Goal: Task Accomplishment & Management: Complete application form

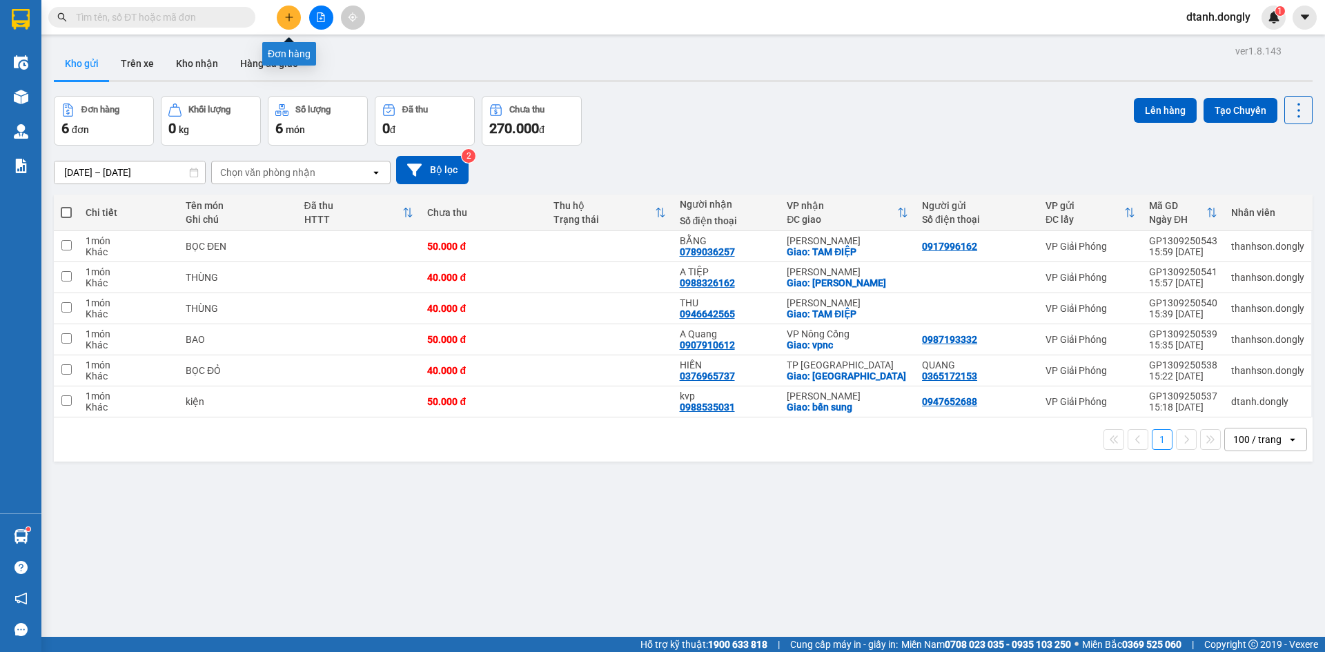
click at [294, 23] on button at bounding box center [289, 18] width 24 height 24
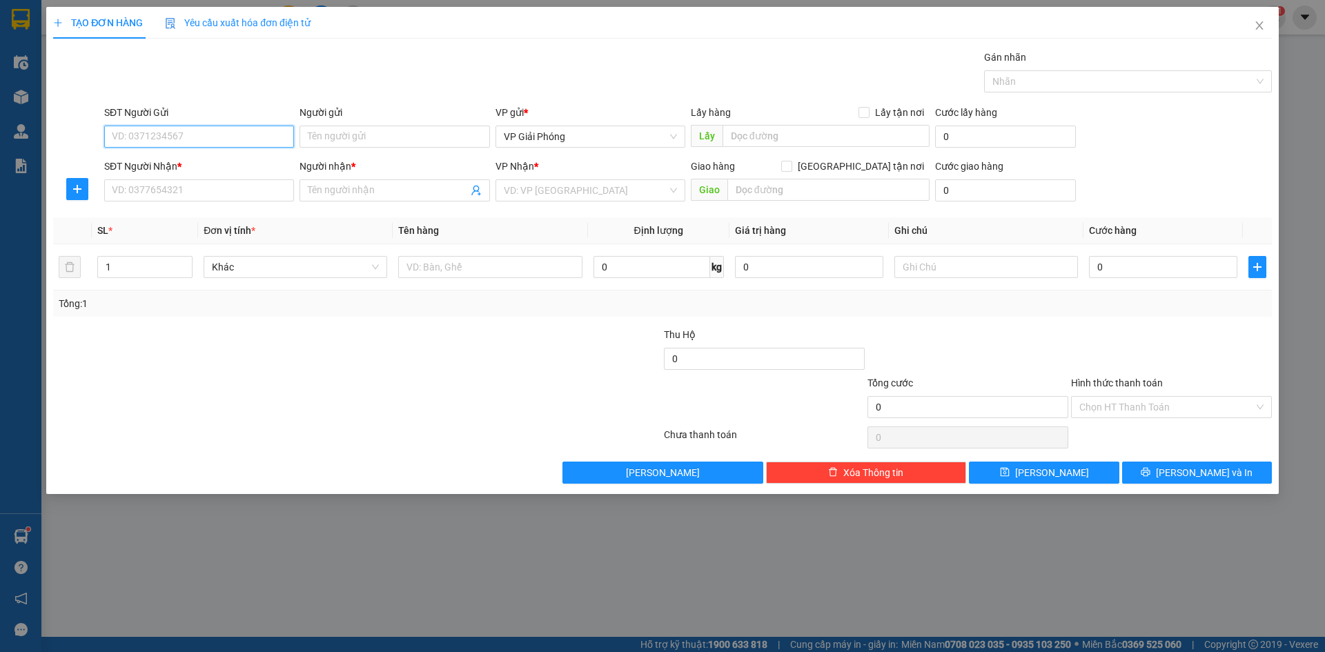
click at [256, 135] on input "SĐT Người Gửi" at bounding box center [199, 137] width 190 height 22
type input "0399100506"
click at [145, 185] on input "SĐT Người Nhận *" at bounding box center [199, 190] width 190 height 22
drag, startPoint x: 181, startPoint y: 137, endPoint x: 0, endPoint y: 190, distance: 189.1
click at [0, 190] on div "TẠO ĐƠN HÀNG Yêu cầu xuất hóa đơn điện tử Transit Pickup Surcharge Ids Transit …" at bounding box center [662, 326] width 1325 height 652
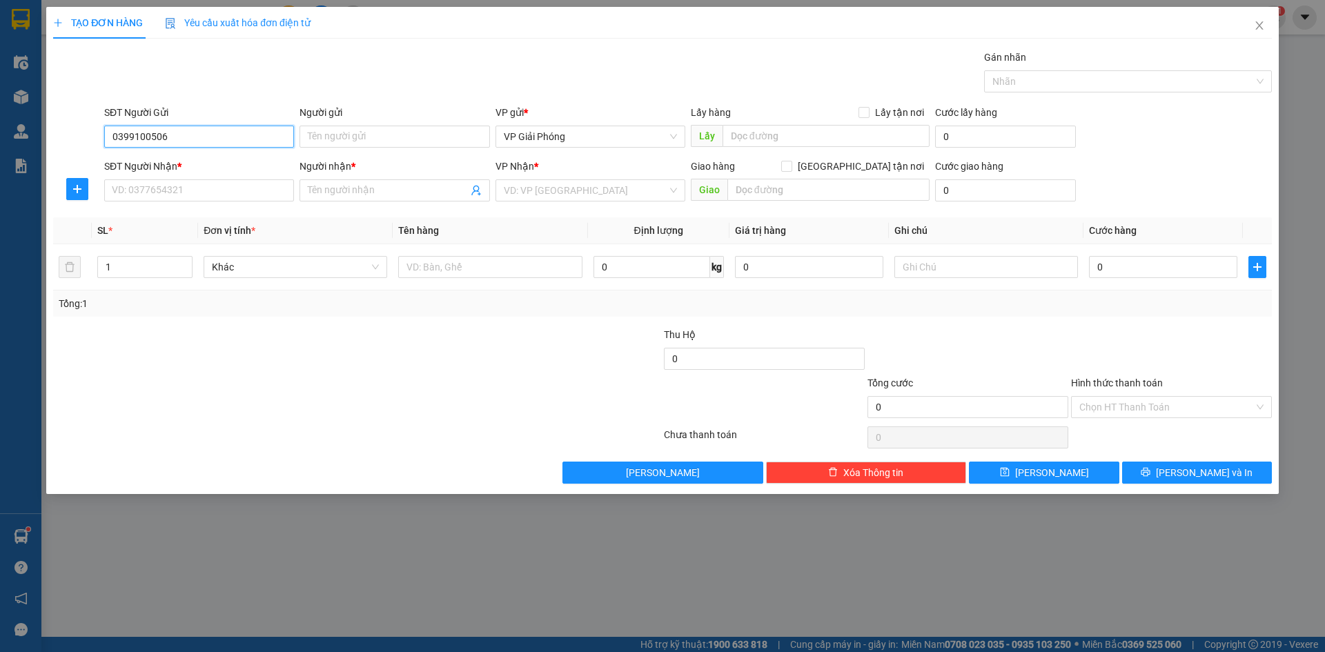
drag, startPoint x: 186, startPoint y: 120, endPoint x: 174, endPoint y: 140, distance: 23.2
click at [174, 140] on input "0399100506" at bounding box center [199, 137] width 190 height 22
drag, startPoint x: 175, startPoint y: 139, endPoint x: 76, endPoint y: 141, distance: 99.4
drag, startPoint x: 76, startPoint y: 141, endPoint x: 201, endPoint y: 106, distance: 129.8
click at [201, 106] on div "SĐT Người Gửi" at bounding box center [199, 112] width 190 height 15
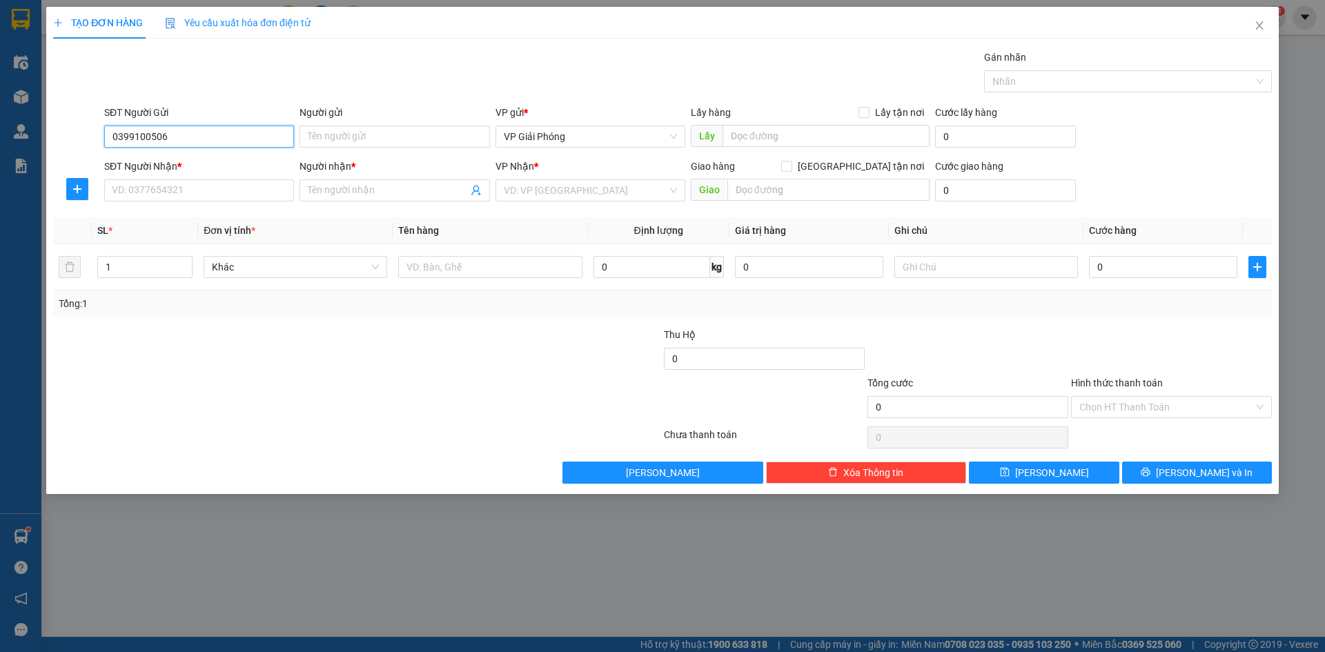
click at [201, 126] on input "0399100506" at bounding box center [199, 137] width 190 height 22
drag, startPoint x: 179, startPoint y: 137, endPoint x: 126, endPoint y: 169, distance: 62.5
click at [89, 159] on form "SĐT Người Gửi 0399100506 0399100506 Người gửi Tên người gửi VP gửi * VP Giải Ph…" at bounding box center [662, 156] width 1219 height 102
click at [213, 184] on input "SĐT Người Nhận *" at bounding box center [199, 190] width 190 height 22
paste input "0399100506"
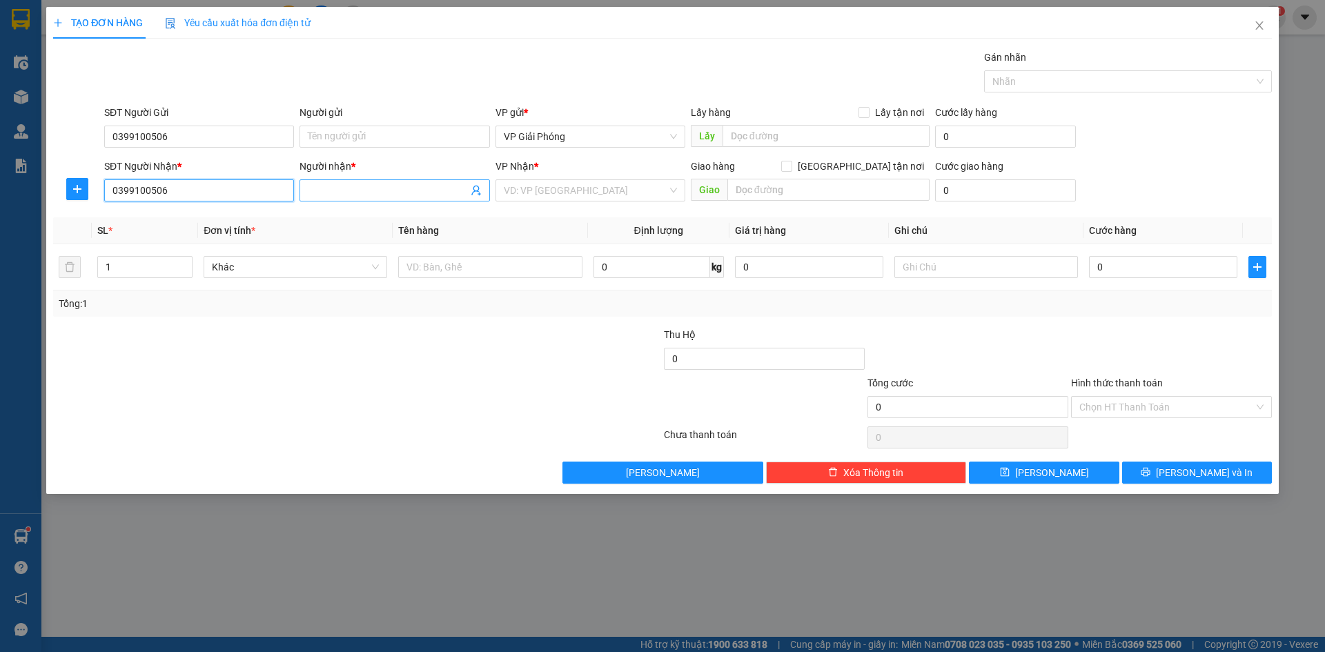
type input "0399100506"
click at [384, 183] on input "Người nhận *" at bounding box center [387, 190] width 159 height 15
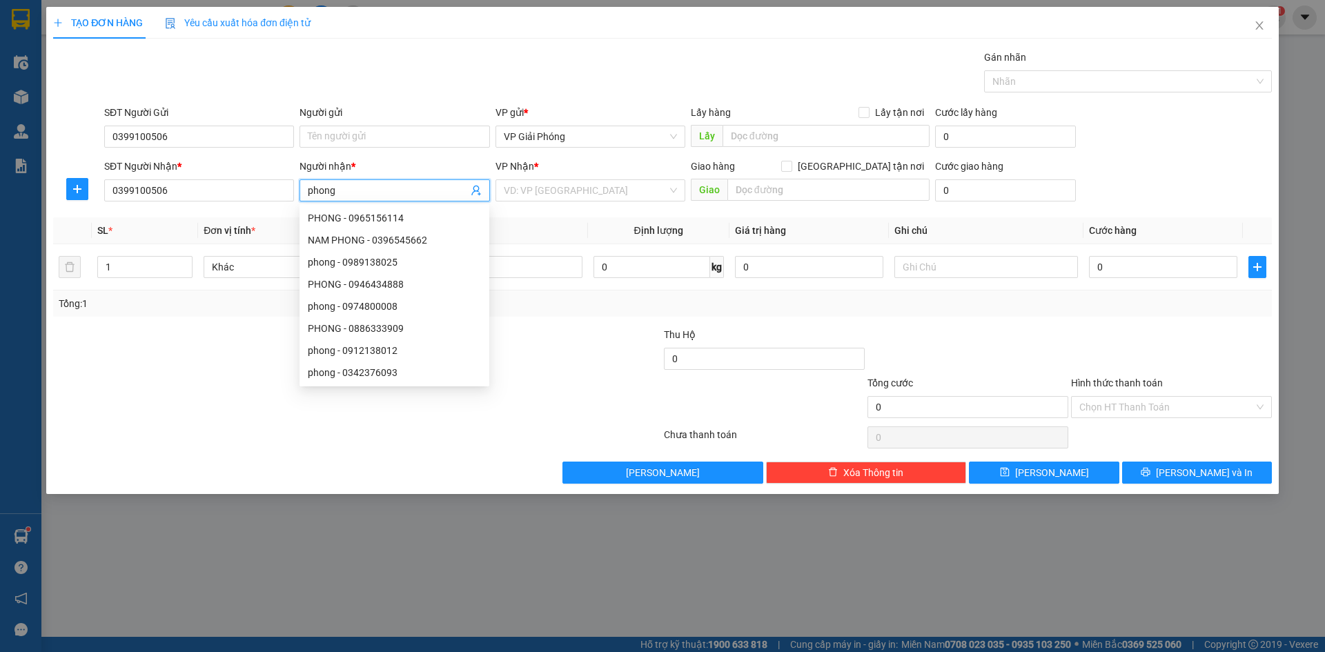
type input "phong"
click at [562, 178] on div "VP Nhận *" at bounding box center [590, 169] width 190 height 21
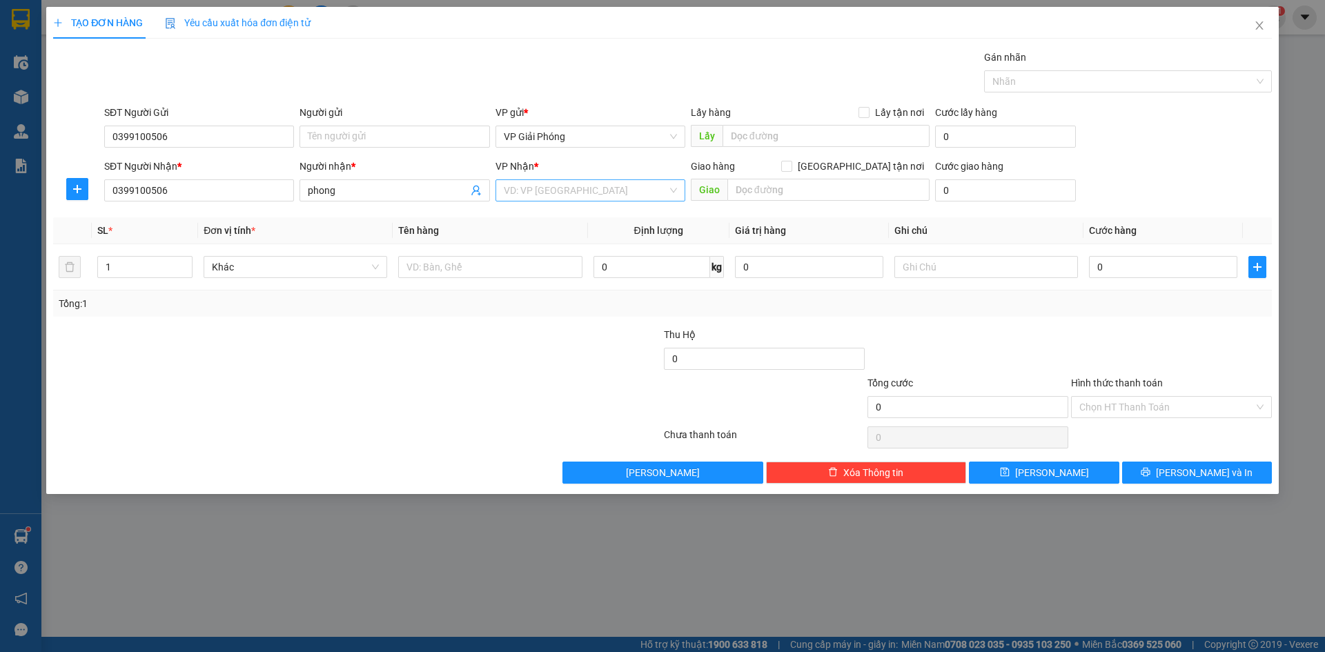
click at [557, 180] on input "search" at bounding box center [586, 190] width 164 height 21
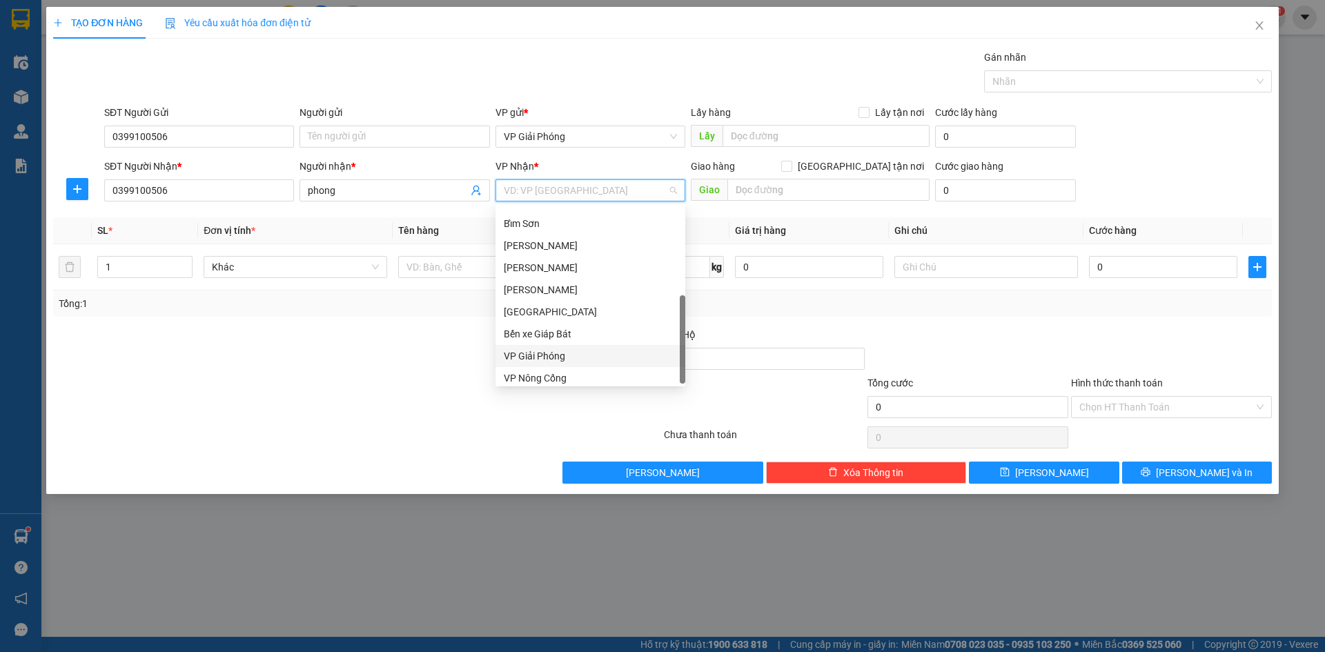
scroll to position [199, 0]
click at [564, 285] on div "[PERSON_NAME]" at bounding box center [590, 284] width 173 height 15
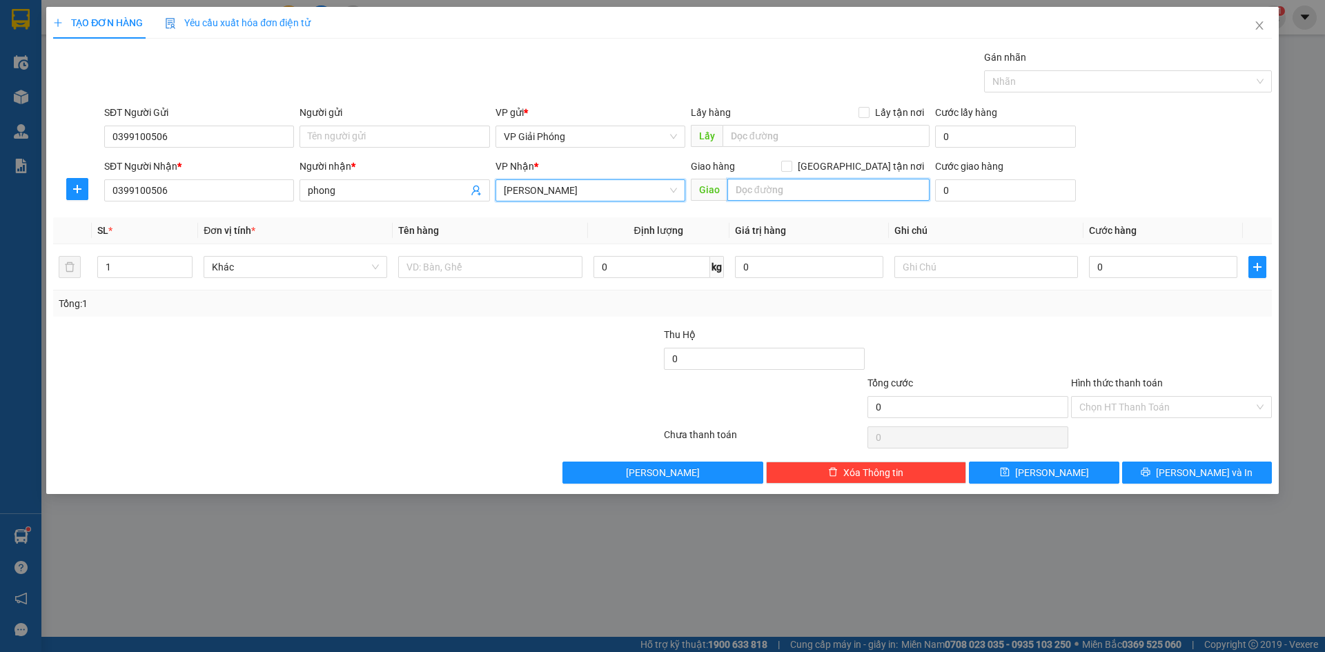
click at [800, 184] on input "text" at bounding box center [828, 190] width 202 height 22
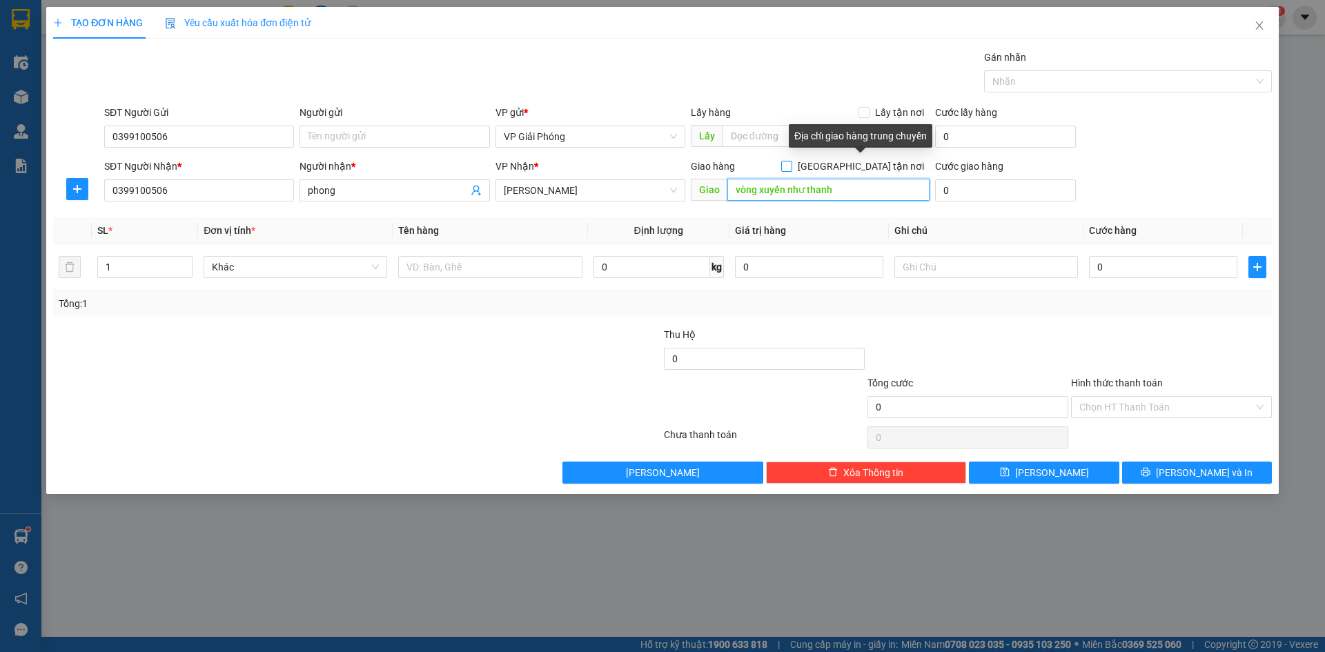
type input "vòng xuyến như thanh"
click at [791, 167] on input "Giao tận nơi" at bounding box center [786, 166] width 10 height 10
checkbox input "true"
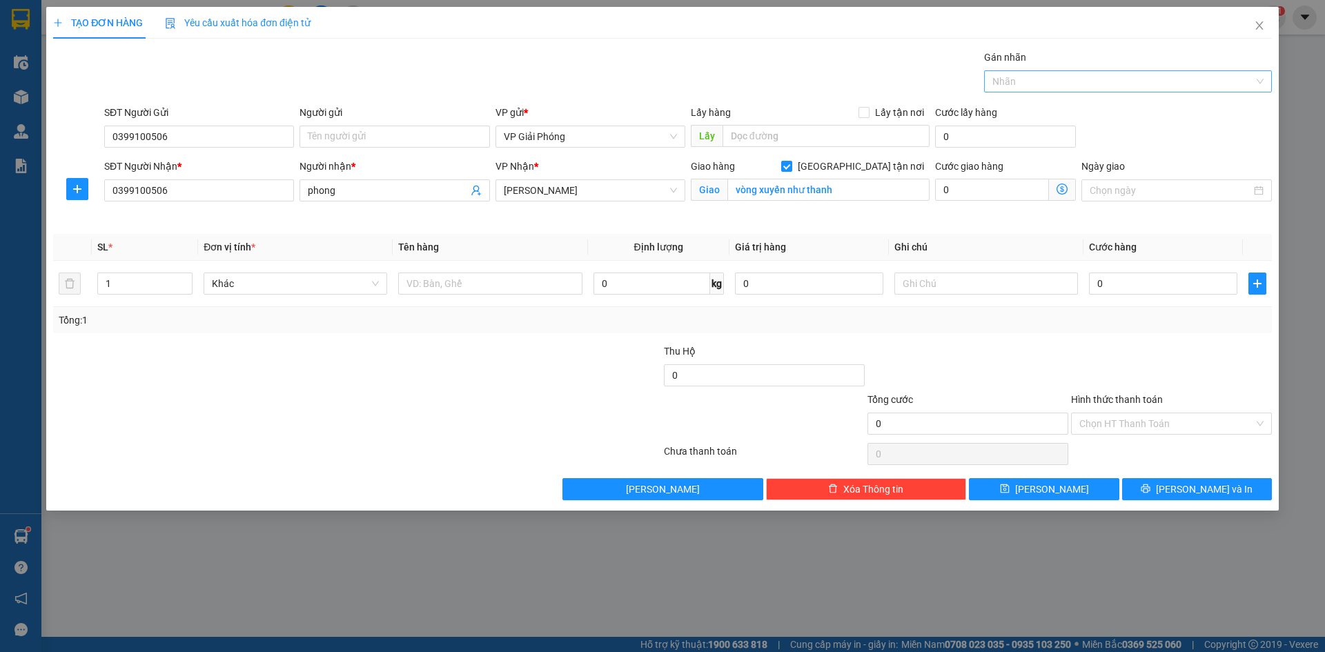
click at [1032, 84] on div at bounding box center [1120, 81] width 267 height 17
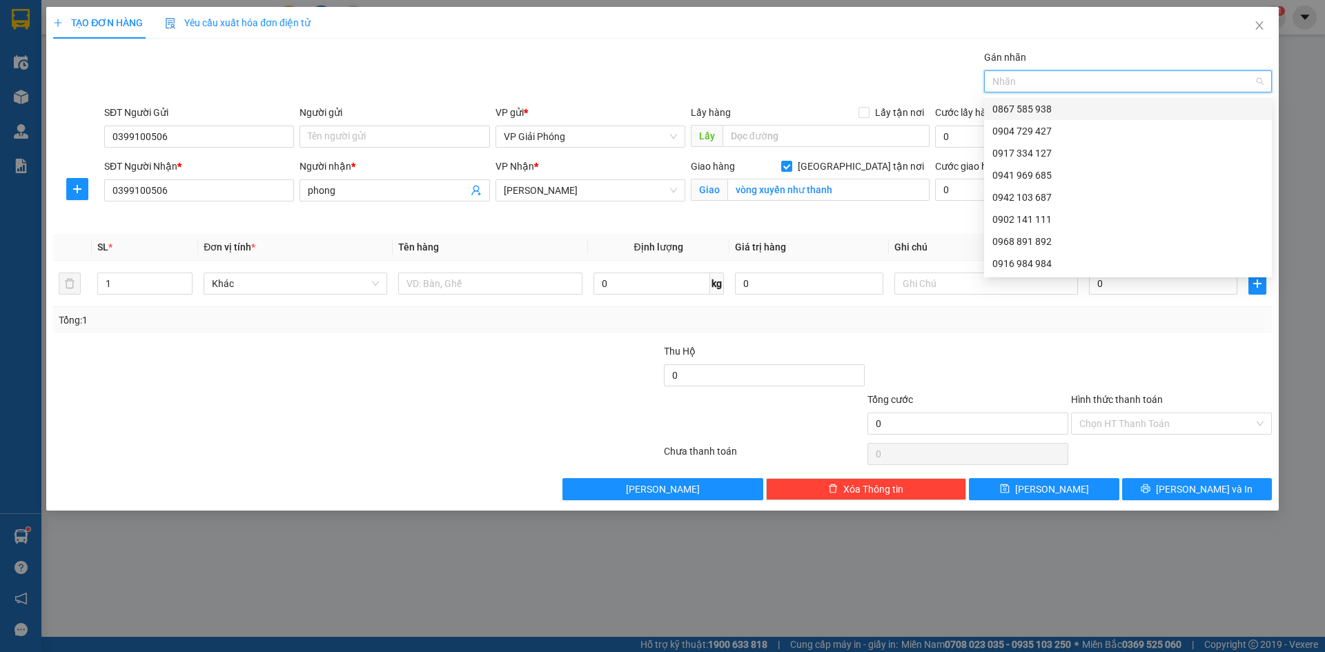
type input "4"
drag, startPoint x: 1082, startPoint y: 108, endPoint x: 1071, endPoint y: 119, distance: 15.6
click at [1083, 108] on div "0867 585 938" at bounding box center [1127, 108] width 271 height 15
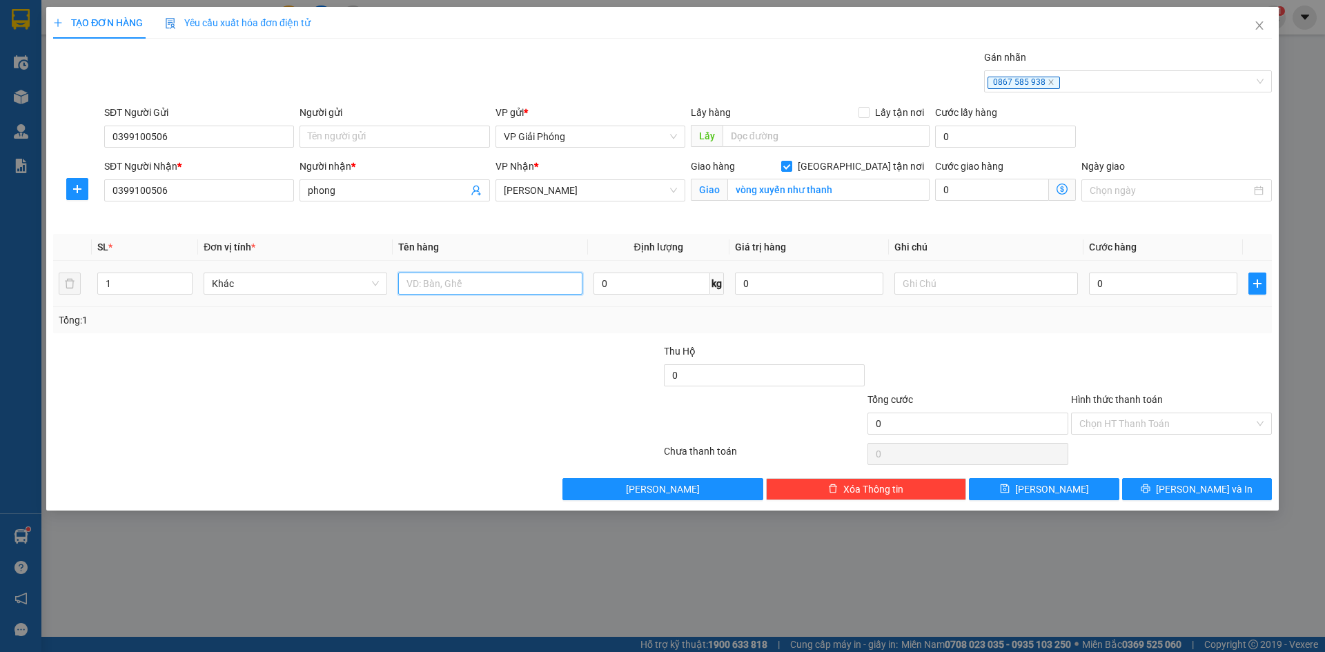
click at [521, 287] on input "text" at bounding box center [490, 284] width 184 height 22
type input "xe điện"
click at [1140, 279] on input "0" at bounding box center [1163, 284] width 148 height 22
type input "2"
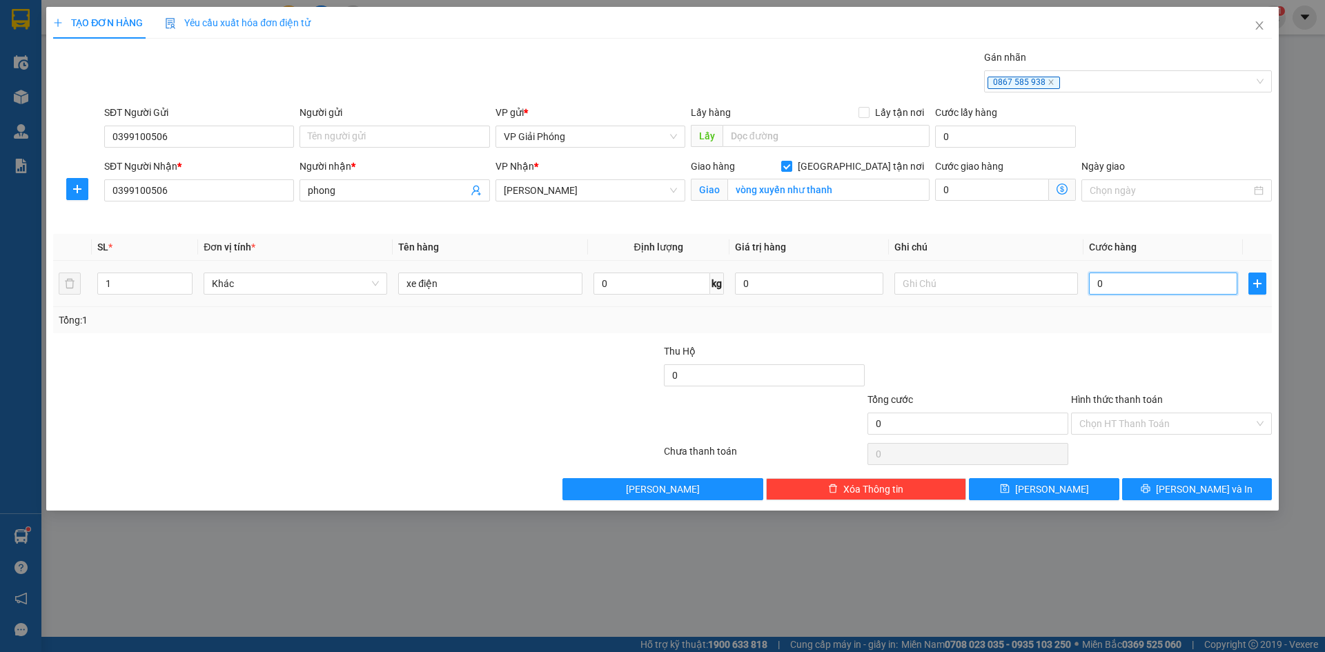
type input "2"
type input "25"
type input "250"
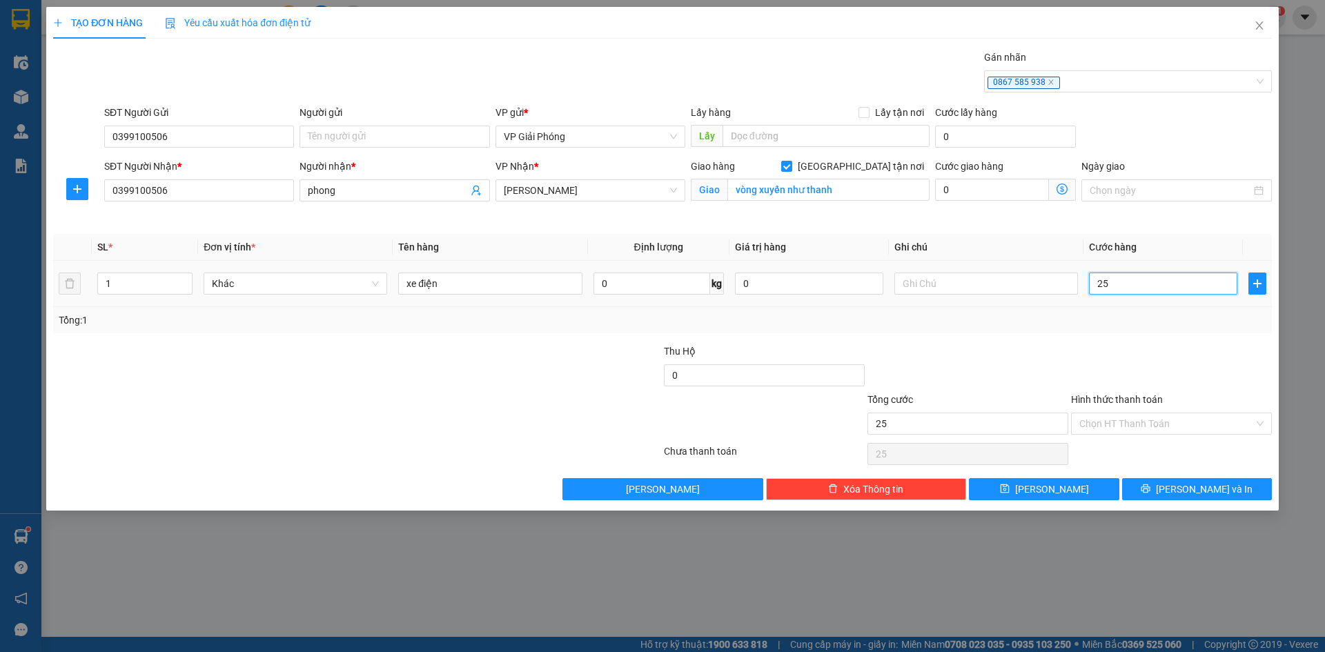
type input "250"
type input "250.000"
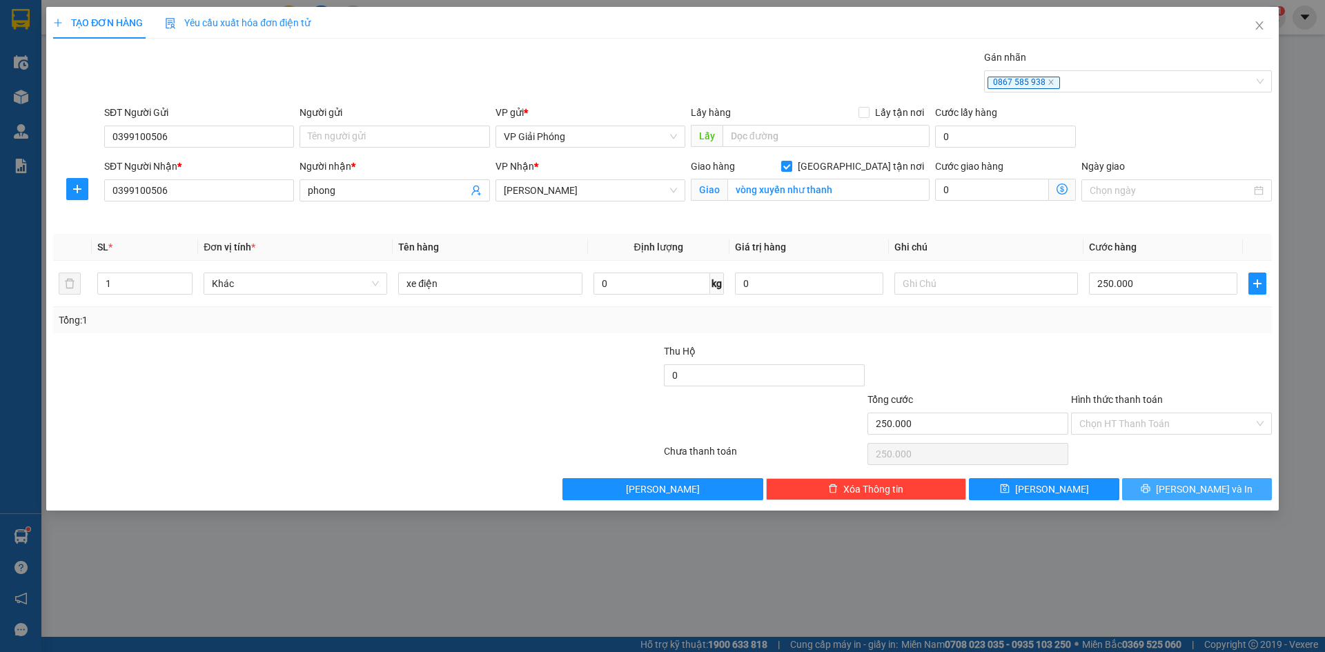
drag, startPoint x: 1222, startPoint y: 486, endPoint x: 1208, endPoint y: 482, distance: 14.2
click at [1221, 486] on span "Lưu và In" at bounding box center [1204, 489] width 97 height 15
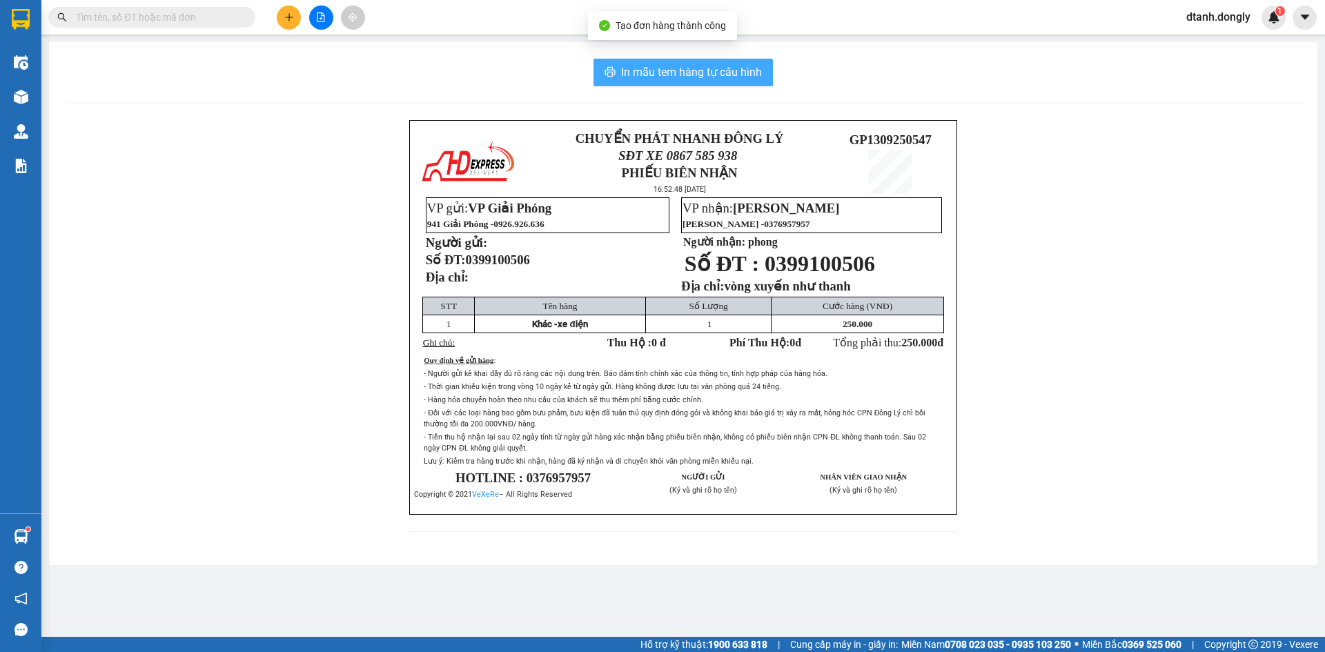
click at [737, 70] on span "In mẫu tem hàng tự cấu hình" at bounding box center [691, 71] width 141 height 17
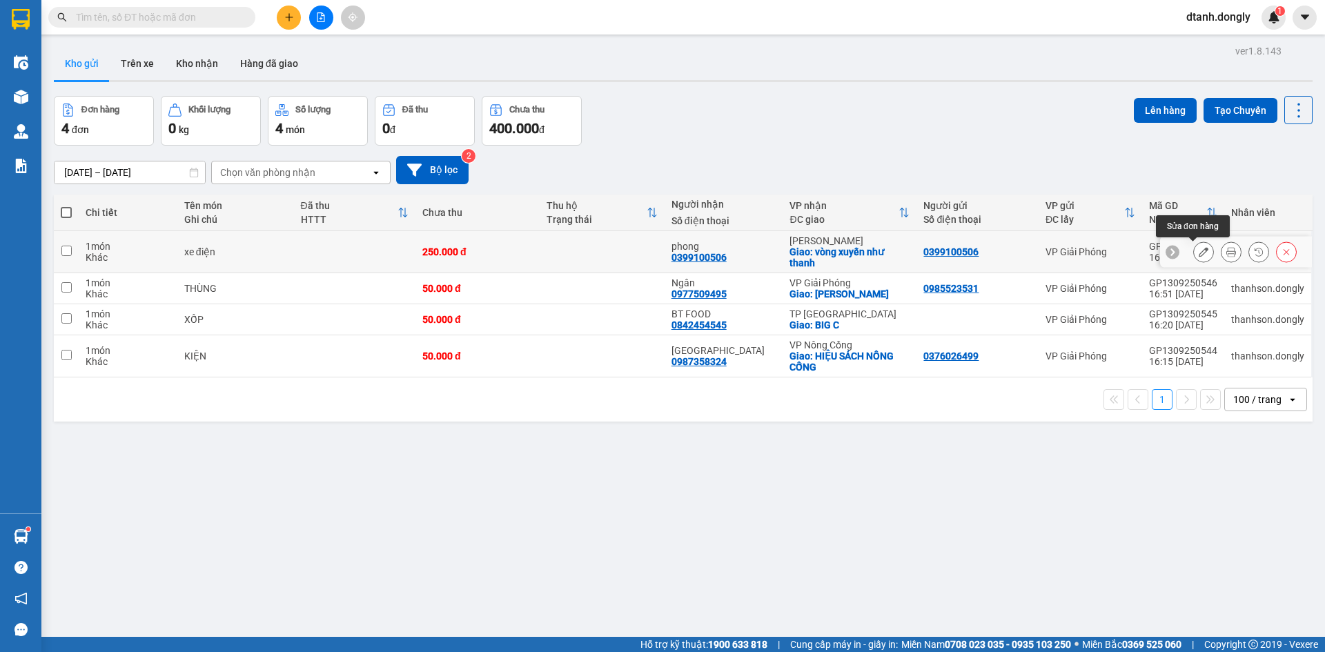
click at [1199, 250] on icon at bounding box center [1204, 252] width 10 height 10
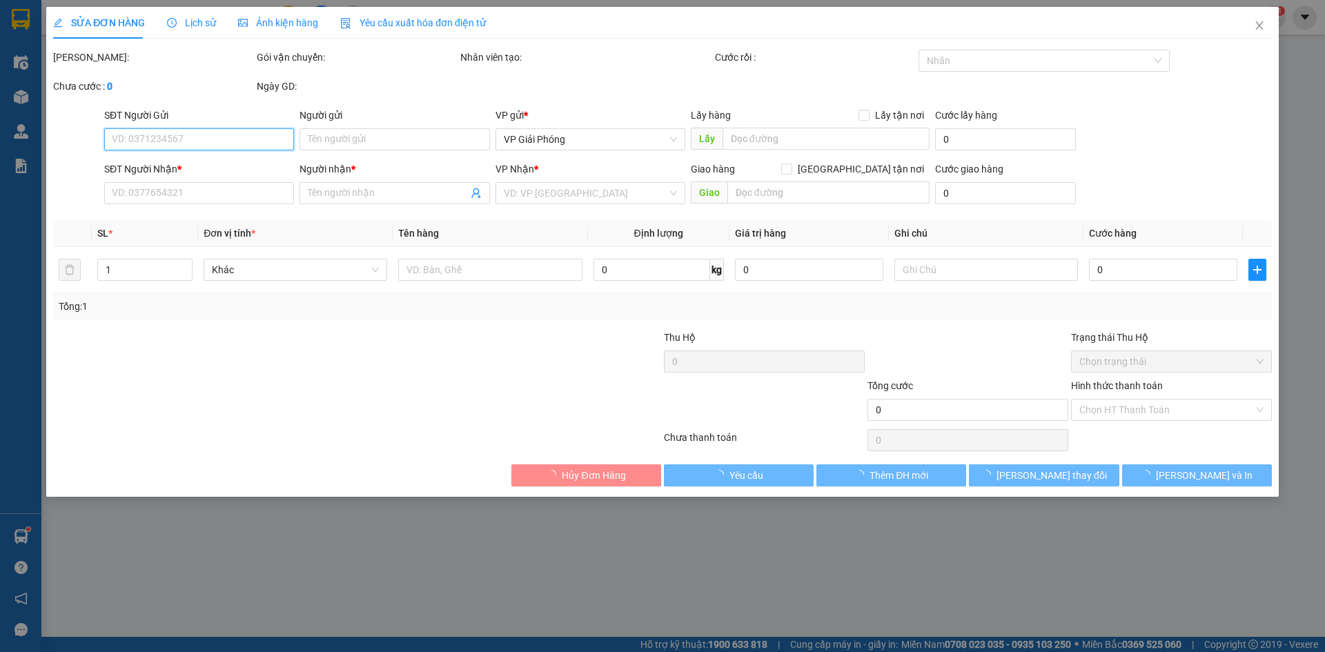
type input "0399100506"
type input "phong"
checkbox input "true"
type input "vòng xuyến như thanh"
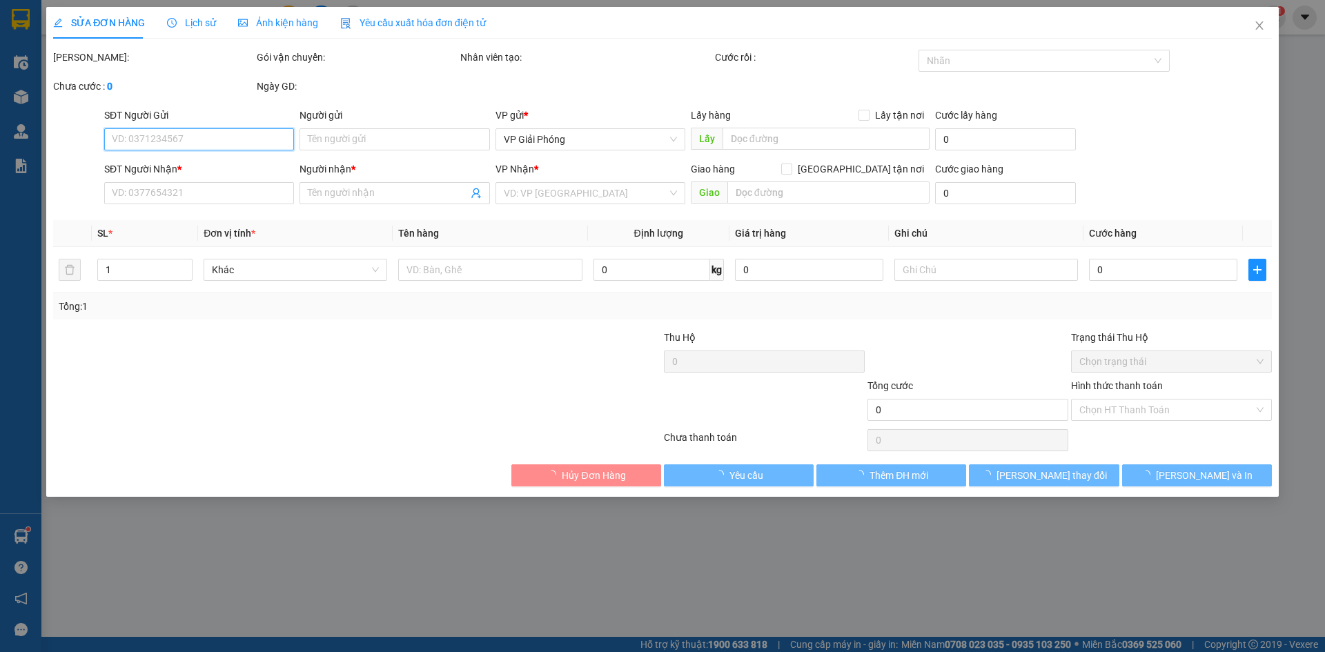
type input "250.000"
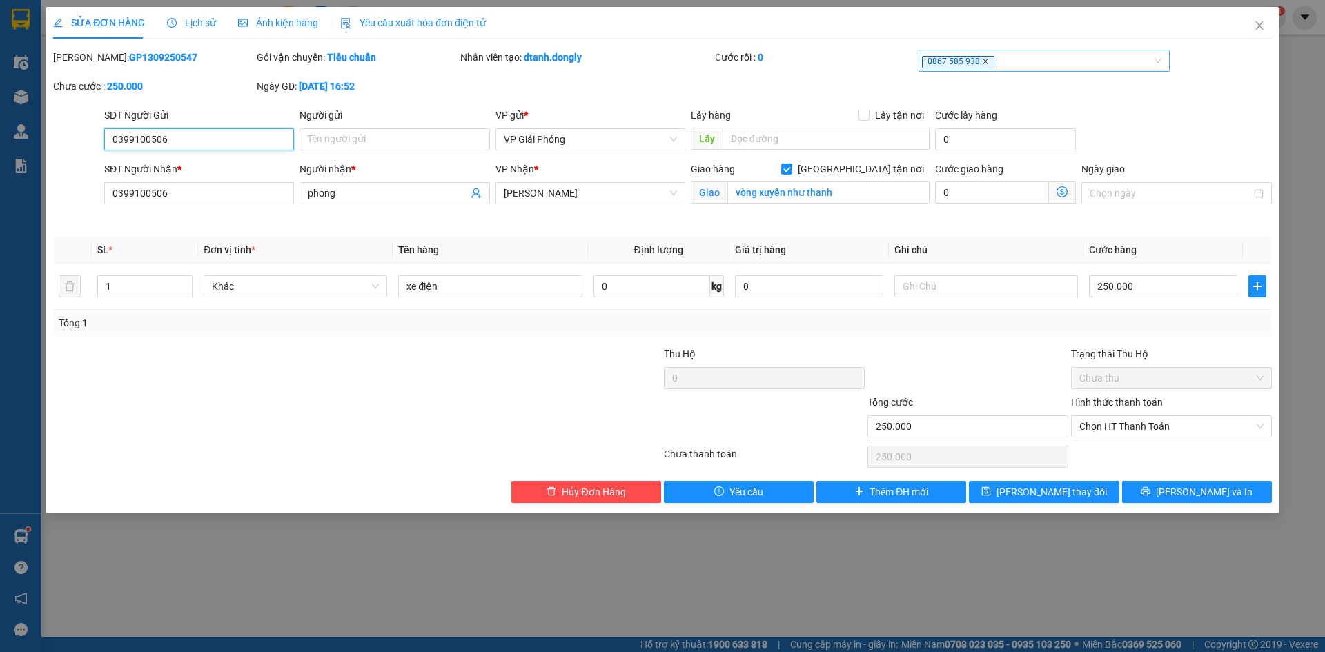
click at [982, 59] on icon "close" at bounding box center [985, 61] width 7 height 7
click at [995, 55] on div at bounding box center [1037, 60] width 231 height 17
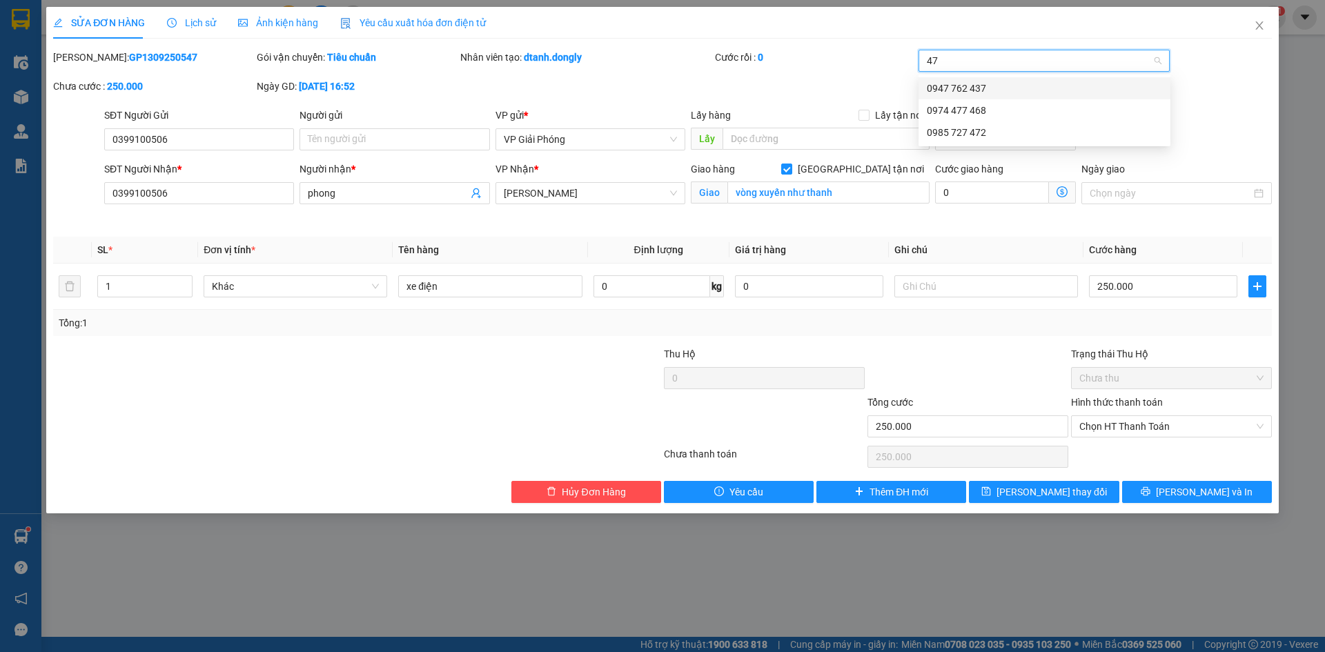
type input "472"
click at [1011, 86] on div "0985 727 472" at bounding box center [1044, 88] width 235 height 15
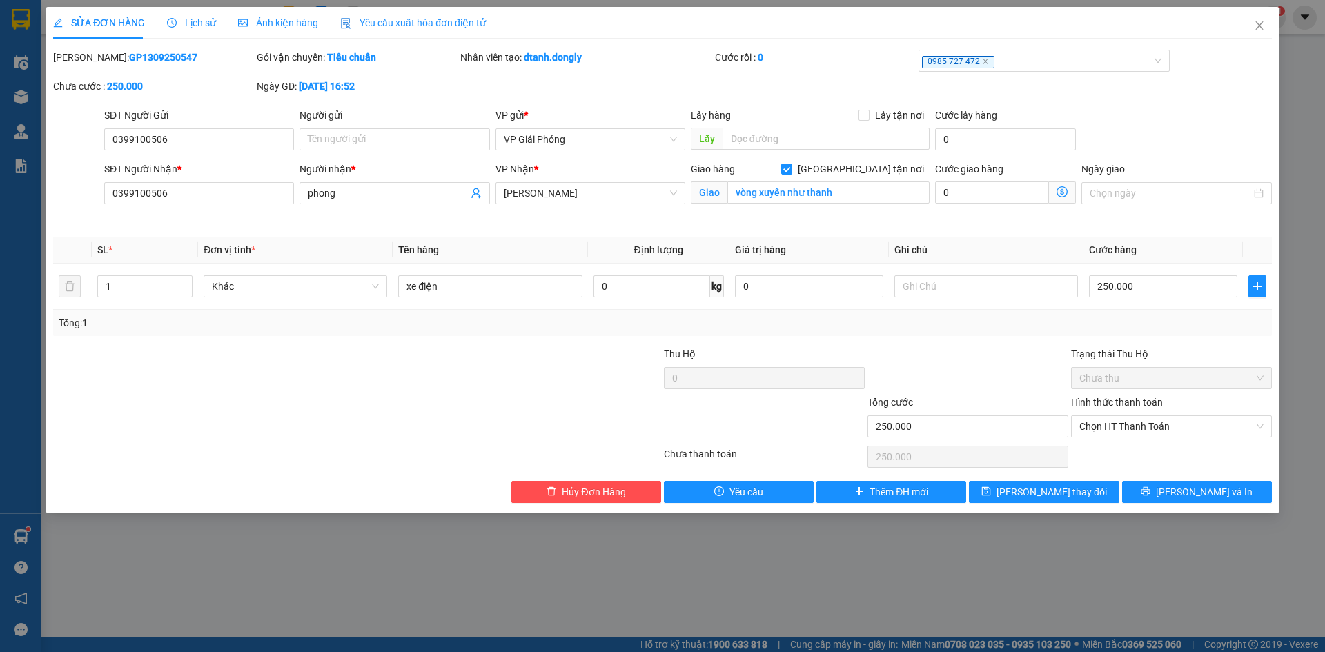
click at [471, 386] on div at bounding box center [561, 370] width 204 height 48
click at [1054, 493] on span "Lưu thay đổi" at bounding box center [1051, 491] width 110 height 15
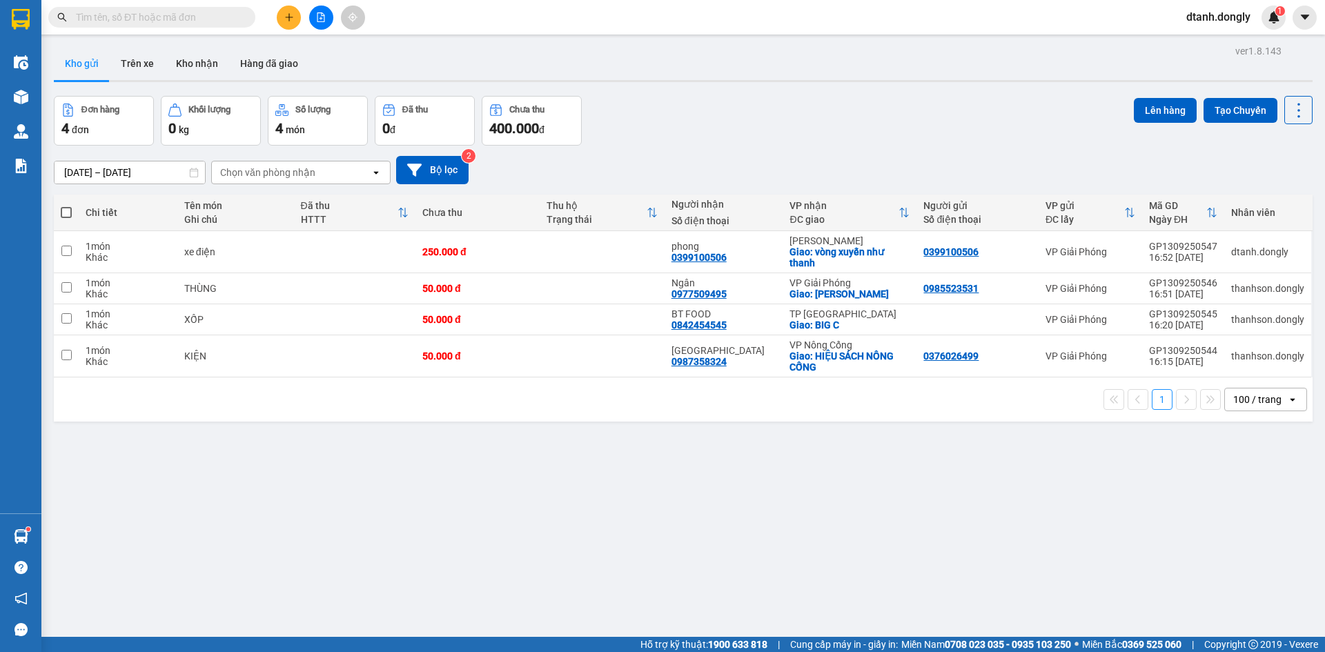
click at [151, 19] on input "text" at bounding box center [157, 17] width 163 height 15
click at [200, 19] on input "text" at bounding box center [157, 17] width 163 height 15
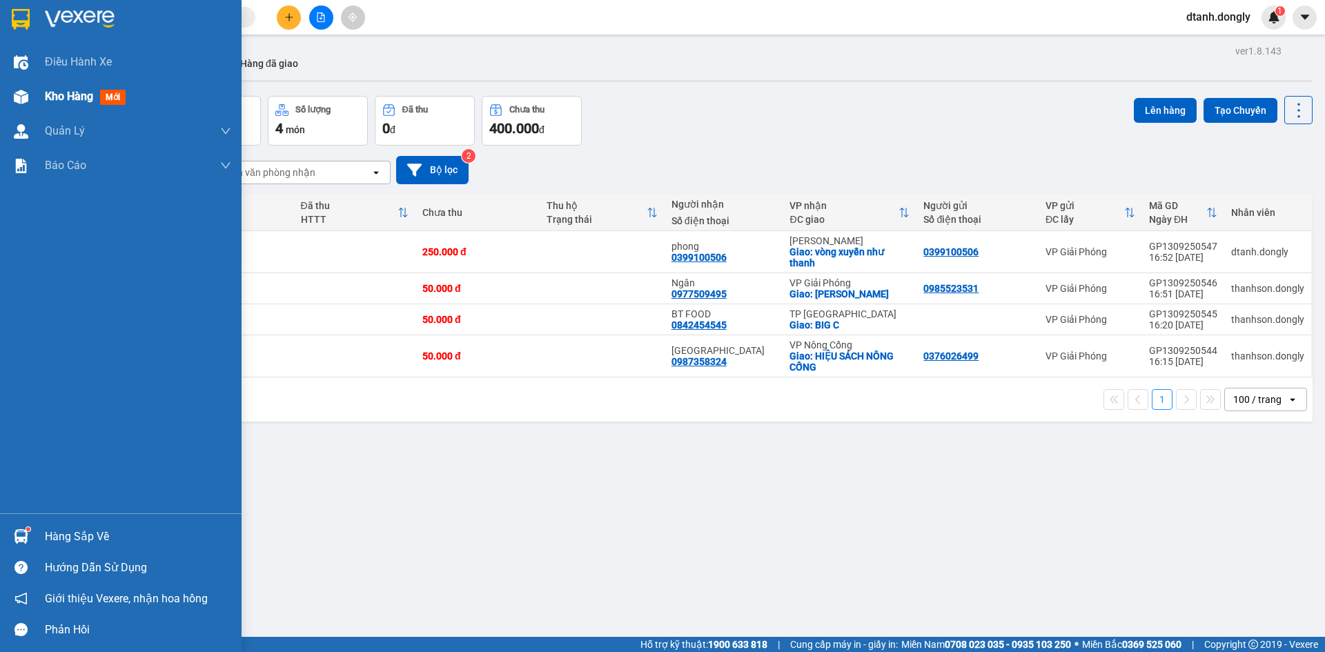
click at [65, 88] on div "Kho hàng mới" at bounding box center [88, 96] width 86 height 17
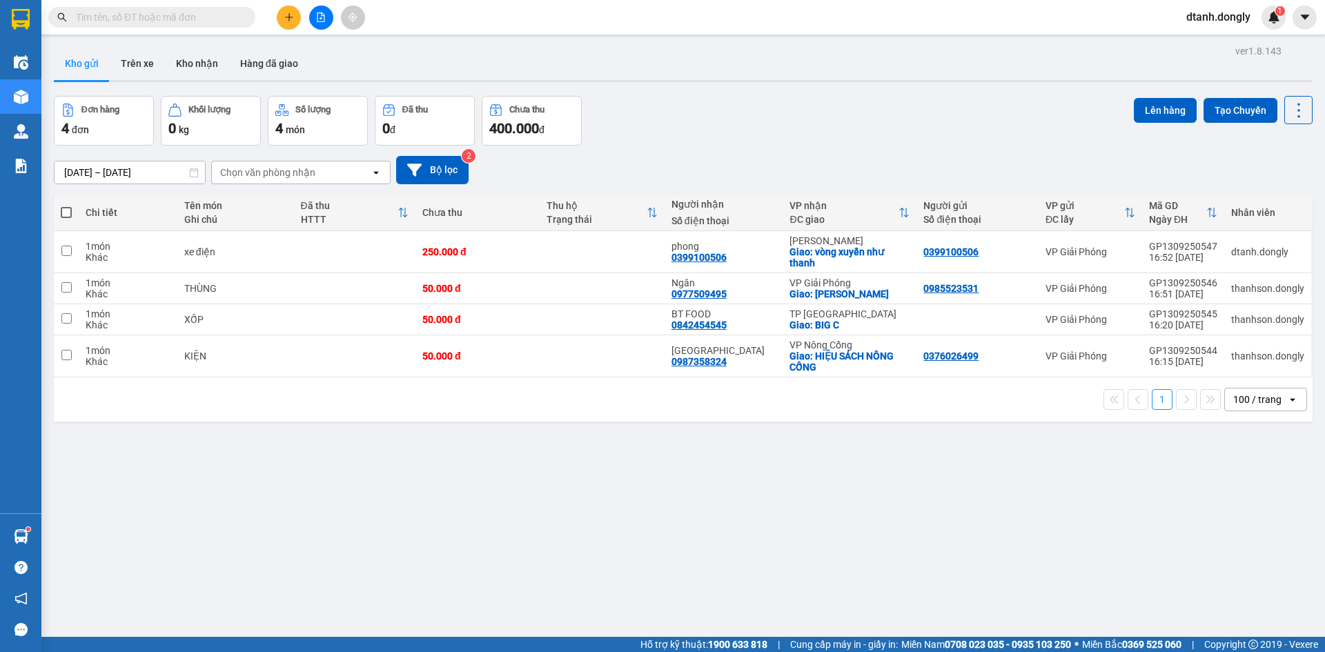
click at [226, 15] on input "text" at bounding box center [157, 17] width 163 height 15
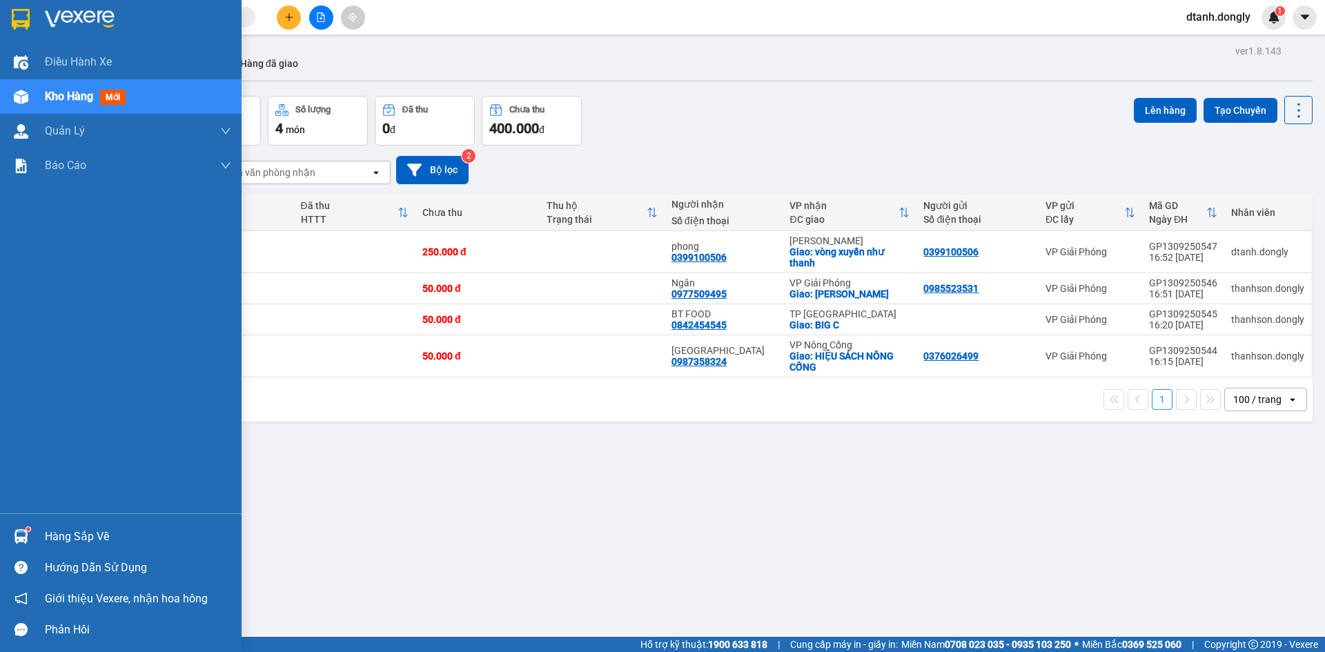
click at [70, 97] on span "Kho hàng" at bounding box center [69, 96] width 48 height 13
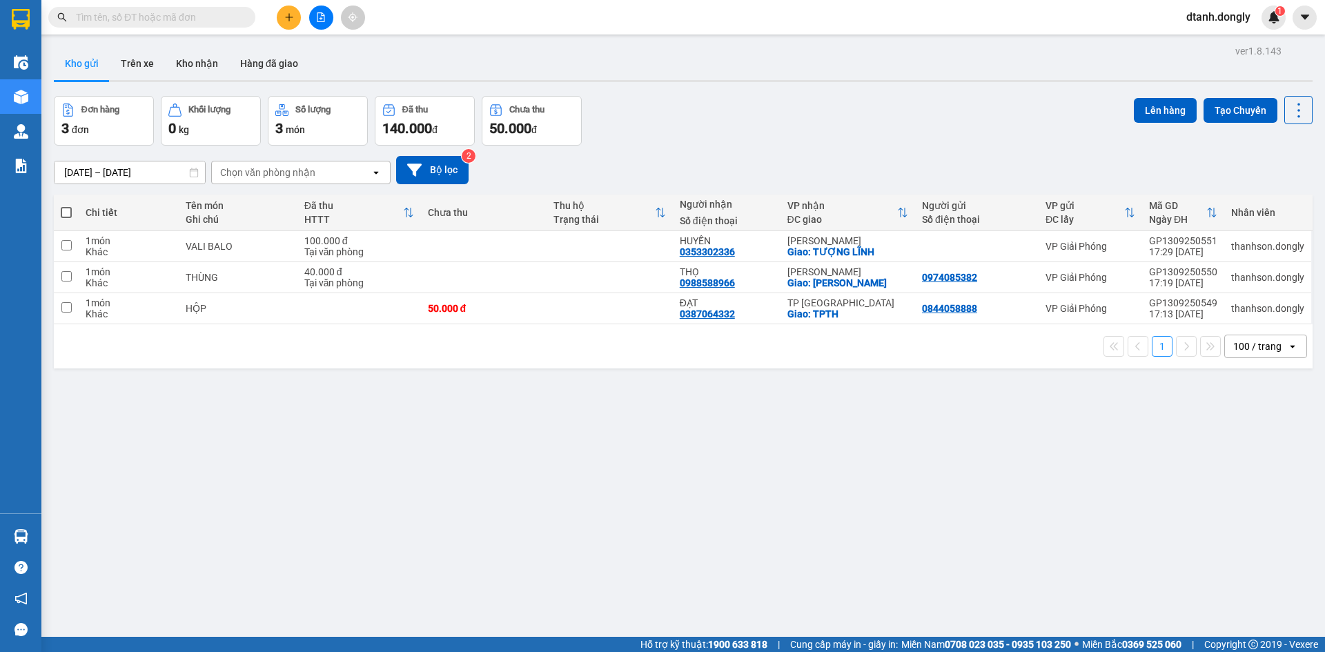
drag, startPoint x: 881, startPoint y: 462, endPoint x: 889, endPoint y: 455, distance: 11.8
click at [882, 460] on div "ver 1.8.143 Kho gửi Trên xe Kho nhận Hàng đã giao Đơn hàng 3 đơn Khối lượng 0 k…" at bounding box center [683, 367] width 1270 height 652
click at [286, 18] on icon "plus" at bounding box center [289, 17] width 10 height 10
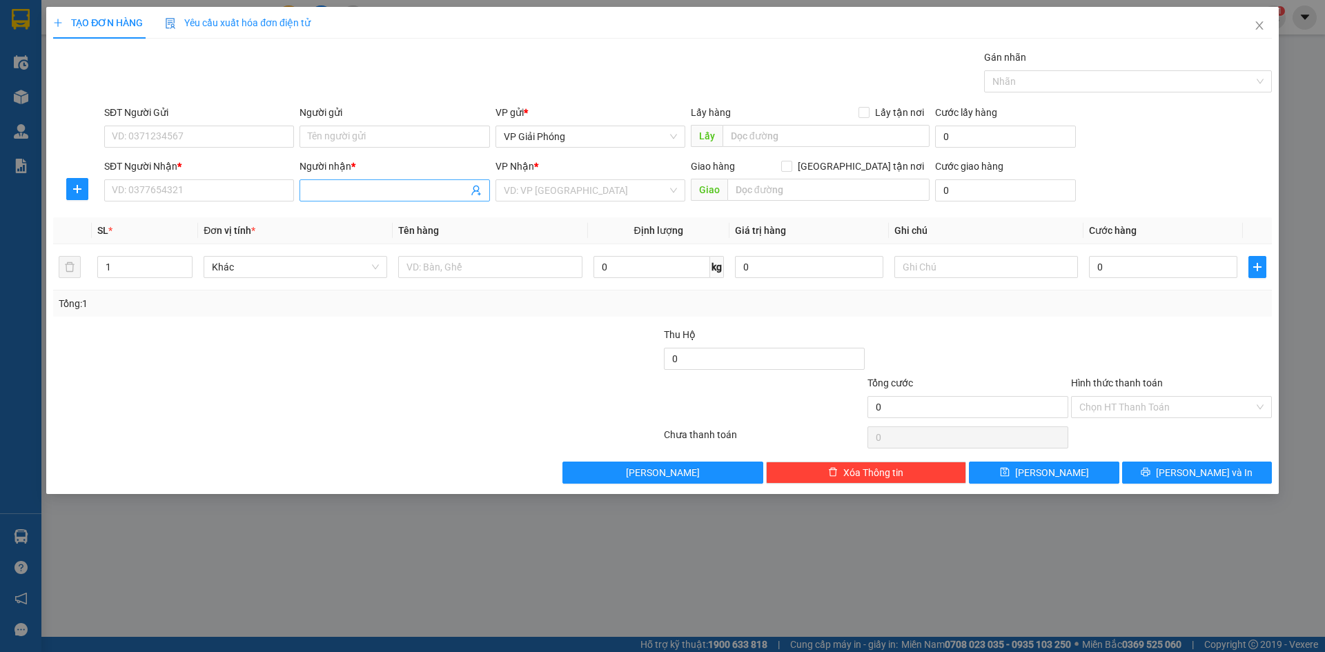
click at [363, 196] on input "Người nhận *" at bounding box center [387, 190] width 159 height 15
drag, startPoint x: 240, startPoint y: 195, endPoint x: 245, endPoint y: 180, distance: 15.3
click at [242, 192] on input "SĐT Người Nhận *" at bounding box center [199, 190] width 190 height 22
click at [112, 188] on input "983884184" at bounding box center [199, 190] width 190 height 22
type input "0983884184"
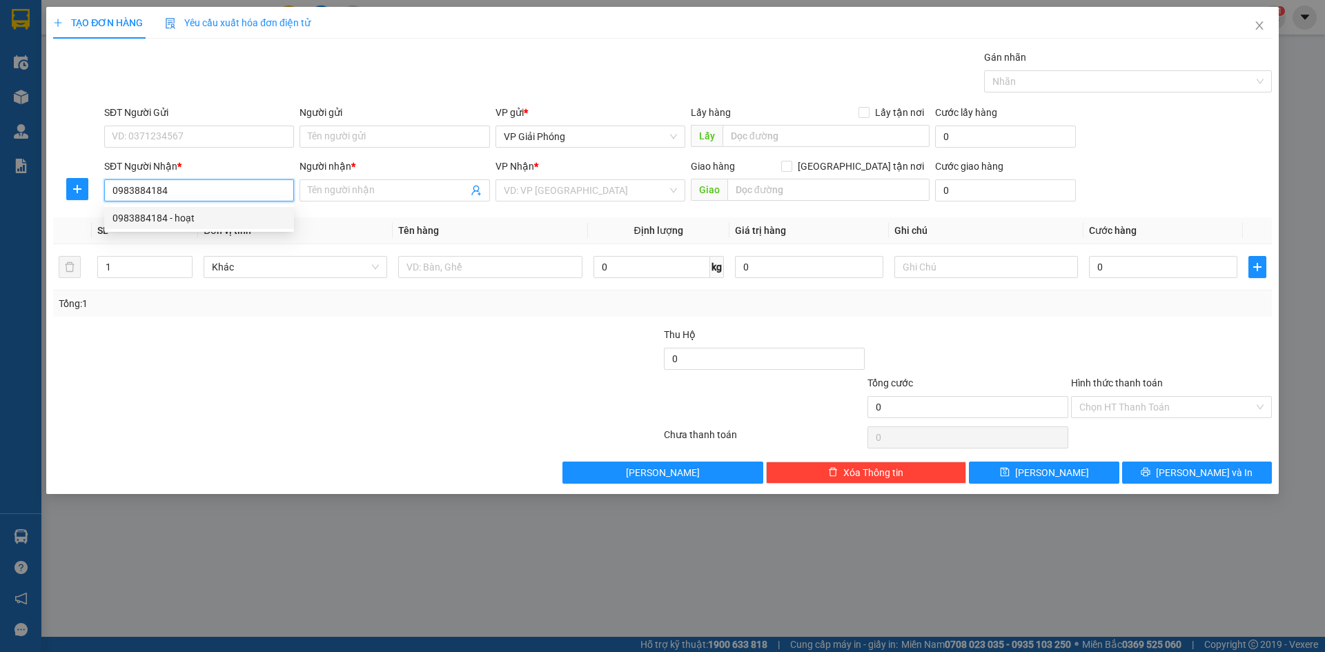
drag, startPoint x: 188, startPoint y: 212, endPoint x: 230, endPoint y: 244, distance: 52.7
click at [193, 215] on div "0983884184 - hoạt" at bounding box center [198, 217] width 173 height 15
type input "hoạt"
checkbox input "true"
type input "HOÀNG SƠN"
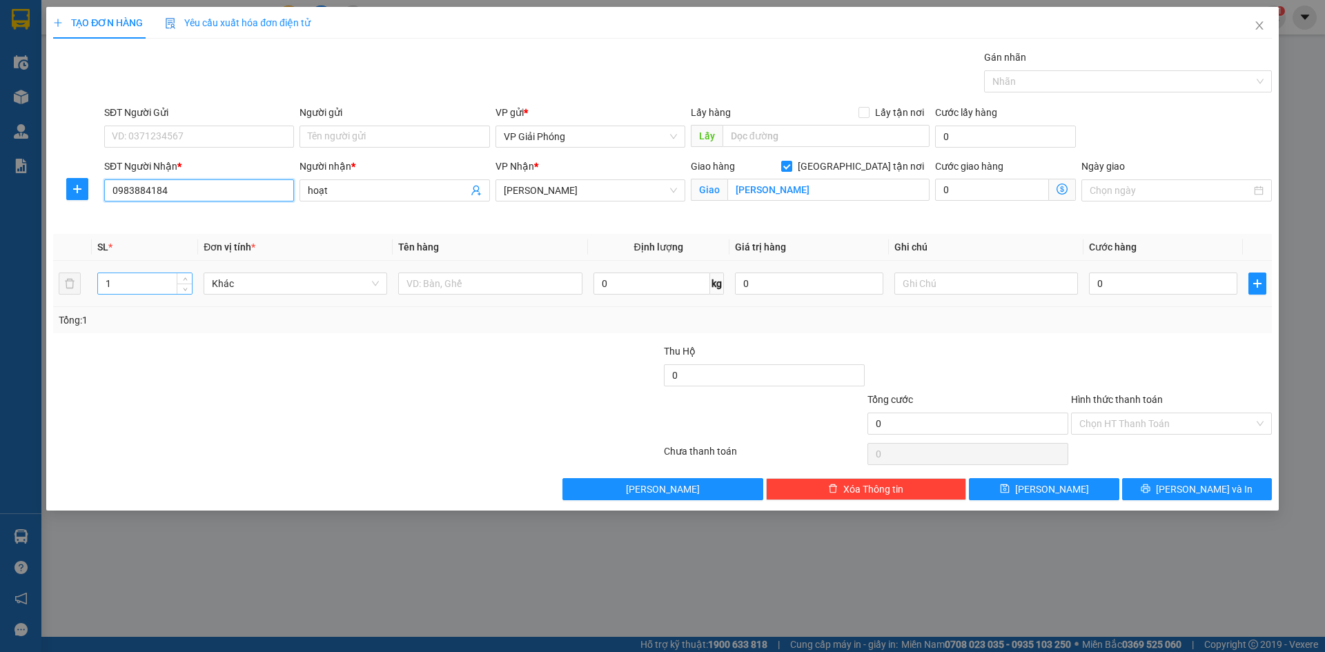
type input "0983884184"
click at [170, 282] on input "1" at bounding box center [145, 283] width 94 height 21
type input "2"
click at [184, 275] on span "Increase Value" at bounding box center [184, 279] width 15 height 12
click at [448, 286] on input "text" at bounding box center [490, 284] width 184 height 22
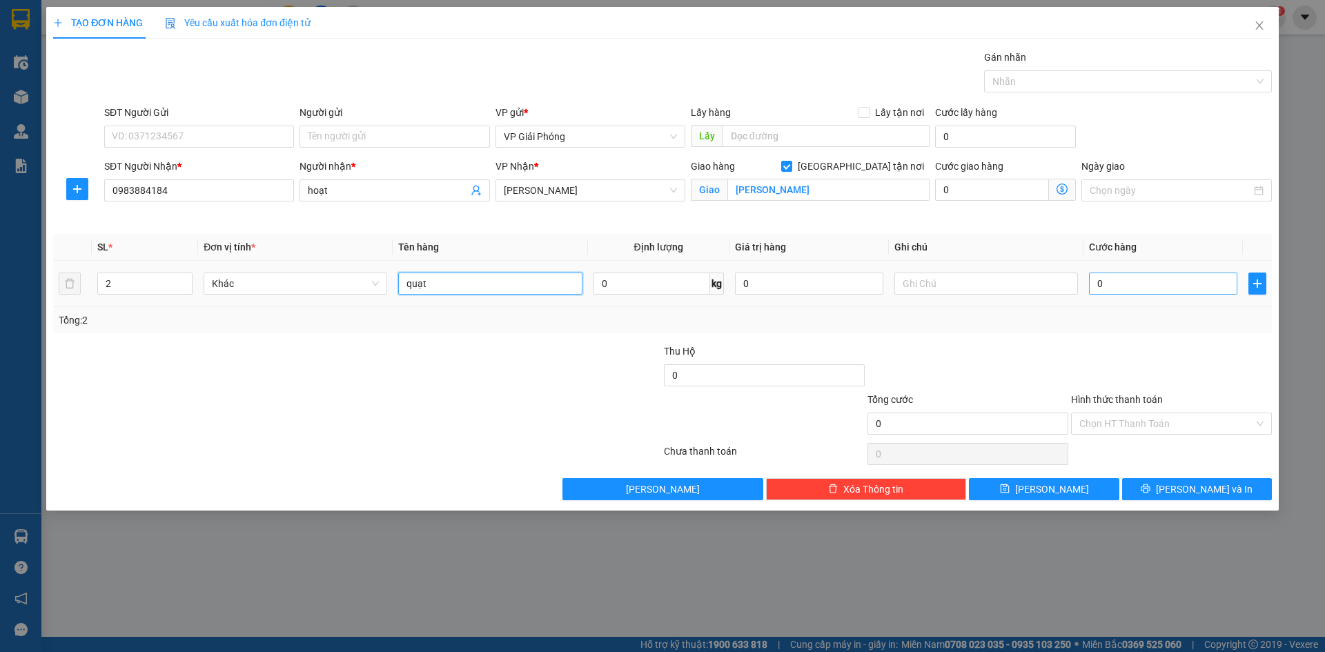
type input "quạt"
click at [1152, 287] on input "0" at bounding box center [1163, 284] width 148 height 22
type input "1"
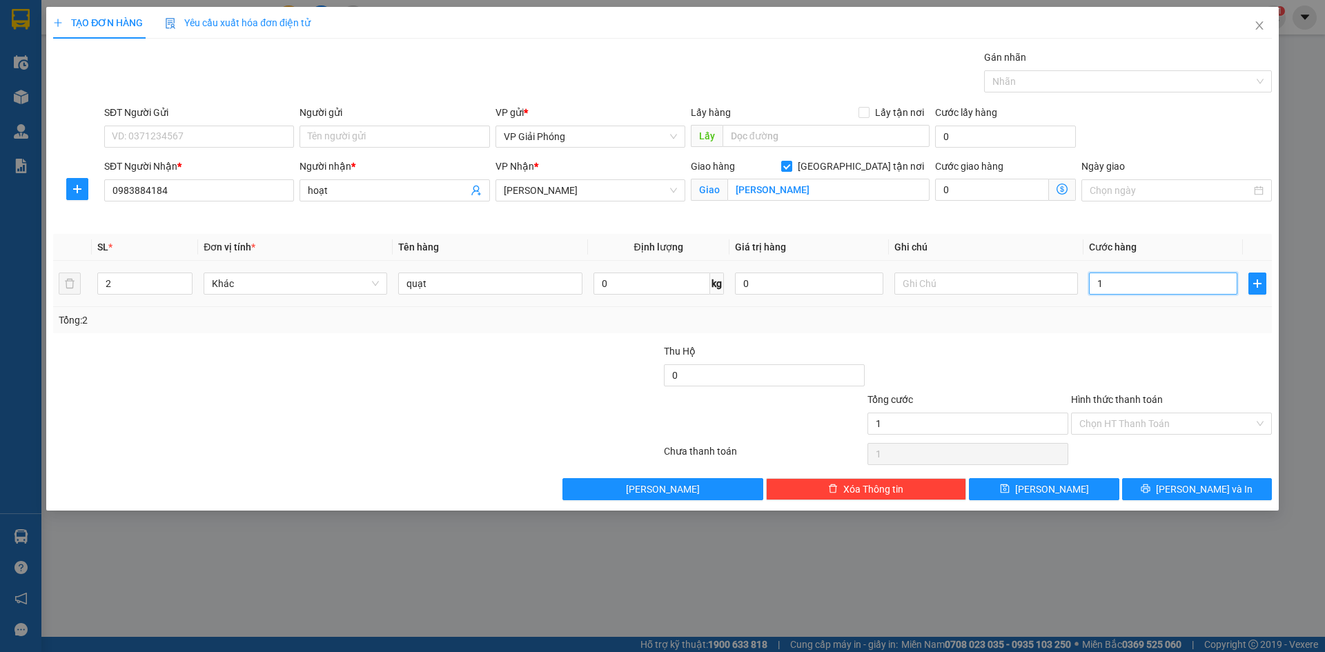
type input "10"
type input "100"
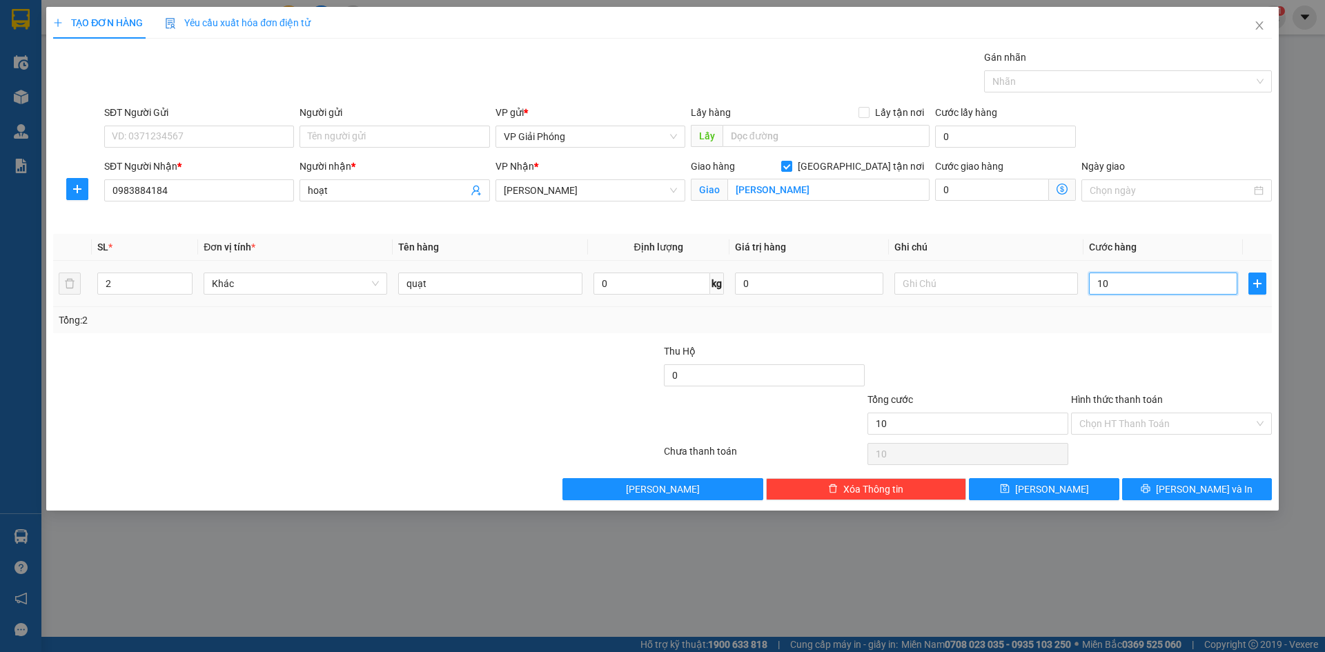
type input "100"
click at [1054, 85] on div at bounding box center [1120, 81] width 267 height 17
type input "100.000"
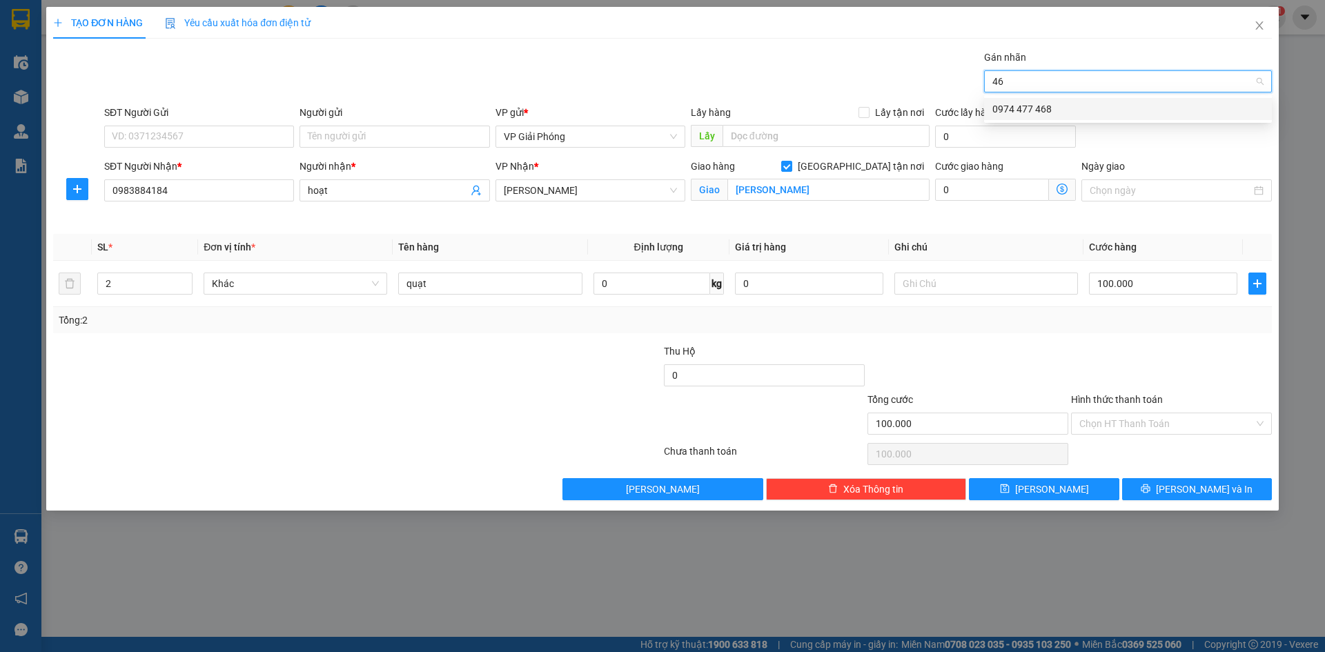
type input "468"
click at [1061, 106] on div "0974 477 468" at bounding box center [1127, 108] width 271 height 15
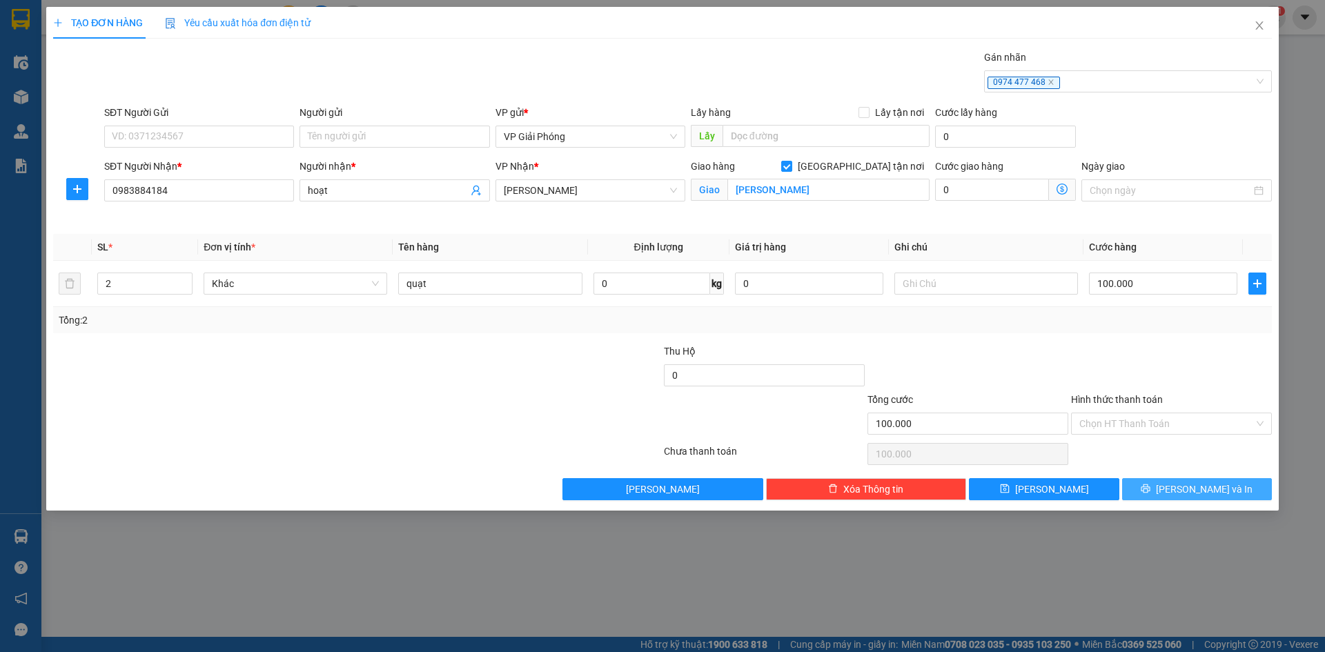
click at [1201, 488] on span "Lưu và In" at bounding box center [1204, 489] width 97 height 15
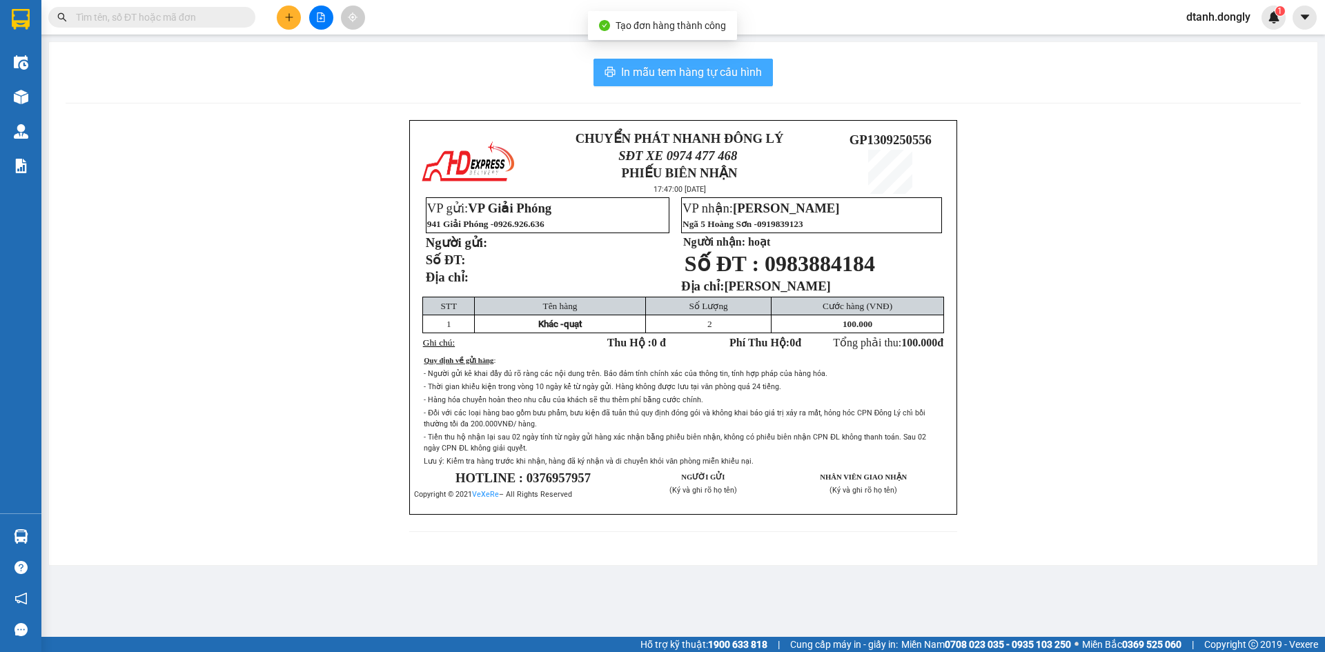
drag, startPoint x: 714, startPoint y: 72, endPoint x: 741, endPoint y: 70, distance: 27.0
click at [714, 72] on span "In mẫu tem hàng tự cấu hình" at bounding box center [691, 71] width 141 height 17
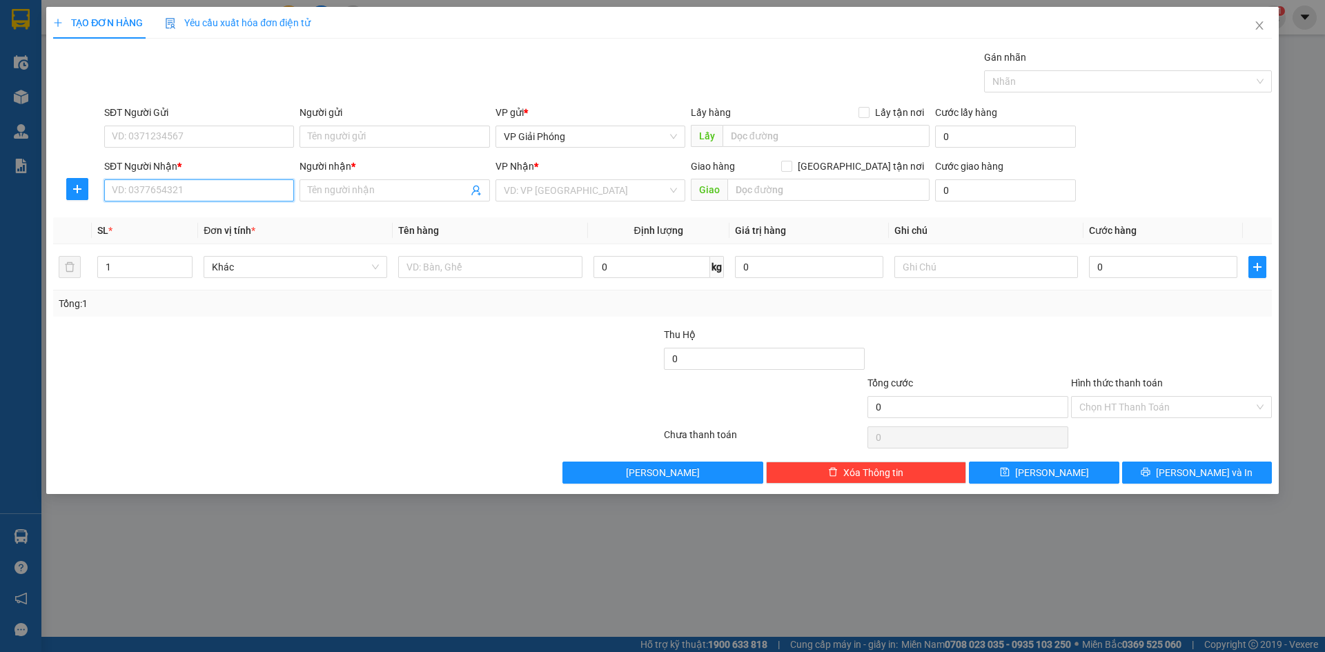
click at [180, 189] on input "SĐT Người Nhận *" at bounding box center [199, 190] width 190 height 22
click at [187, 211] on div "0374950986 - PHONG" at bounding box center [198, 217] width 173 height 15
type input "0374950986"
type input "PHONG"
checkbox input "true"
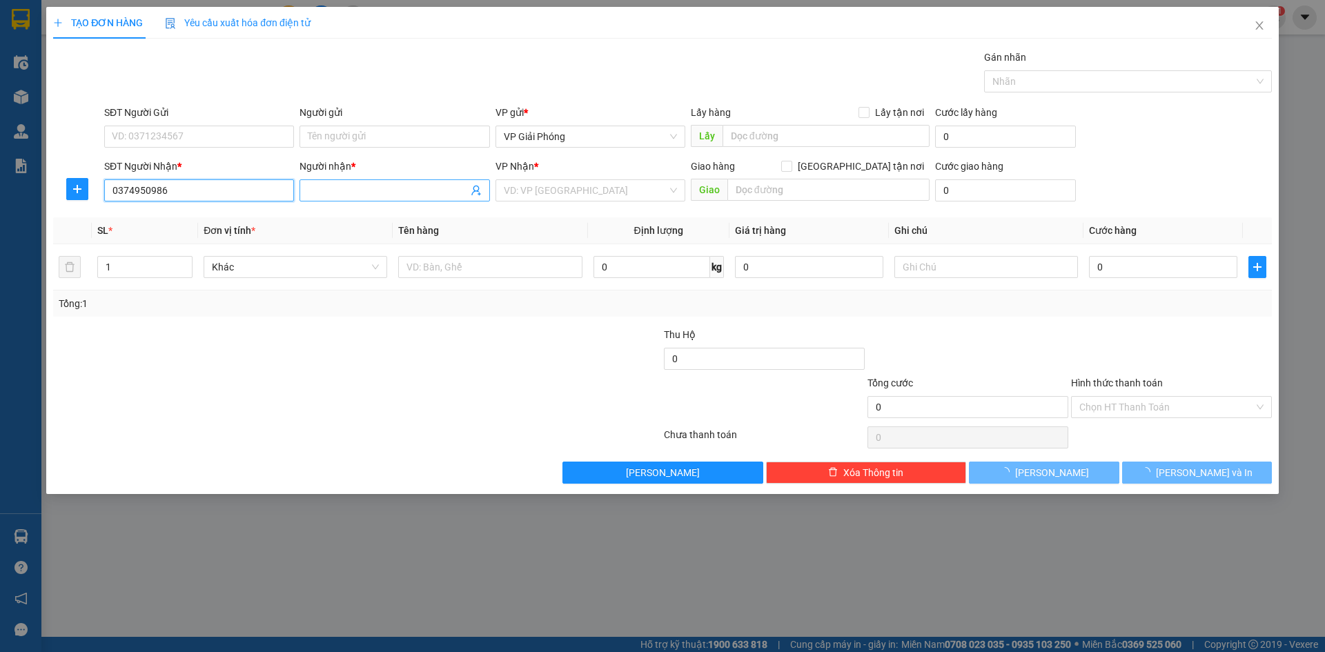
type input "NÔNG CỐNG"
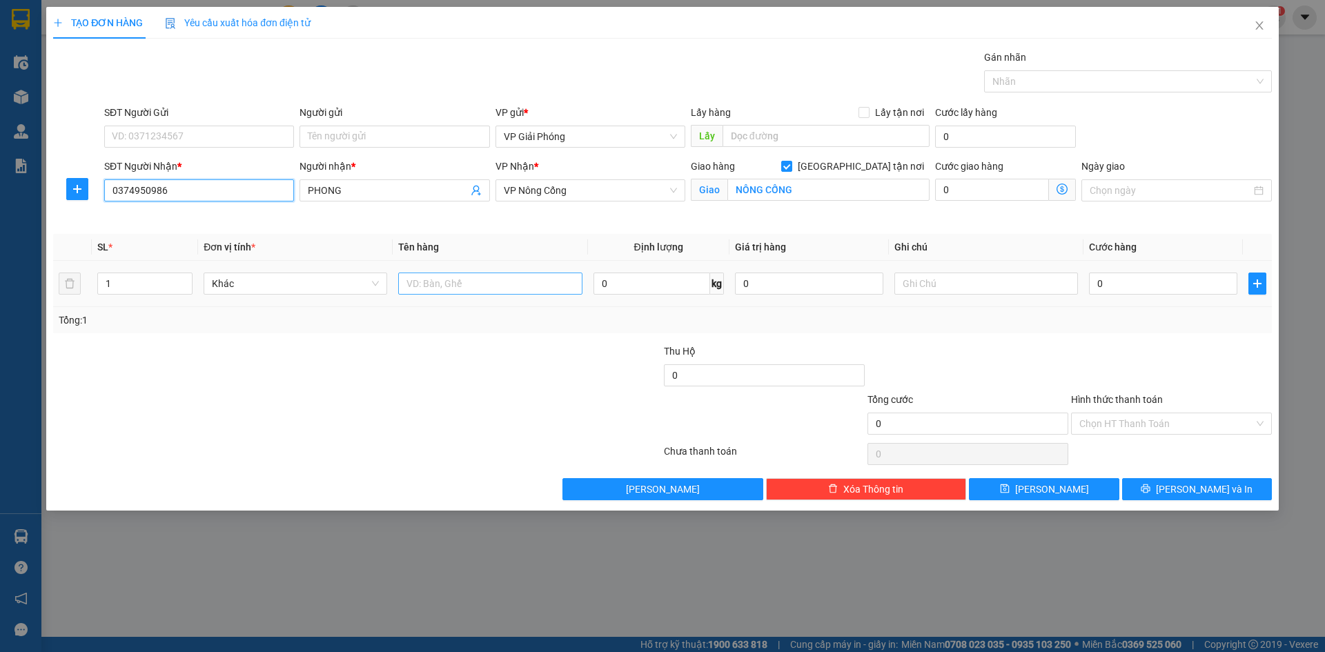
type input "0374950986"
click at [426, 279] on input "text" at bounding box center [490, 284] width 184 height 22
type input "kiện"
click at [1147, 291] on input "0" at bounding box center [1163, 284] width 148 height 22
type input "4"
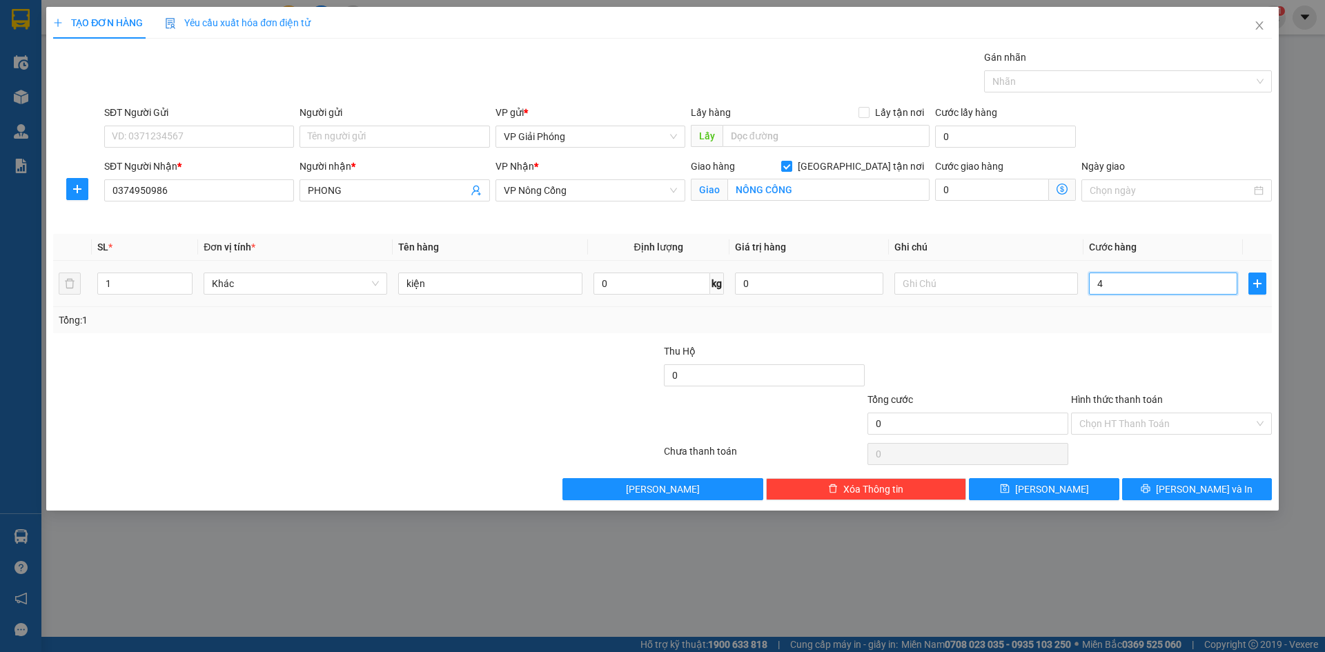
type input "4"
type input "40"
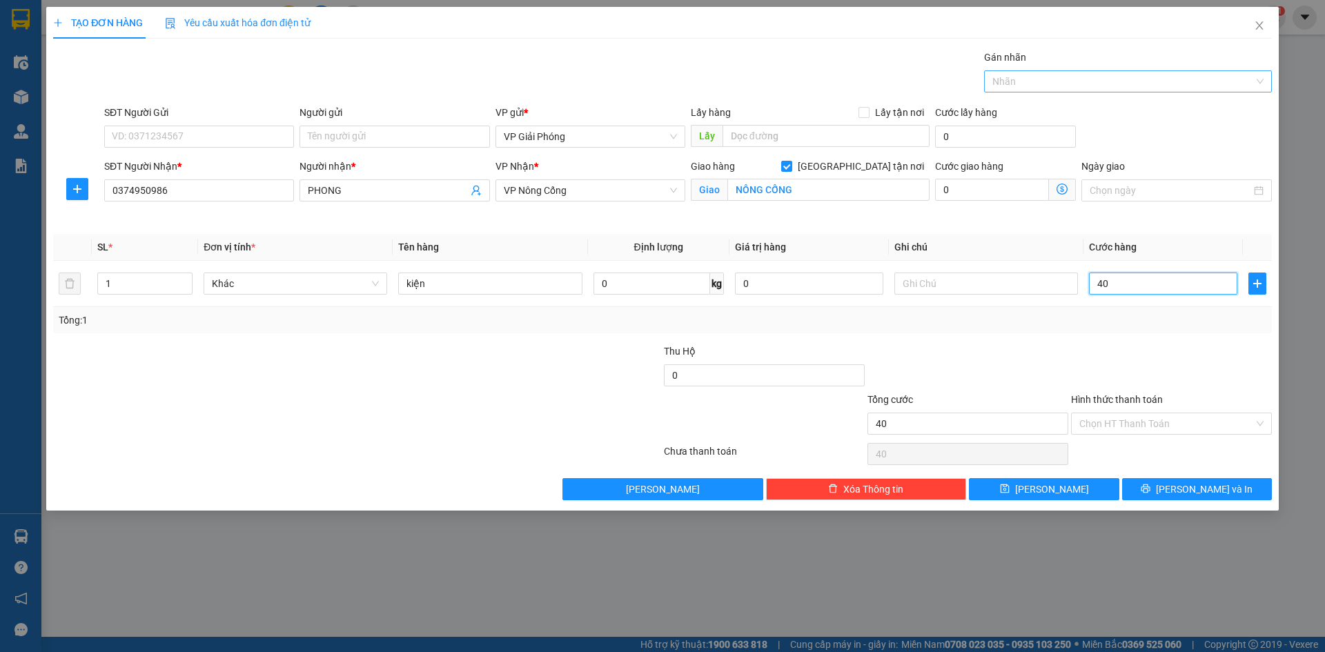
click at [1046, 81] on div at bounding box center [1120, 81] width 267 height 17
type input "40.000"
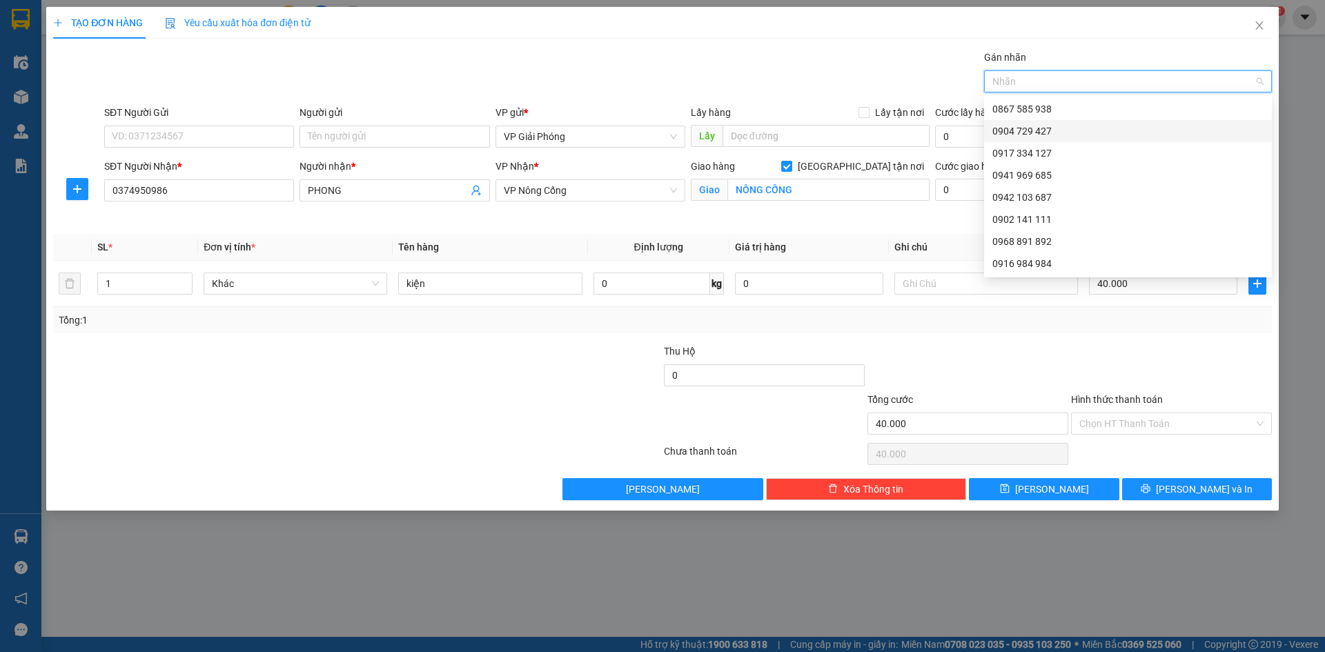
drag, startPoint x: 1066, startPoint y: 132, endPoint x: 1078, endPoint y: 151, distance: 22.0
click at [1066, 132] on div "0904 729 427" at bounding box center [1127, 131] width 271 height 15
drag, startPoint x: 1205, startPoint y: 489, endPoint x: 1203, endPoint y: 480, distance: 9.1
click at [1204, 487] on span "Lưu và In" at bounding box center [1204, 489] width 97 height 15
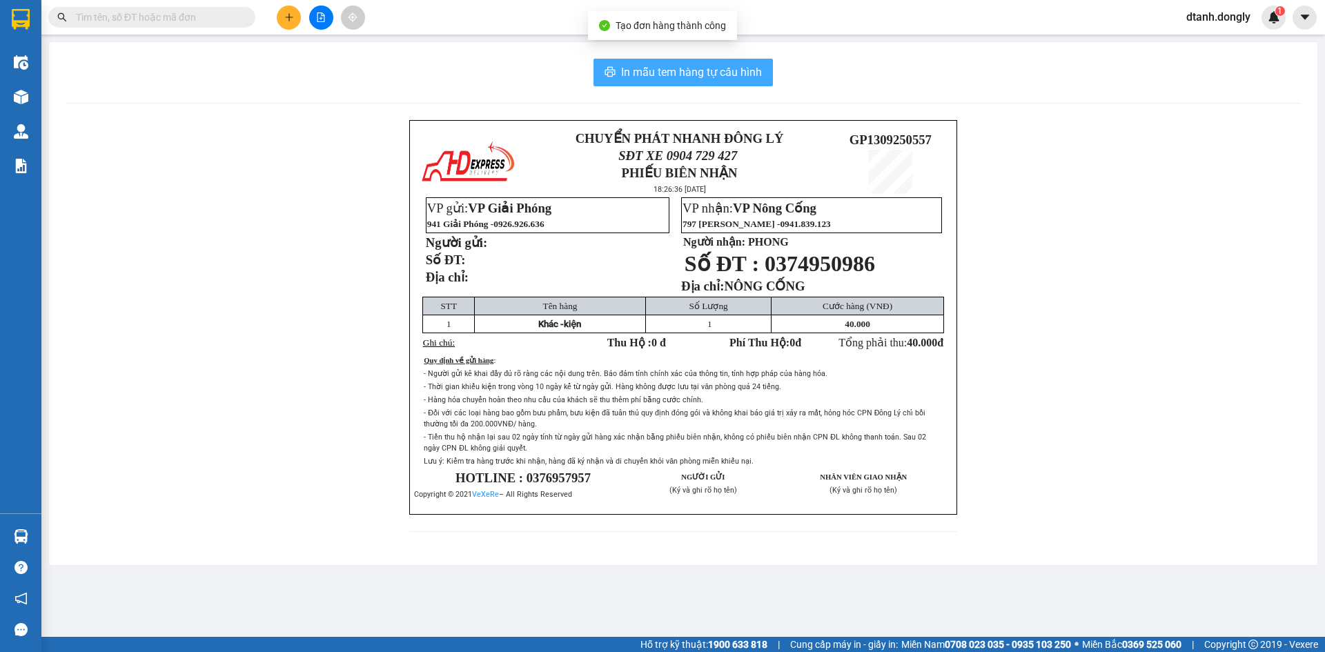
click at [679, 70] on span "In mẫu tem hàng tự cấu hình" at bounding box center [691, 71] width 141 height 17
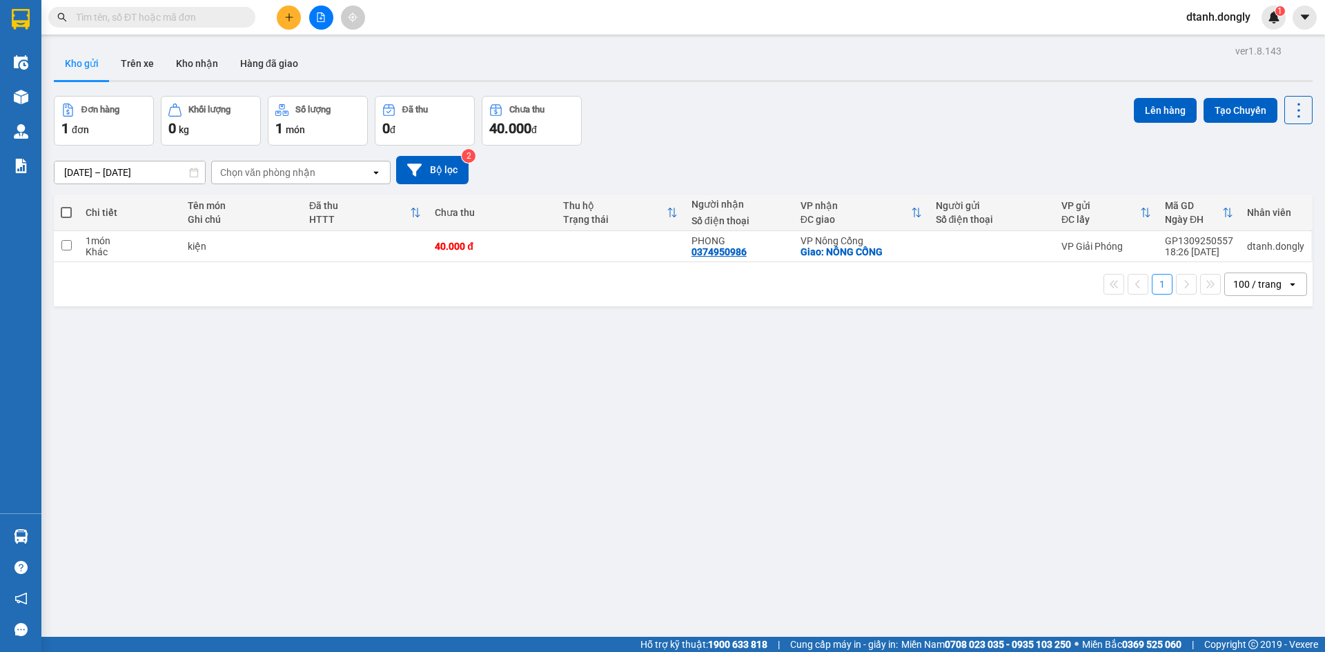
drag, startPoint x: 1108, startPoint y: 453, endPoint x: 1215, endPoint y: 463, distance: 107.5
drag, startPoint x: 1215, startPoint y: 463, endPoint x: 722, endPoint y: 442, distance: 492.5
click at [722, 442] on div "ver 1.8.143 Kho gửi Trên xe Kho nhận Hàng đã giao Đơn hàng 1 đơn Khối lượng 0 k…" at bounding box center [683, 367] width 1270 height 652
click at [291, 26] on button at bounding box center [289, 18] width 24 height 24
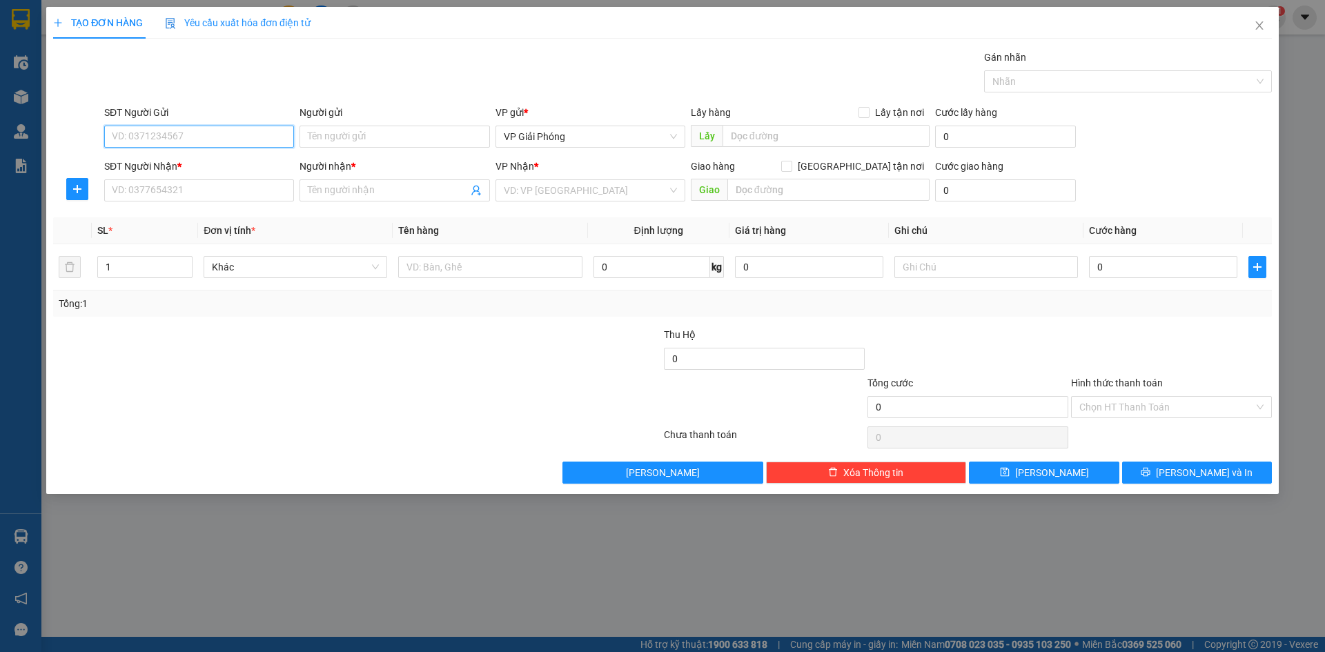
click at [216, 146] on input "SĐT Người Gửi" at bounding box center [199, 137] width 190 height 22
type input "0975358493"
click at [198, 191] on input "SĐT Người Nhận *" at bounding box center [199, 190] width 190 height 22
type input "0326352626"
click at [346, 195] on input "Người nhận *" at bounding box center [387, 190] width 159 height 15
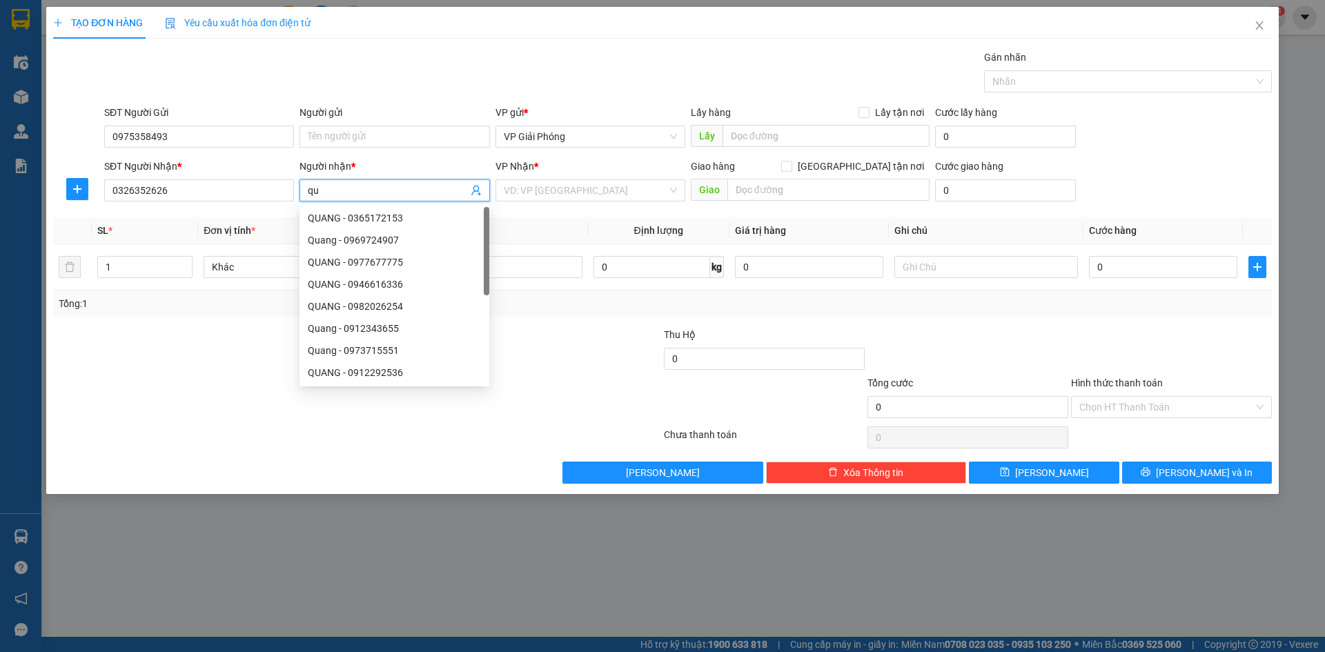
type input "q"
type input "QUANG"
click at [546, 193] on input "search" at bounding box center [586, 190] width 164 height 21
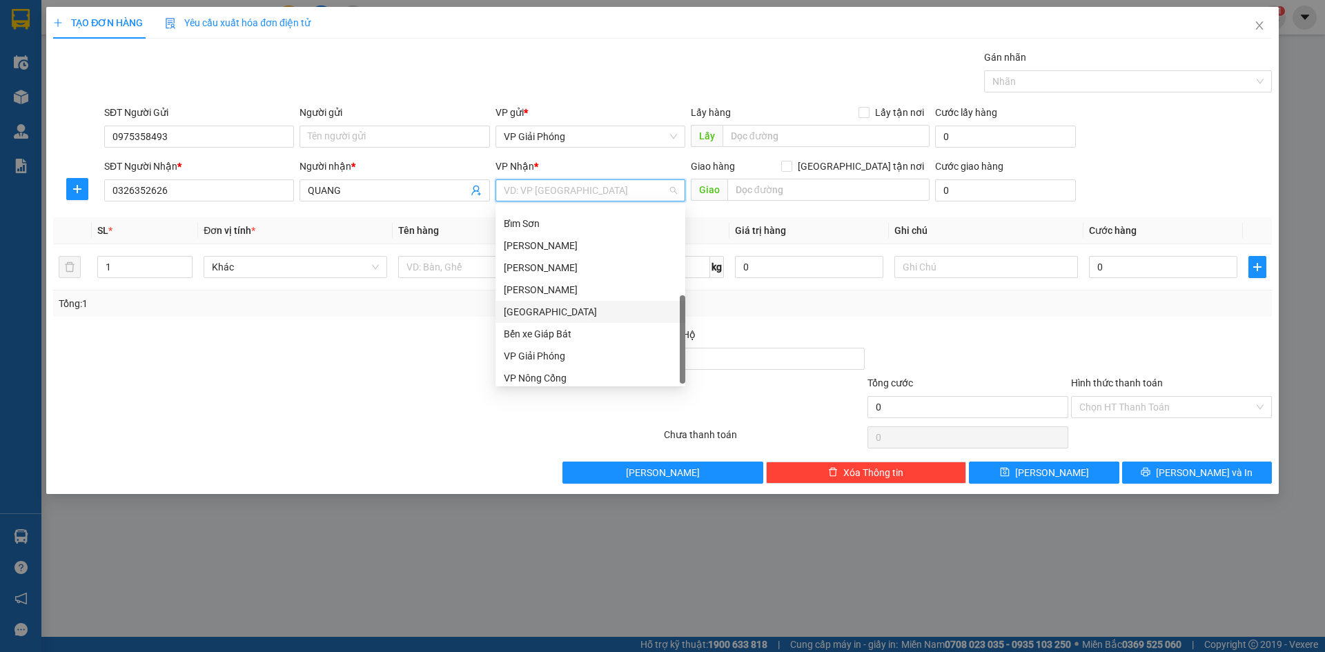
scroll to position [199, 0]
click at [574, 375] on div "VP Nông Cống" at bounding box center [590, 372] width 173 height 15
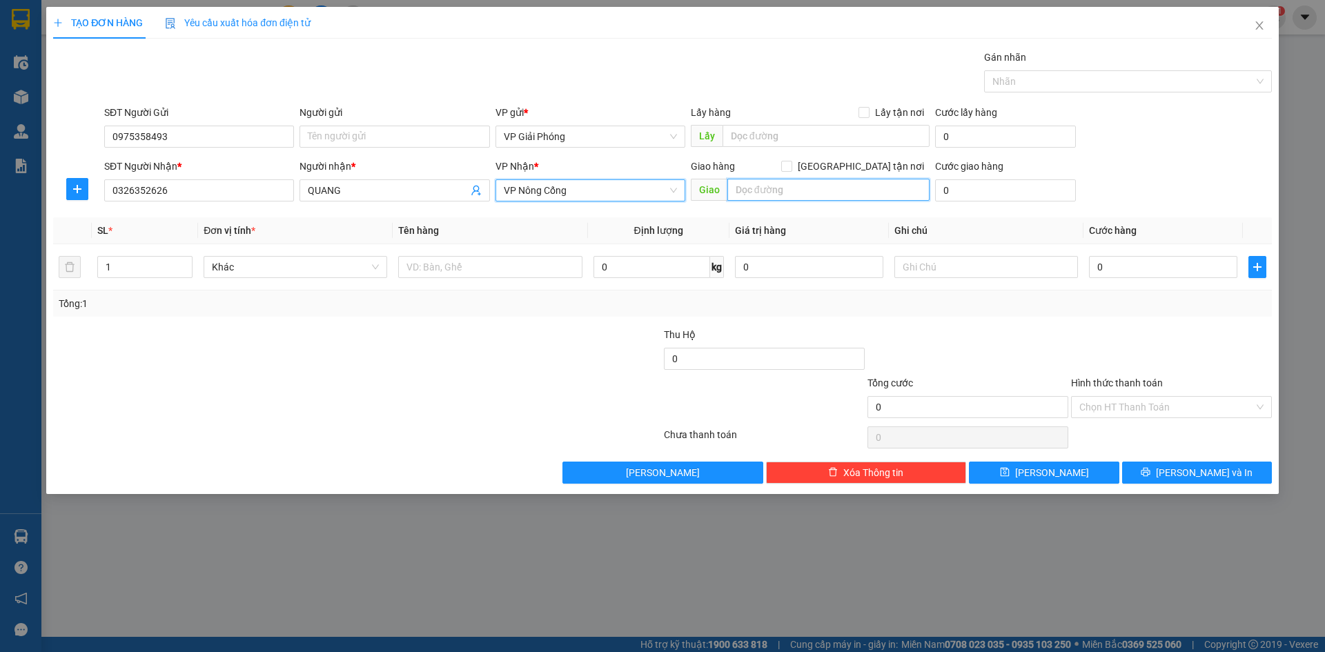
click at [766, 195] on input "text" at bounding box center [828, 190] width 202 height 22
type input "CHỢ TẾ THẮNG"
click at [791, 165] on input "Giao tận nơi" at bounding box center [786, 166] width 10 height 10
checkbox input "true"
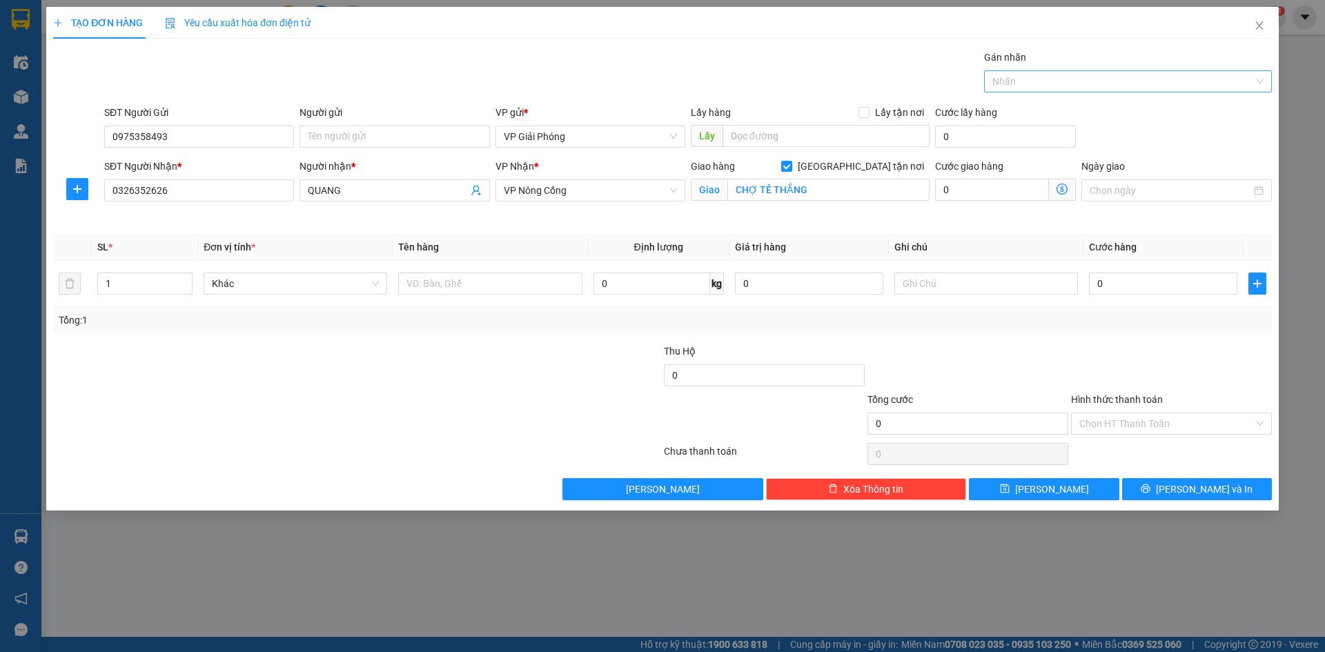
click at [1026, 81] on div at bounding box center [1120, 81] width 267 height 17
type input "427"
click at [1012, 110] on div "0904 729 427" at bounding box center [1127, 108] width 271 height 15
click at [472, 280] on input "text" at bounding box center [490, 284] width 184 height 22
type input "HỘP"
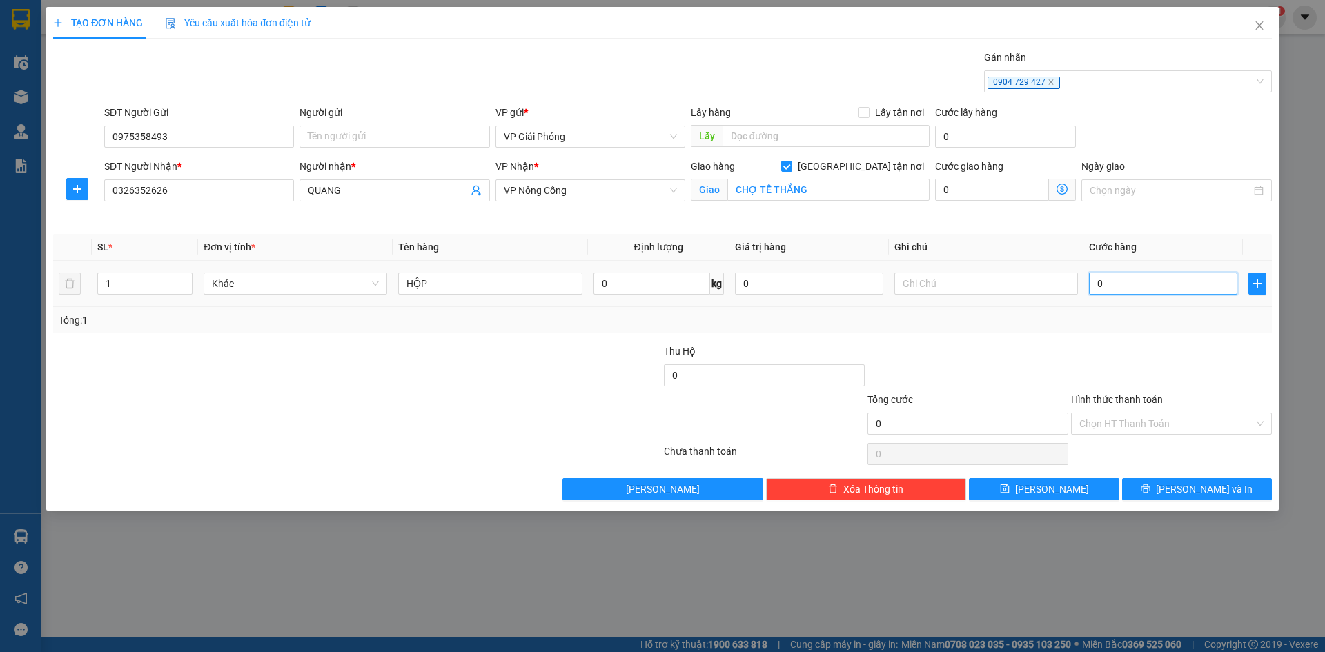
click at [1155, 279] on input "0" at bounding box center [1163, 284] width 148 height 22
type input "5"
type input "50"
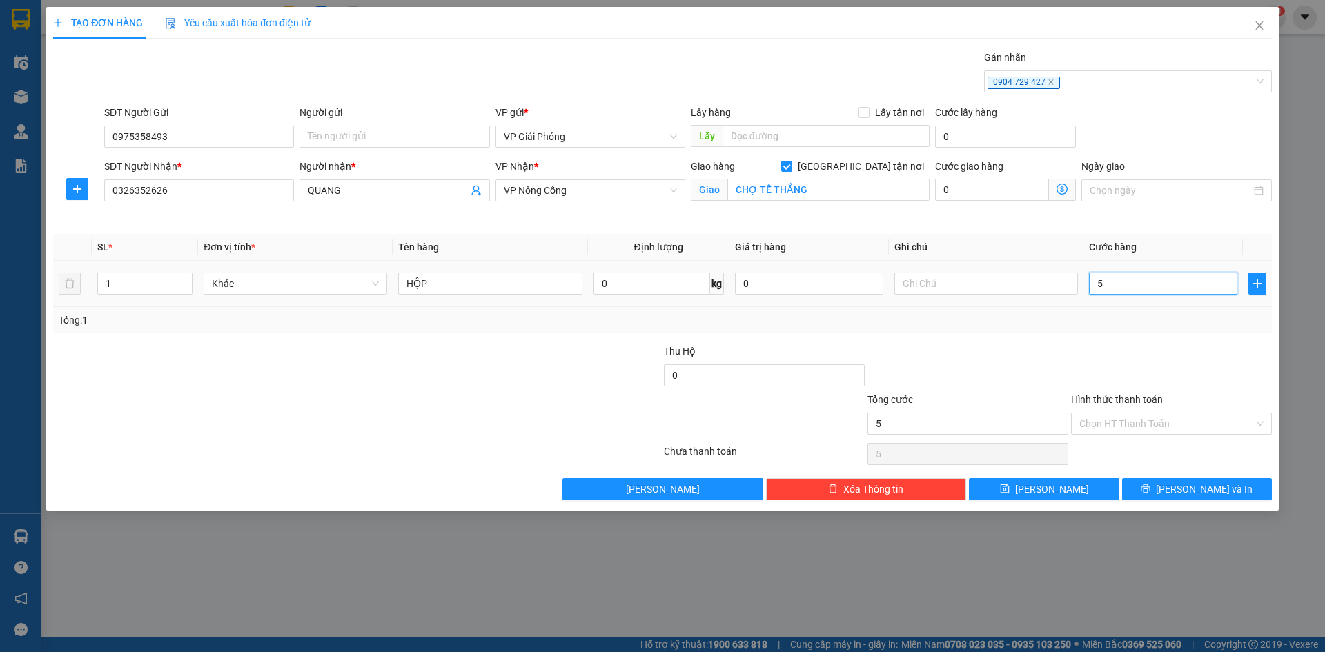
type input "50"
type input "50.000"
click at [1190, 426] on input "Hình thức thanh toán" at bounding box center [1166, 423] width 175 height 21
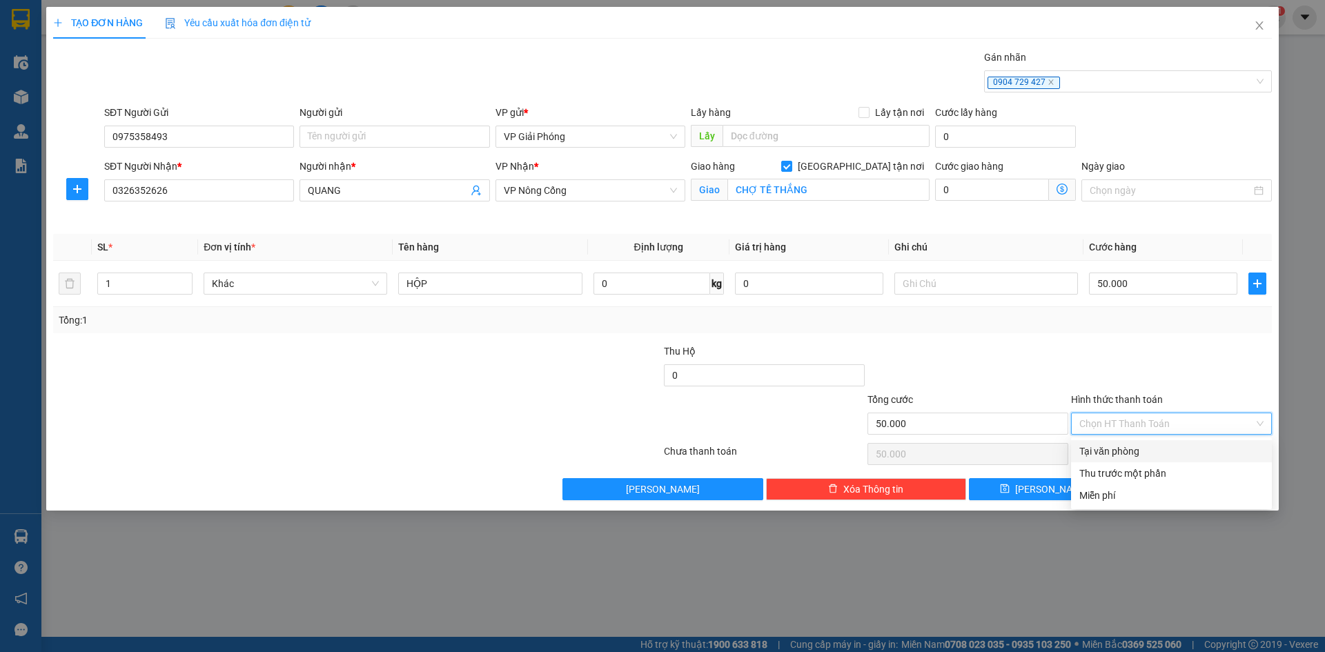
click at [1181, 448] on div "Tại văn phòng" at bounding box center [1171, 451] width 184 height 15
type input "0"
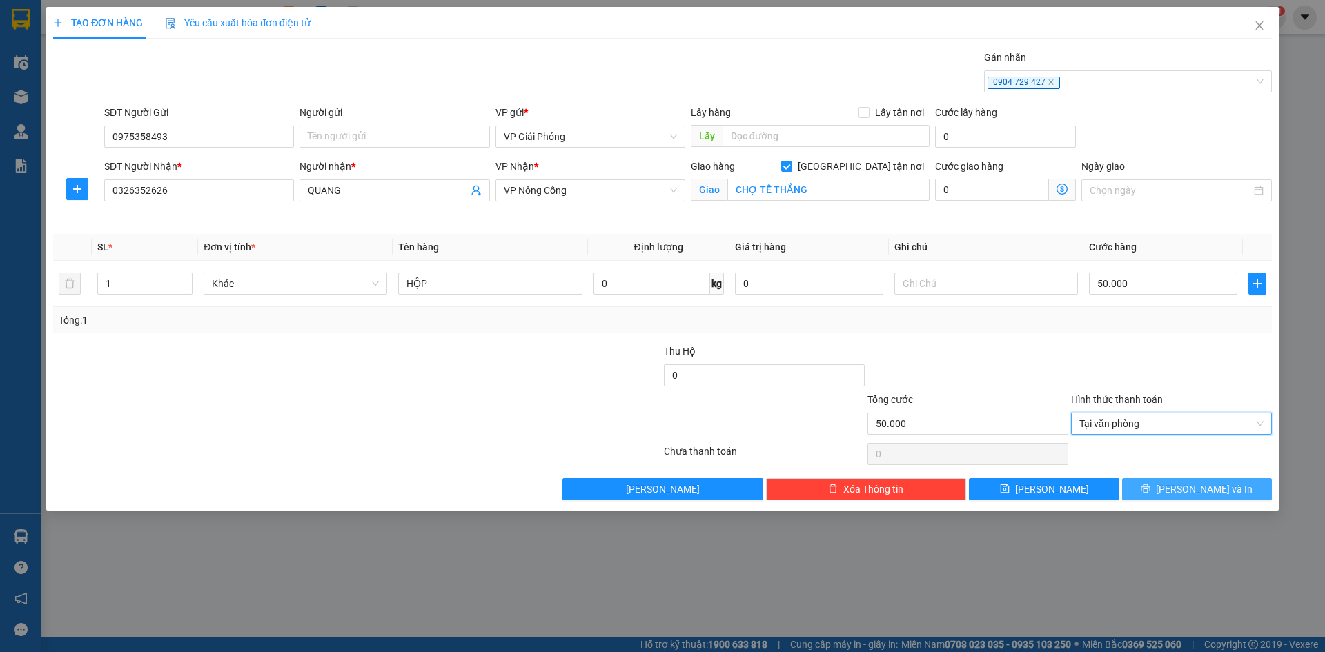
click at [1185, 480] on button "Lưu và In" at bounding box center [1197, 489] width 150 height 22
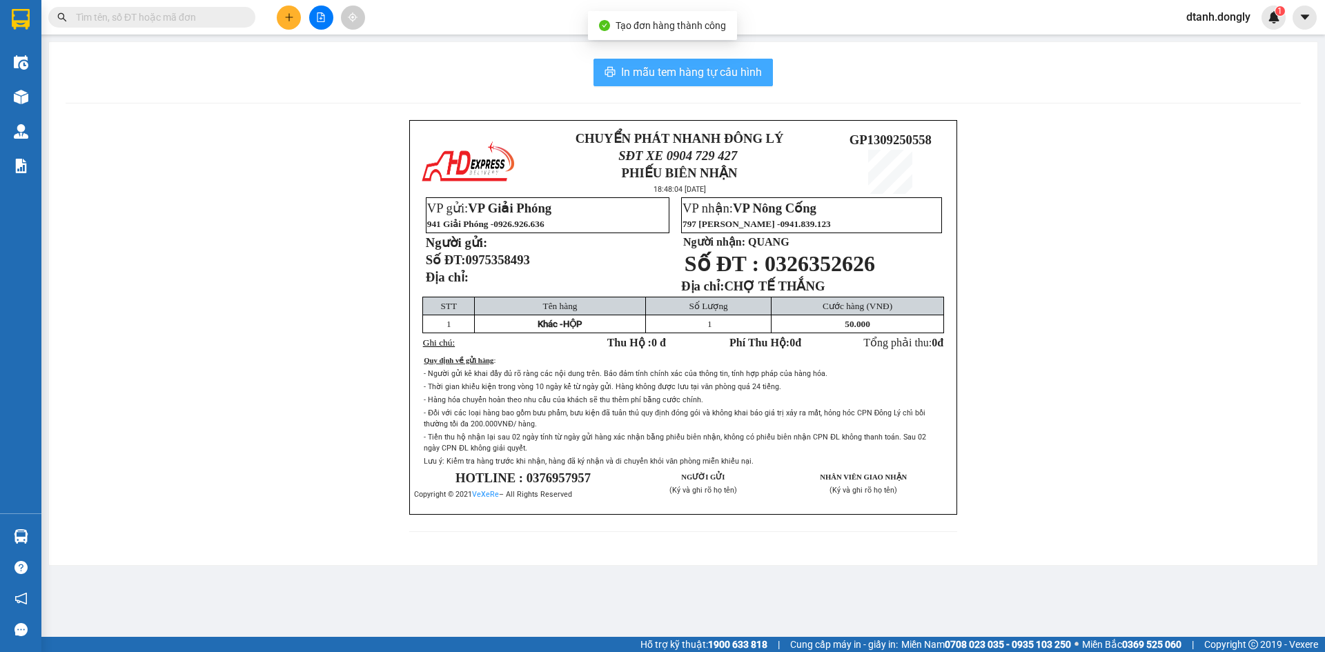
click at [751, 76] on span "In mẫu tem hàng tự cấu hình" at bounding box center [691, 71] width 141 height 17
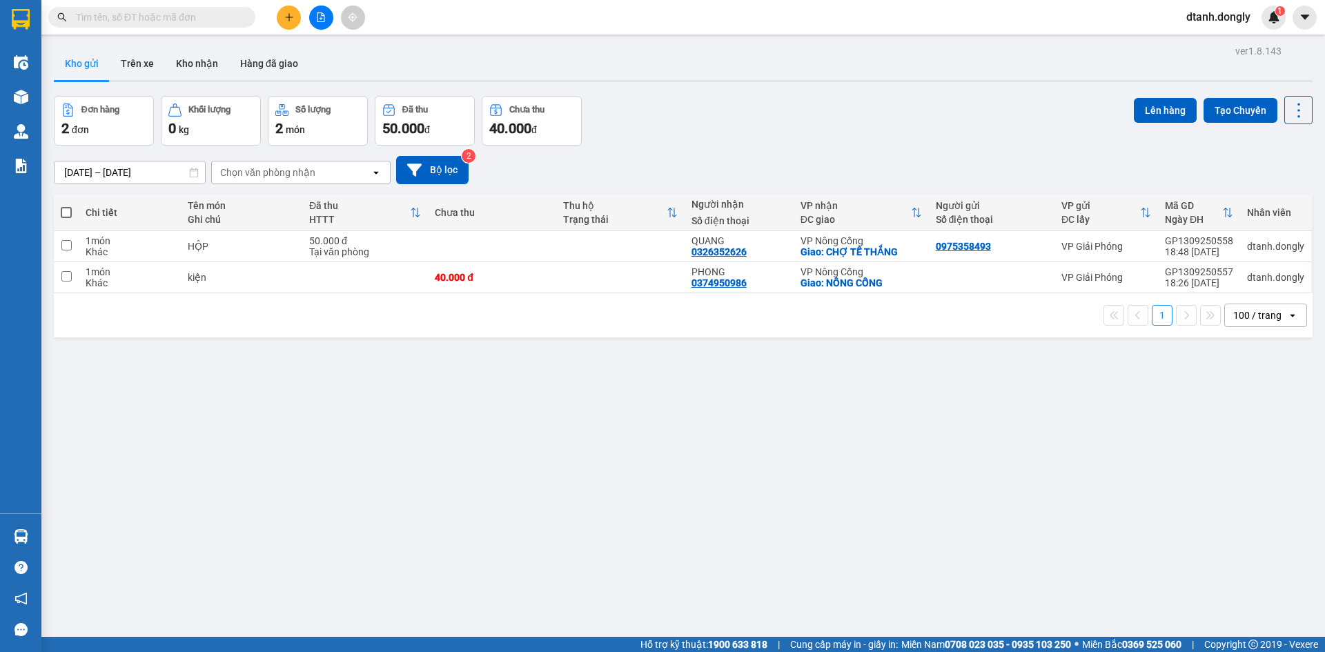
click at [194, 17] on input "text" at bounding box center [157, 17] width 163 height 15
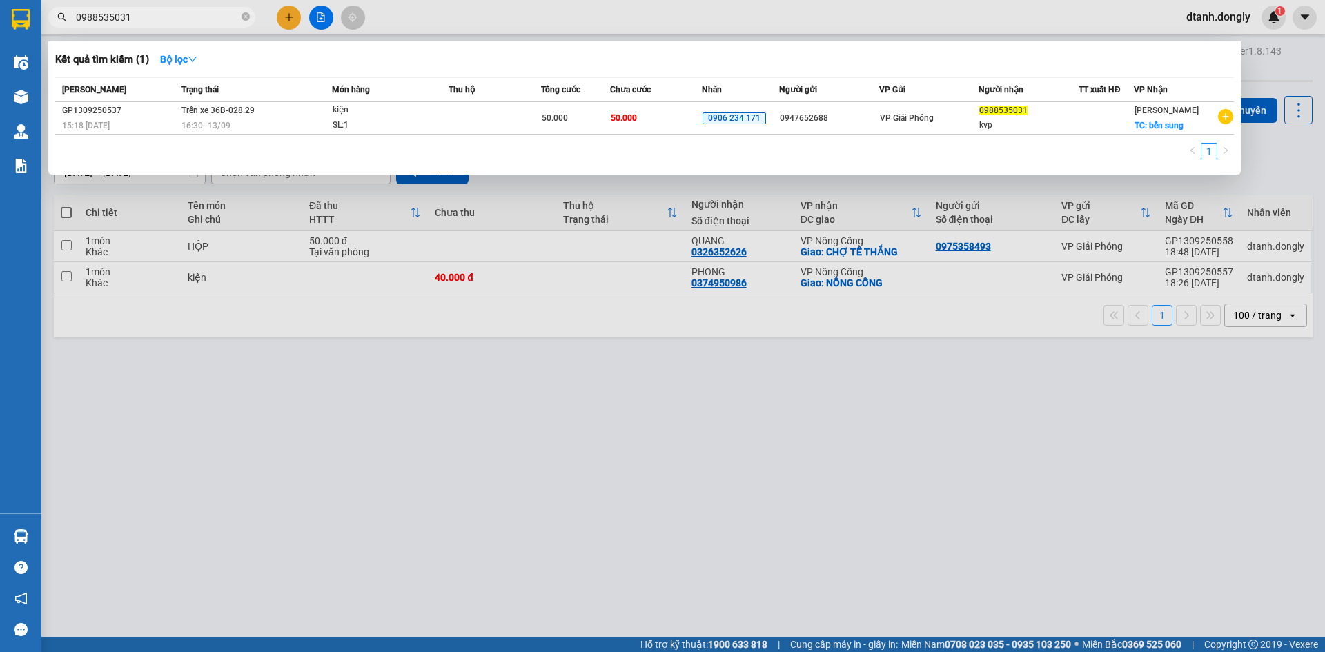
type input "0988535031"
drag, startPoint x: 513, startPoint y: 502, endPoint x: 511, endPoint y: 490, distance: 12.5
click at [513, 499] on div at bounding box center [662, 326] width 1325 height 652
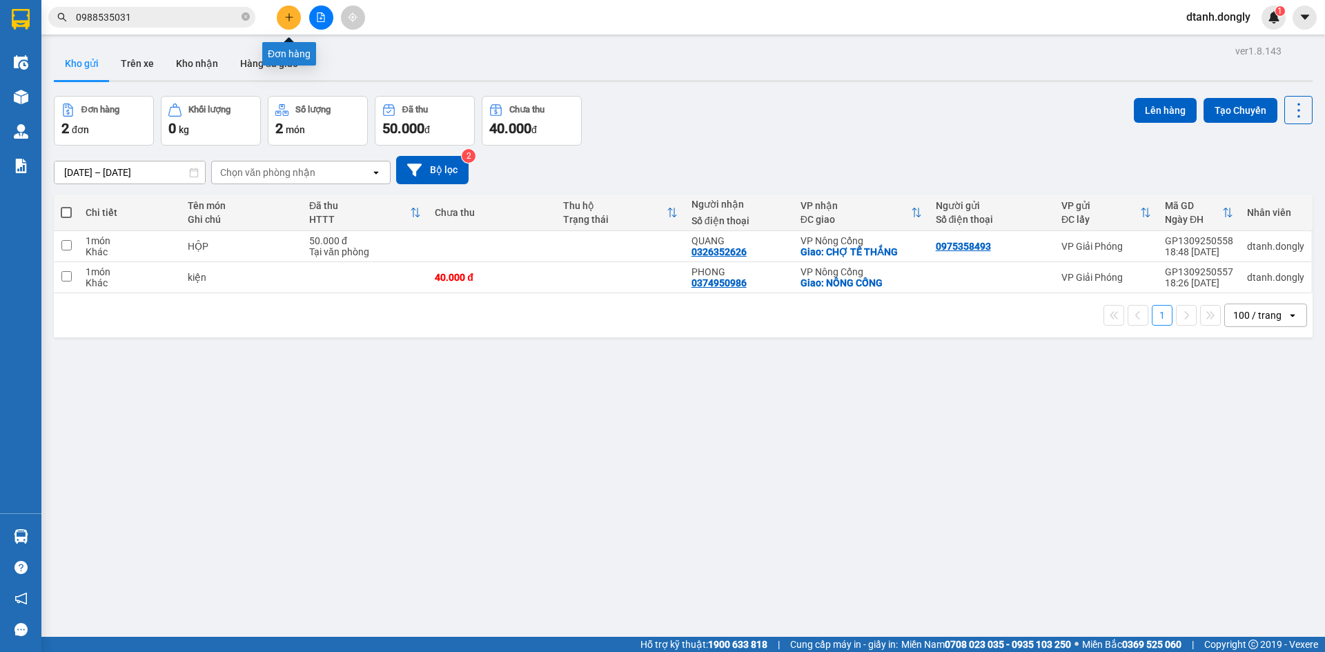
click at [284, 16] on icon "plus" at bounding box center [289, 17] width 10 height 10
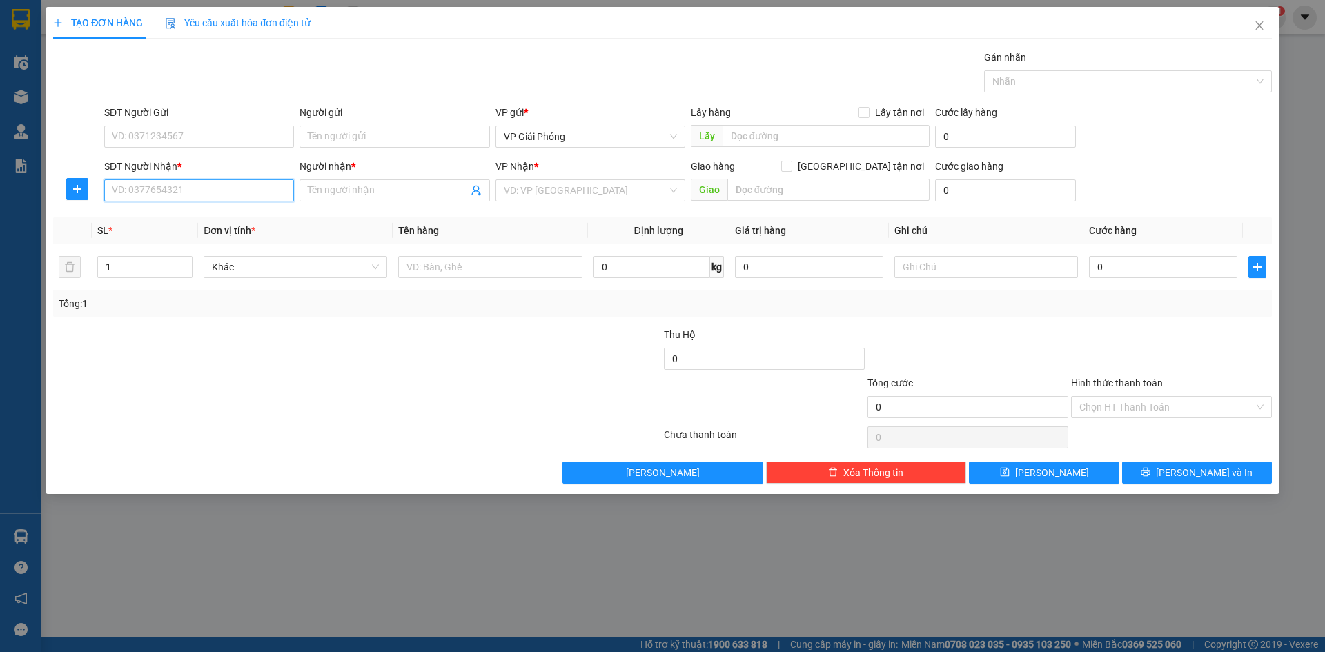
click at [215, 195] on input "SĐT Người Nhận *" at bounding box center [199, 190] width 190 height 22
type input "0935023638"
click at [209, 219] on div "0935023638 - LỰC" at bounding box center [198, 217] width 173 height 15
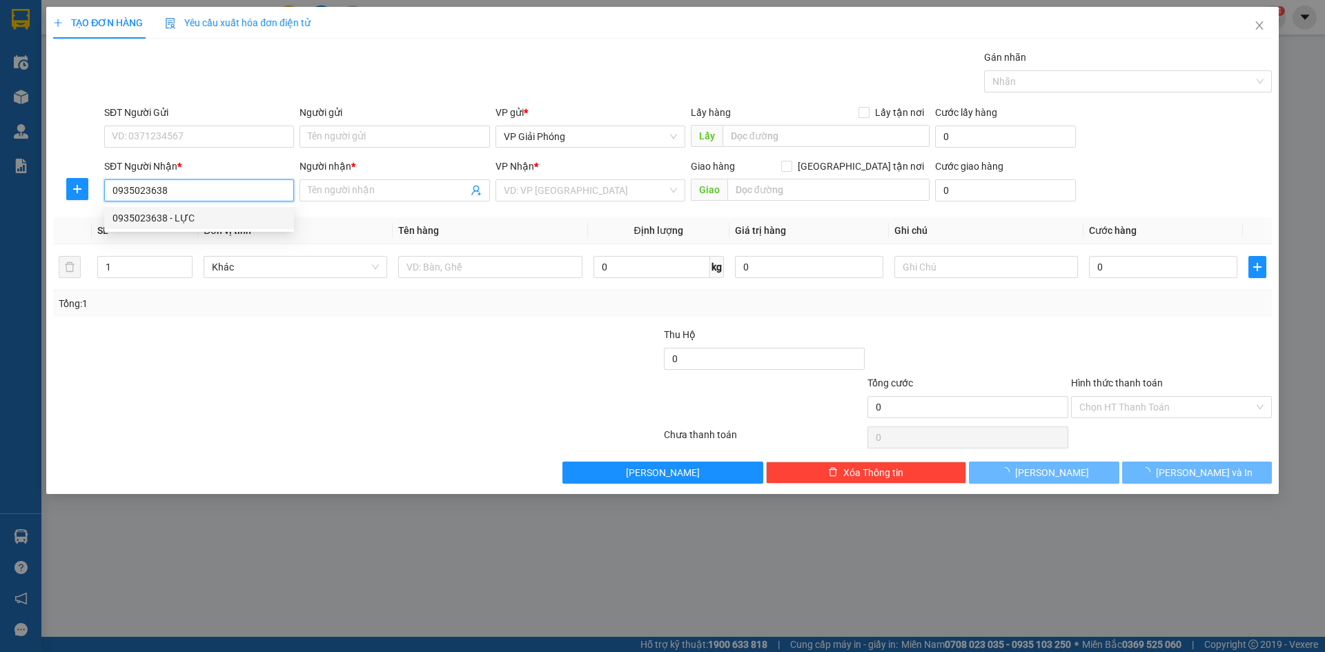
type input "LỰC"
checkbox input "true"
type input "NHƯ THANH"
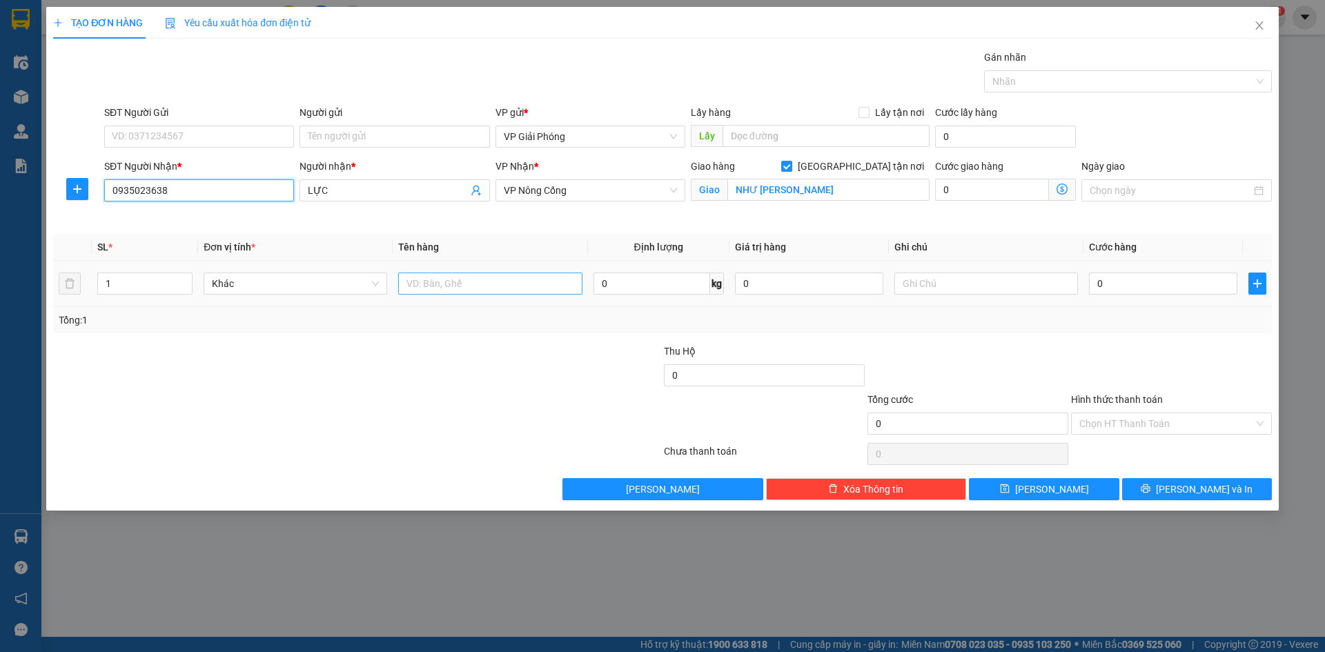
type input "0935023638"
click at [455, 287] on input "text" at bounding box center [490, 284] width 184 height 22
type input "KIỆN"
click at [1120, 279] on input "0" at bounding box center [1163, 284] width 148 height 22
type input "5"
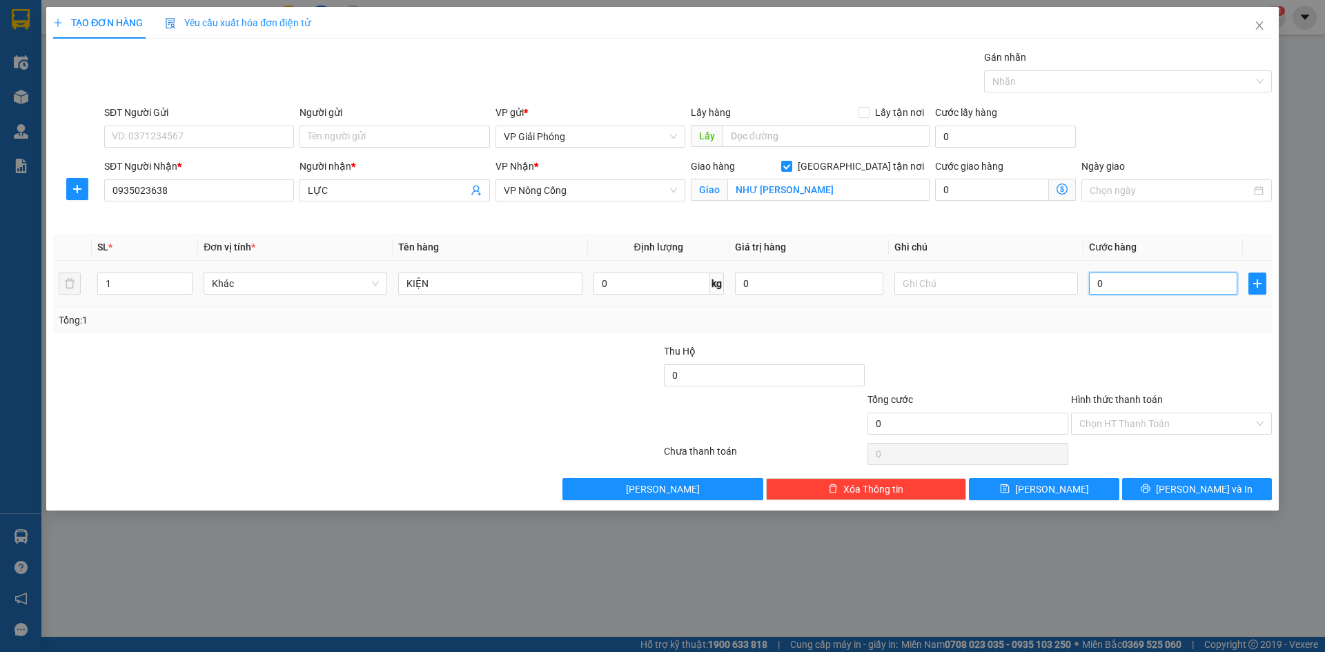
type input "5"
type input "50"
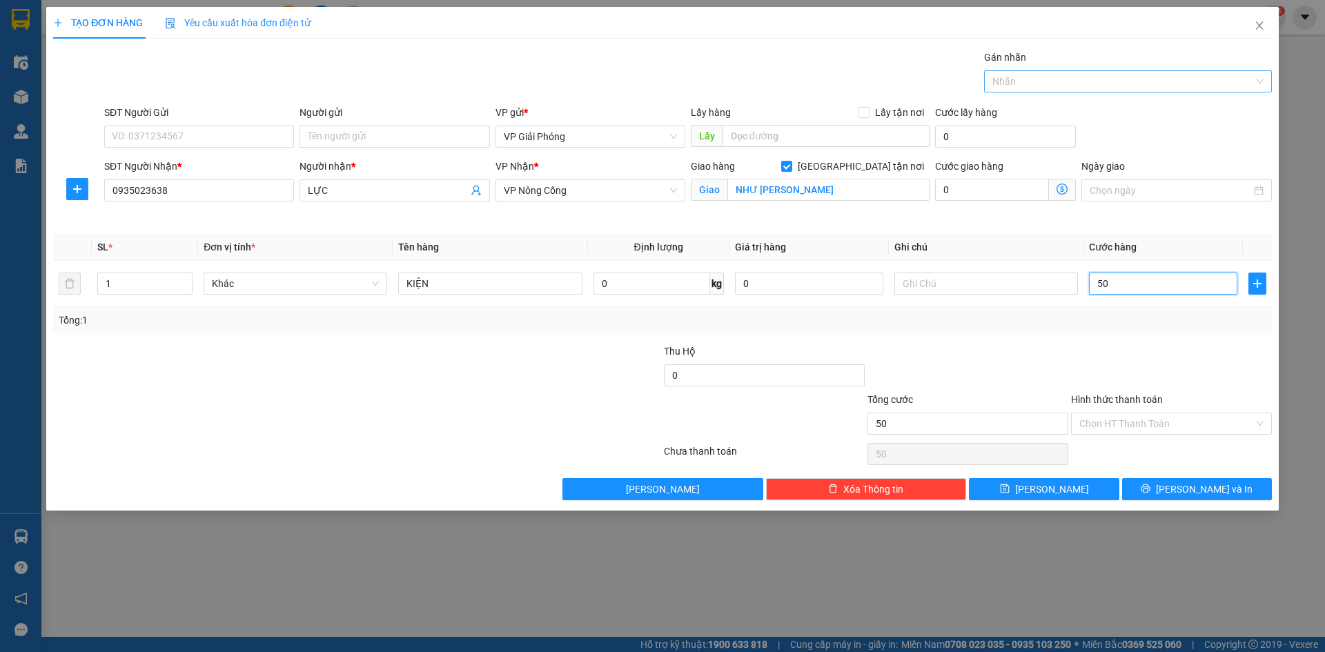
click at [1016, 81] on div at bounding box center [1120, 81] width 267 height 17
type input "50.000"
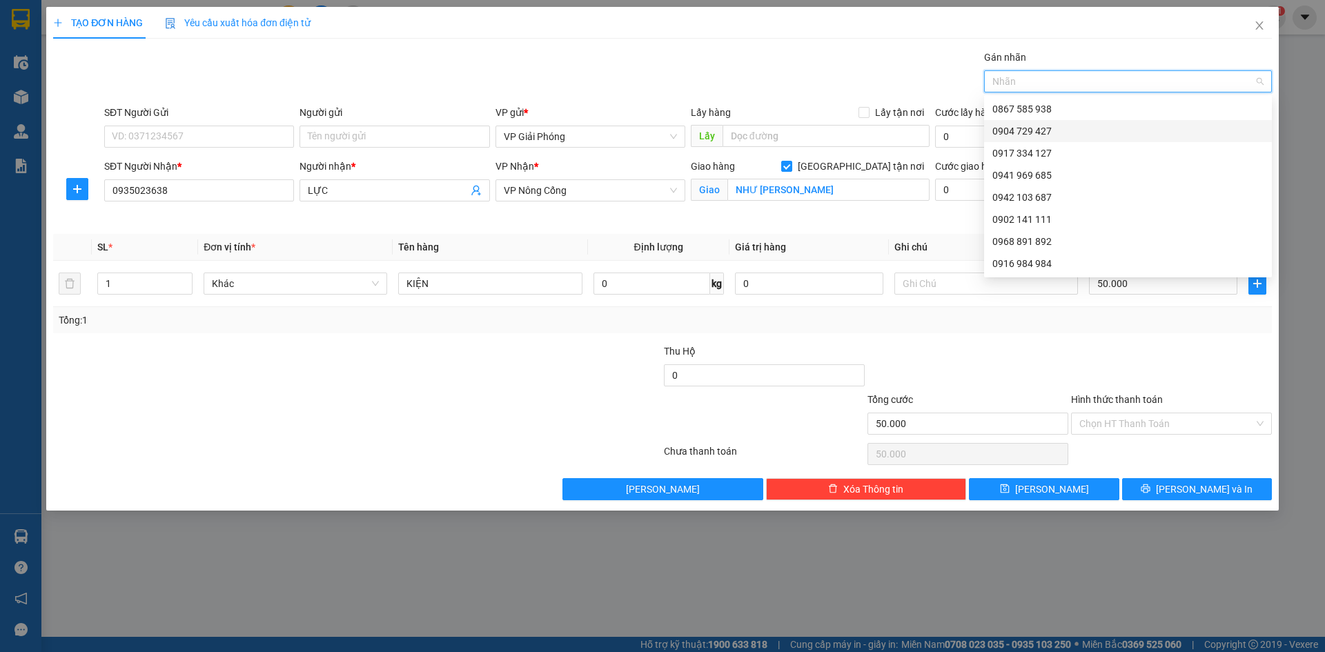
click at [1087, 129] on div "0904 729 427" at bounding box center [1127, 131] width 271 height 15
click at [1201, 487] on span "Lưu và In" at bounding box center [1204, 489] width 97 height 15
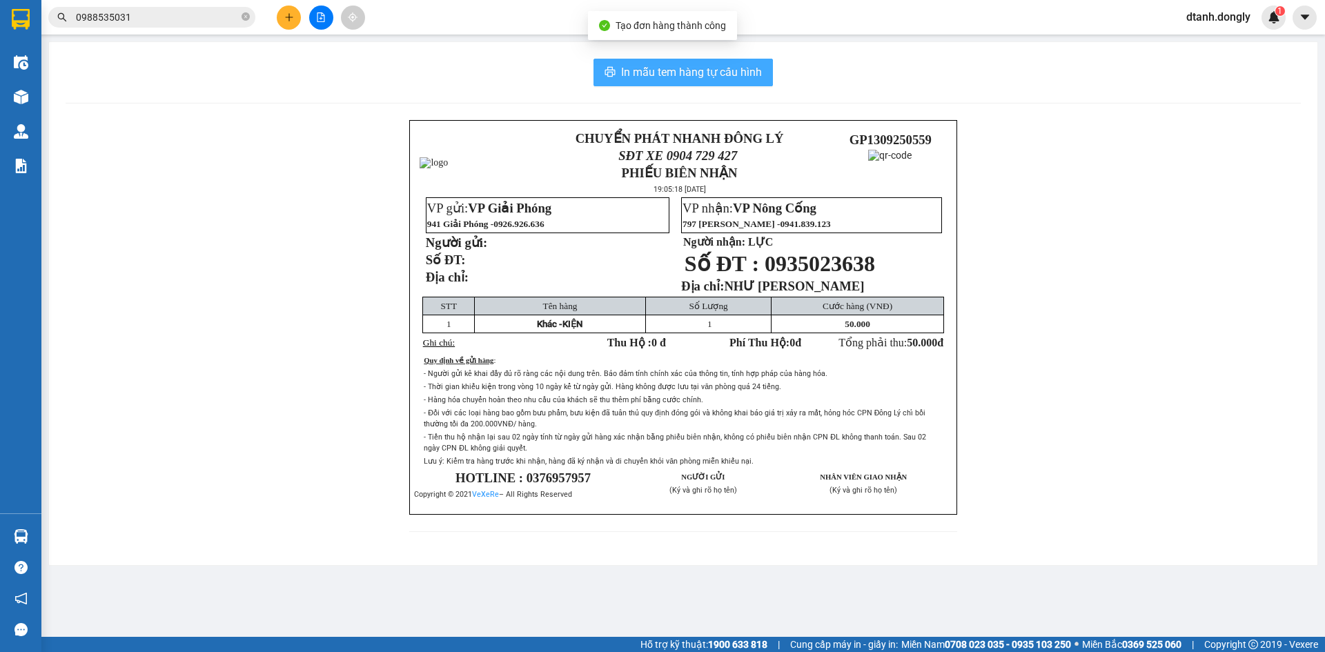
click at [718, 67] on span "In mẫu tem hàng tự cấu hình" at bounding box center [691, 71] width 141 height 17
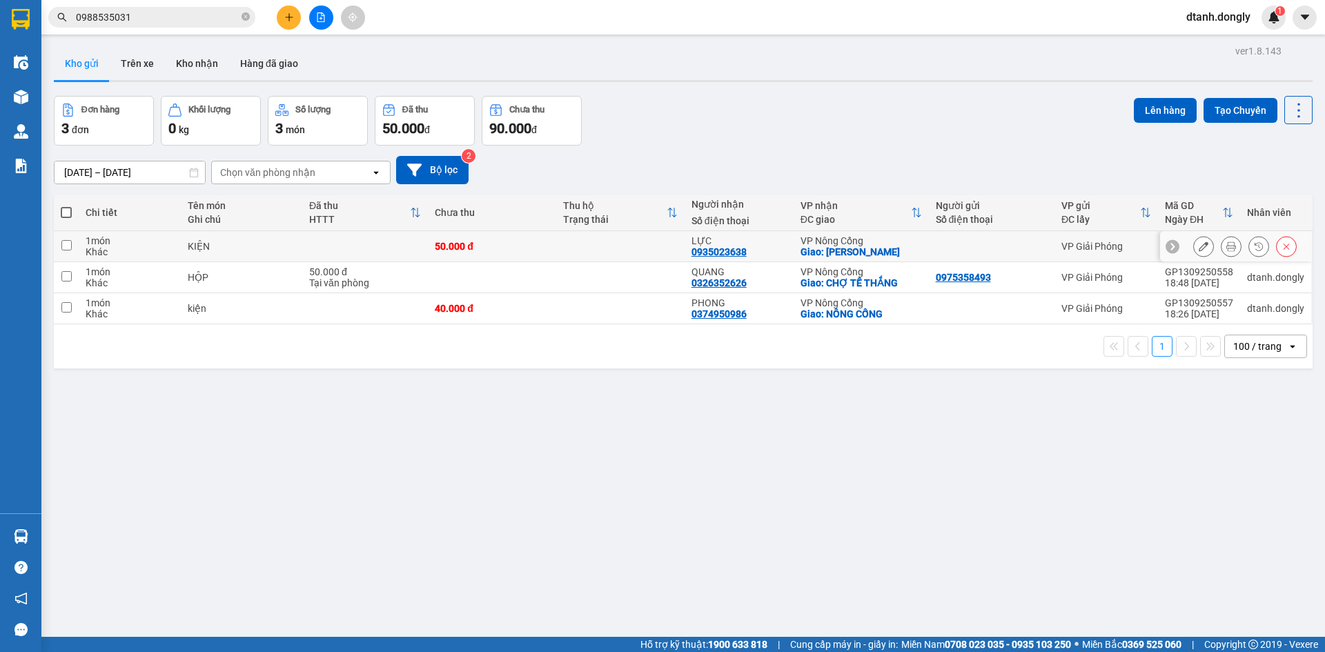
click at [1199, 244] on icon at bounding box center [1204, 247] width 10 height 10
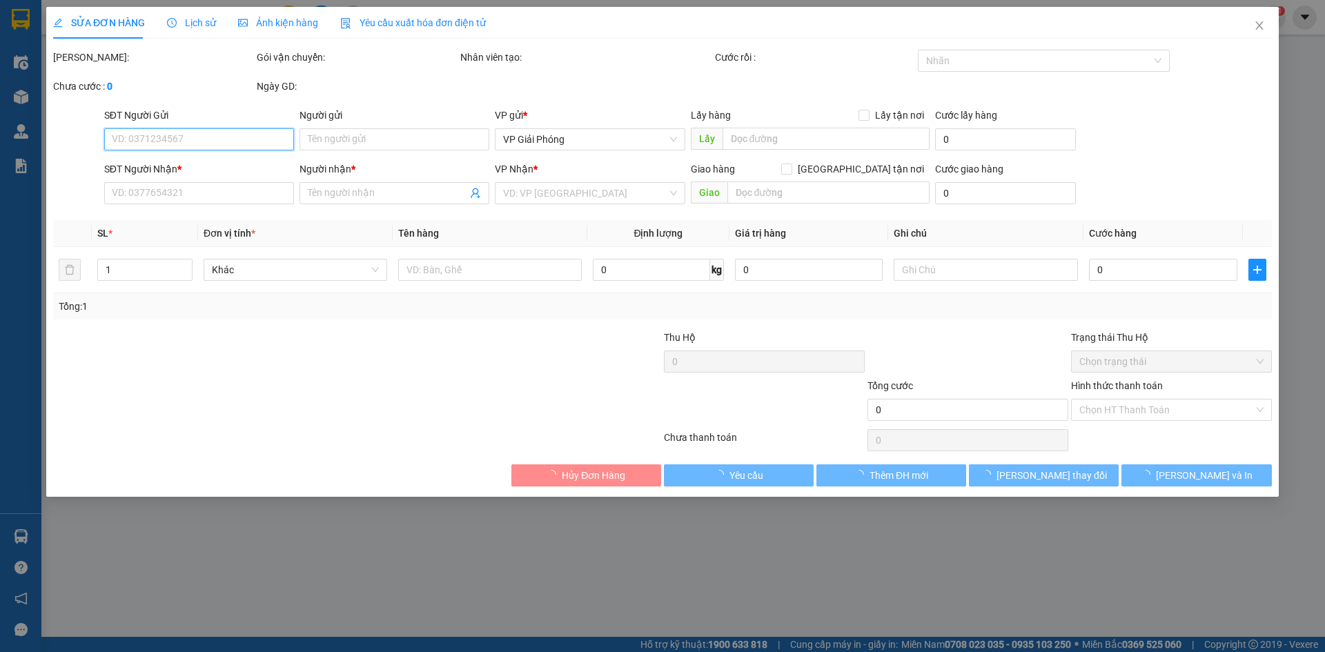
type input "0935023638"
type input "LỰC"
checkbox input "true"
type input "NHƯ THANH"
type input "50.000"
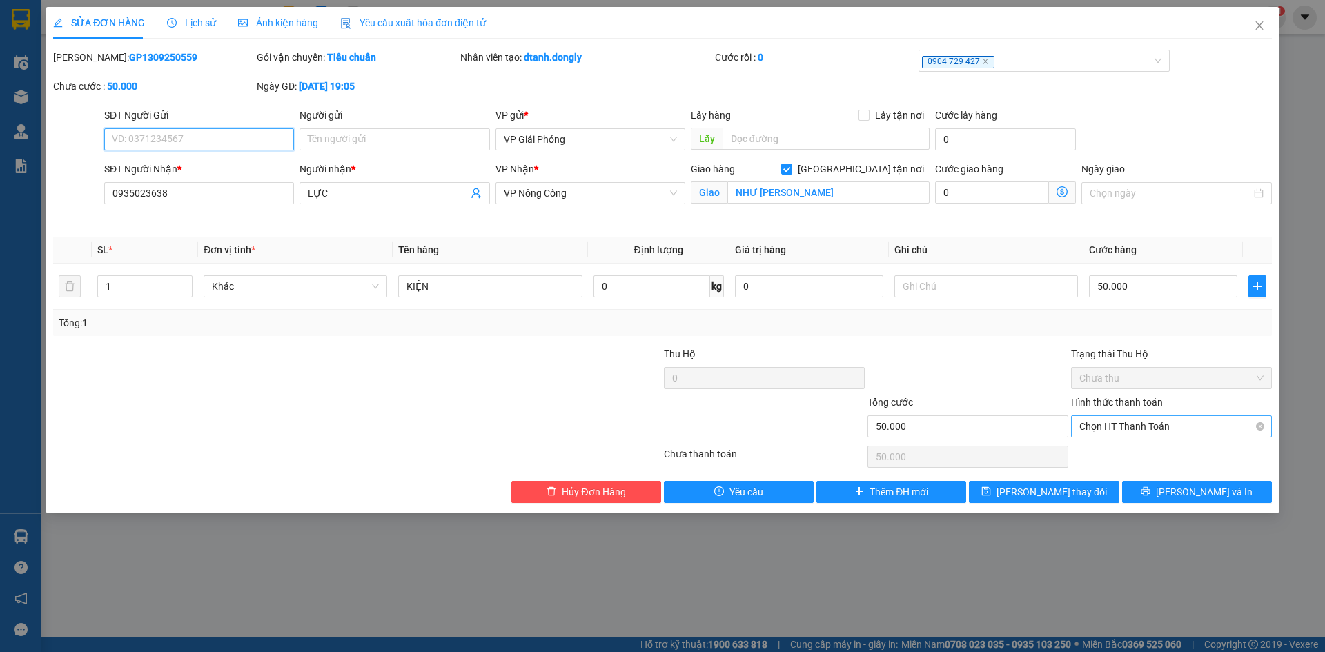
click at [1137, 420] on span "Chọn HT Thanh Toán" at bounding box center [1171, 426] width 184 height 21
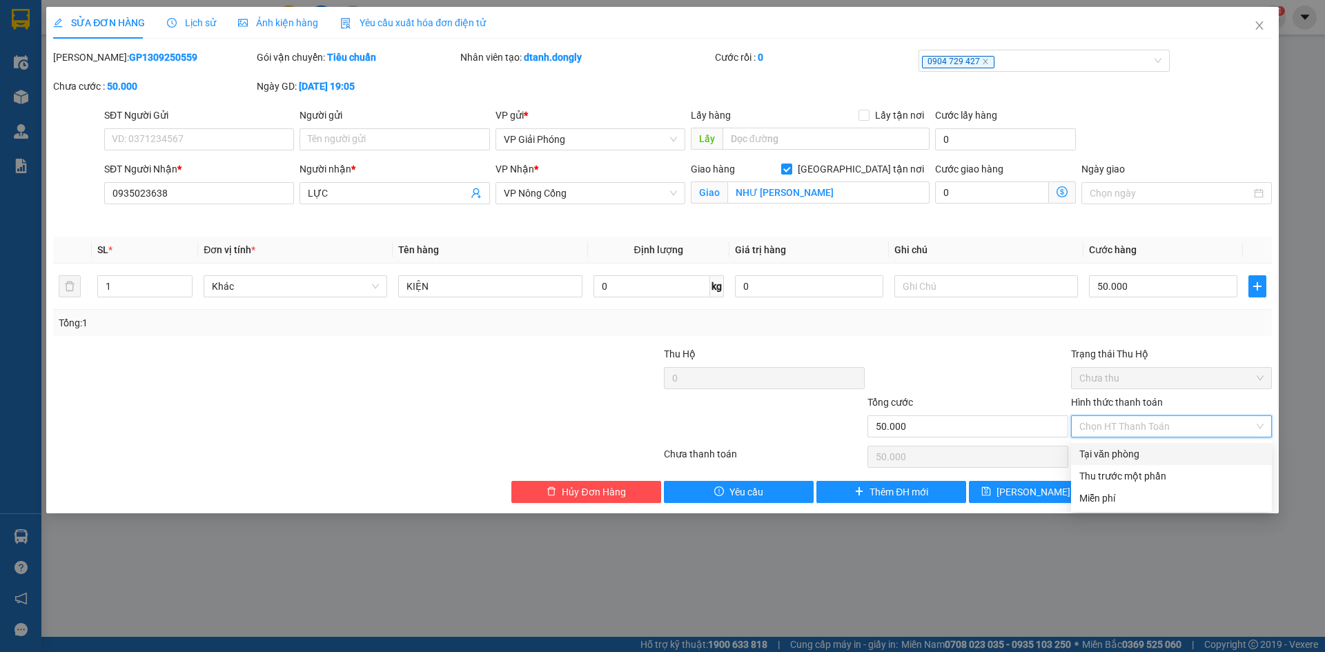
click at [1122, 452] on div "Tại văn phòng" at bounding box center [1171, 453] width 184 height 15
type input "0"
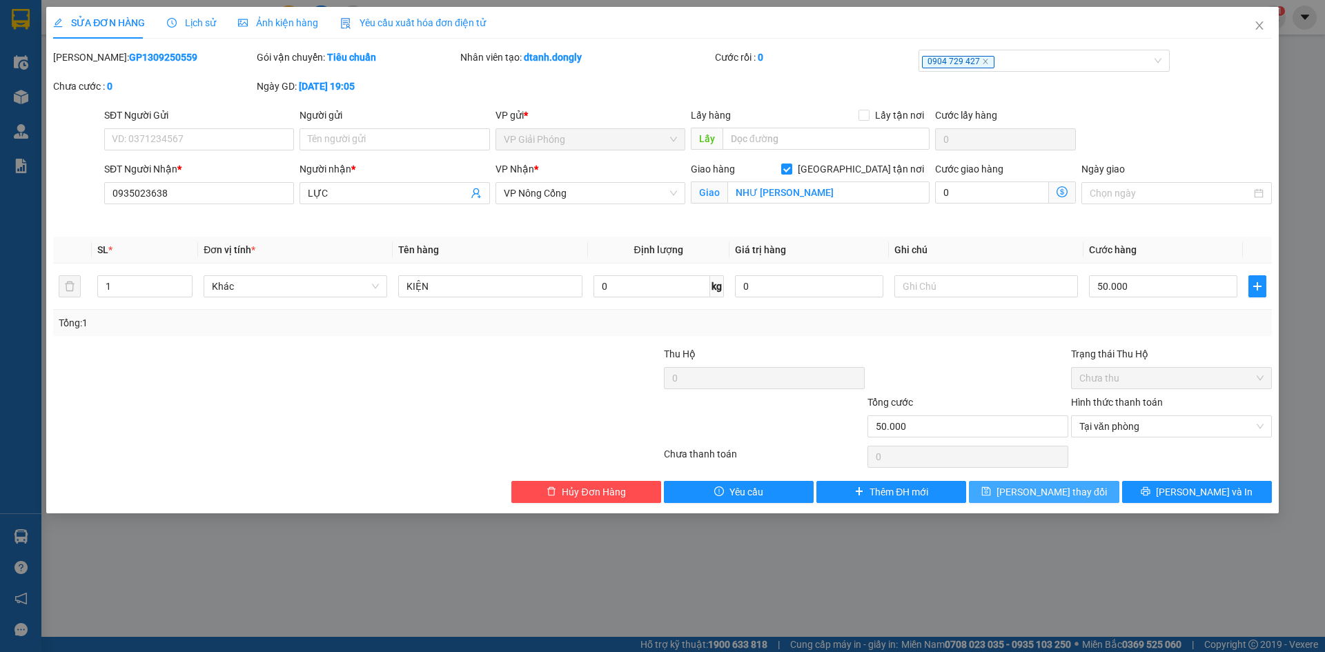
click at [1061, 498] on span "Lưu thay đổi" at bounding box center [1051, 491] width 110 height 15
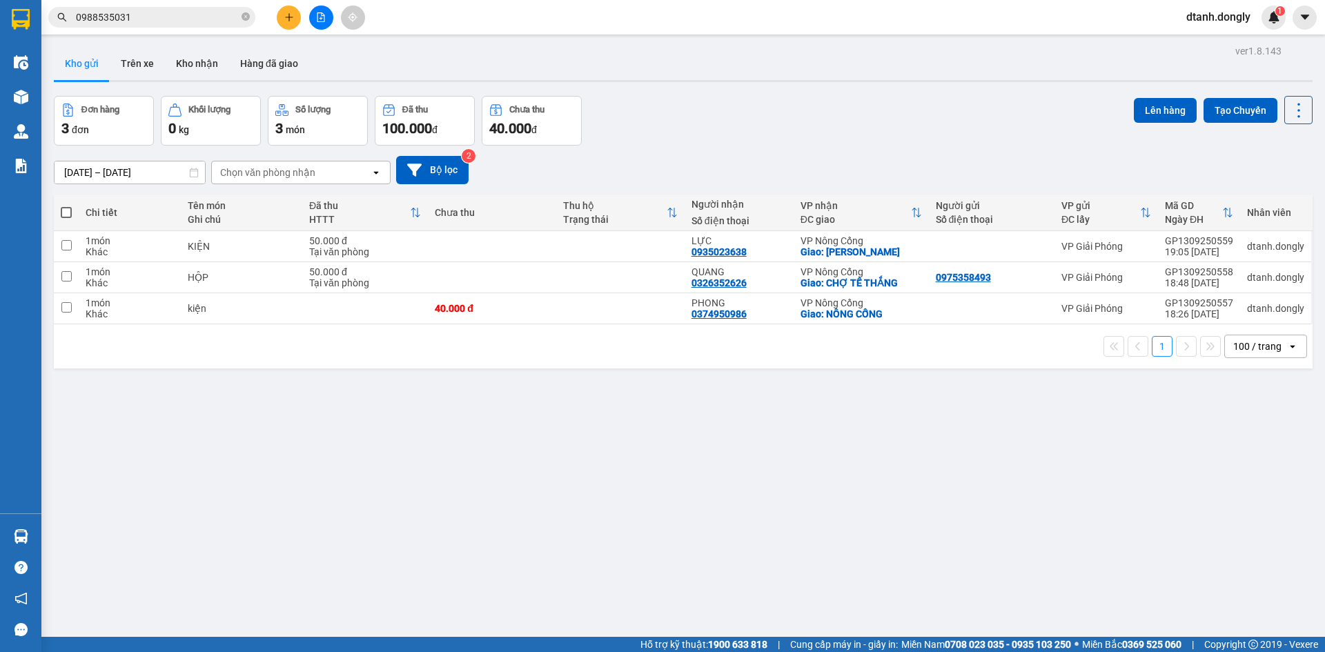
click at [73, 210] on th at bounding box center [66, 213] width 25 height 37
click at [63, 213] on span at bounding box center [66, 212] width 11 height 11
click at [66, 206] on input "checkbox" at bounding box center [66, 206] width 0 height 0
checkbox input "true"
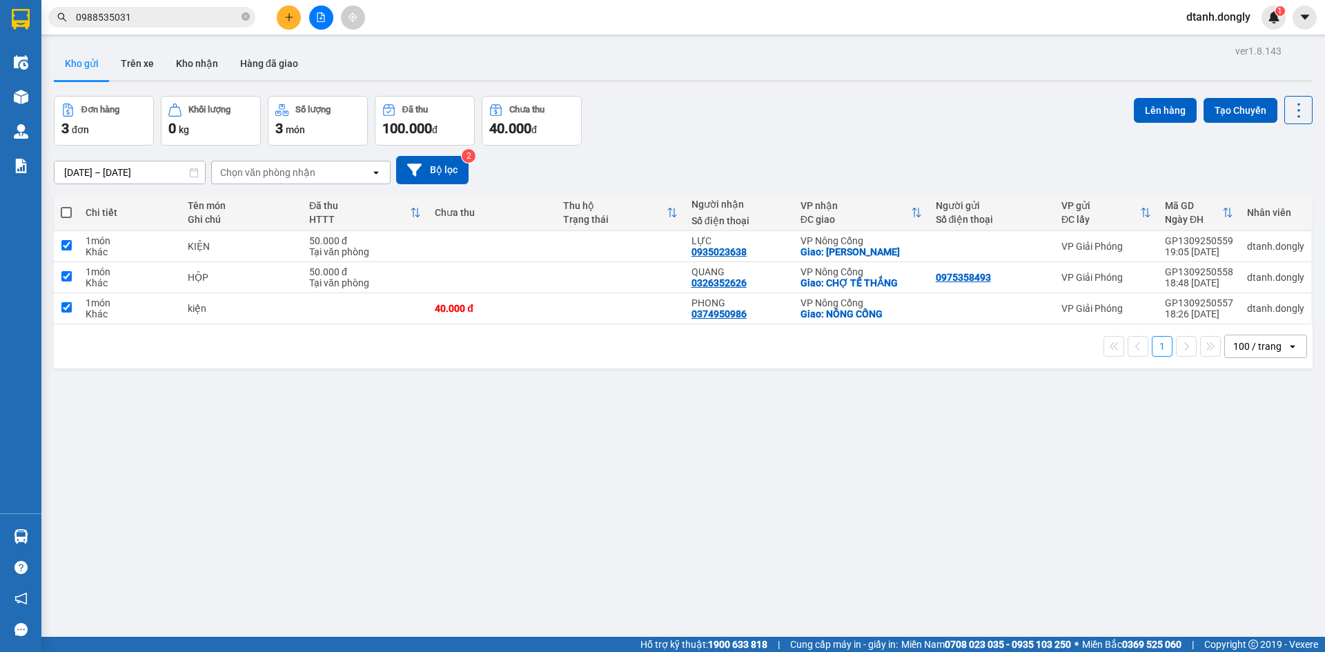
checkbox input "true"
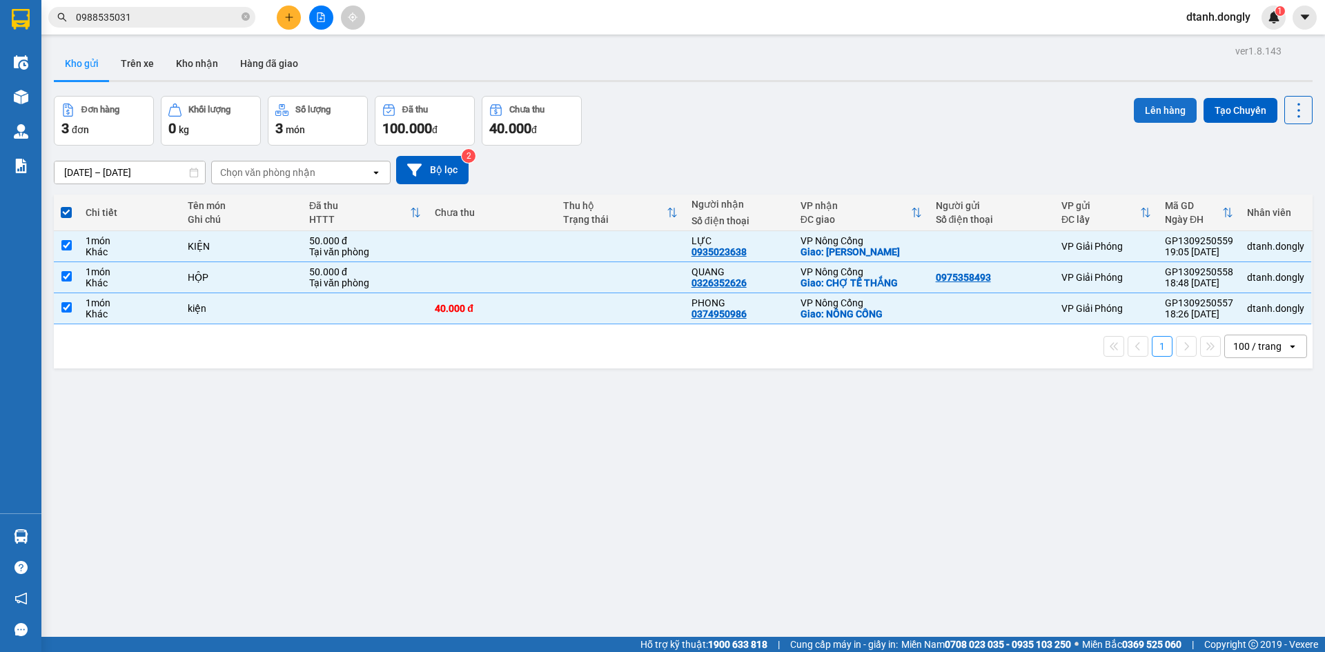
click at [1167, 108] on button "Lên hàng" at bounding box center [1165, 110] width 63 height 25
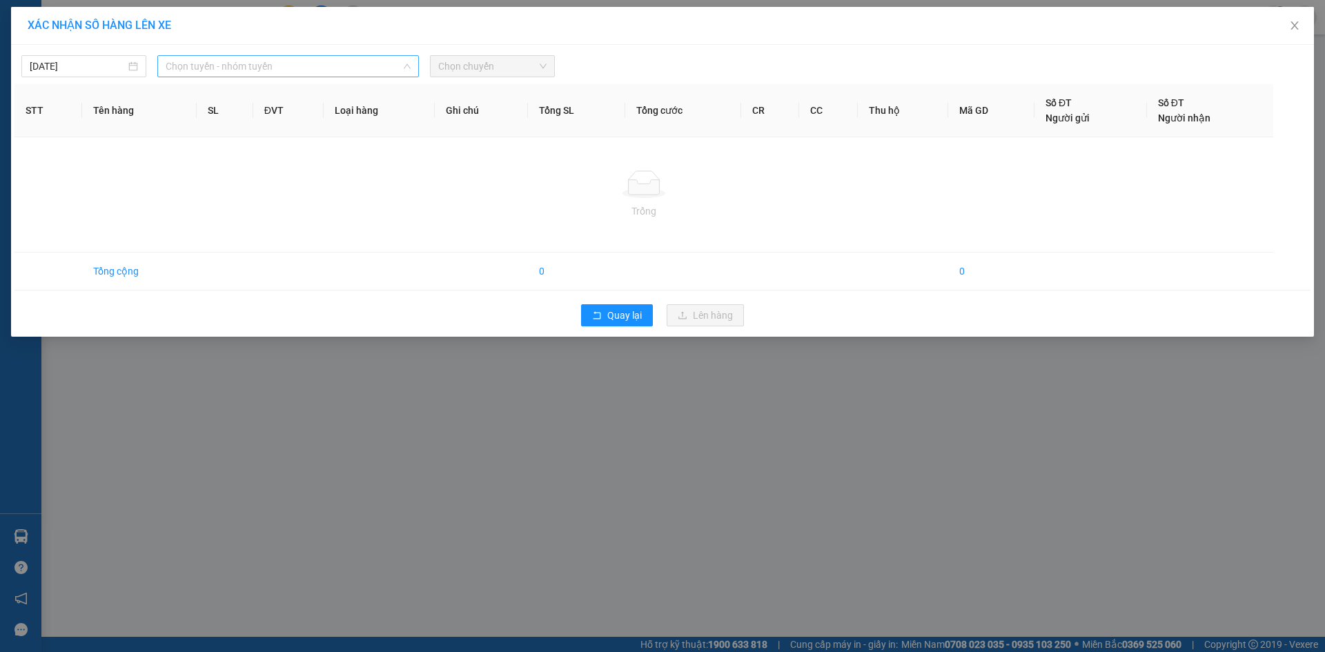
click at [353, 71] on span "Chọn tuyến - nhóm tuyến" at bounding box center [288, 66] width 245 height 21
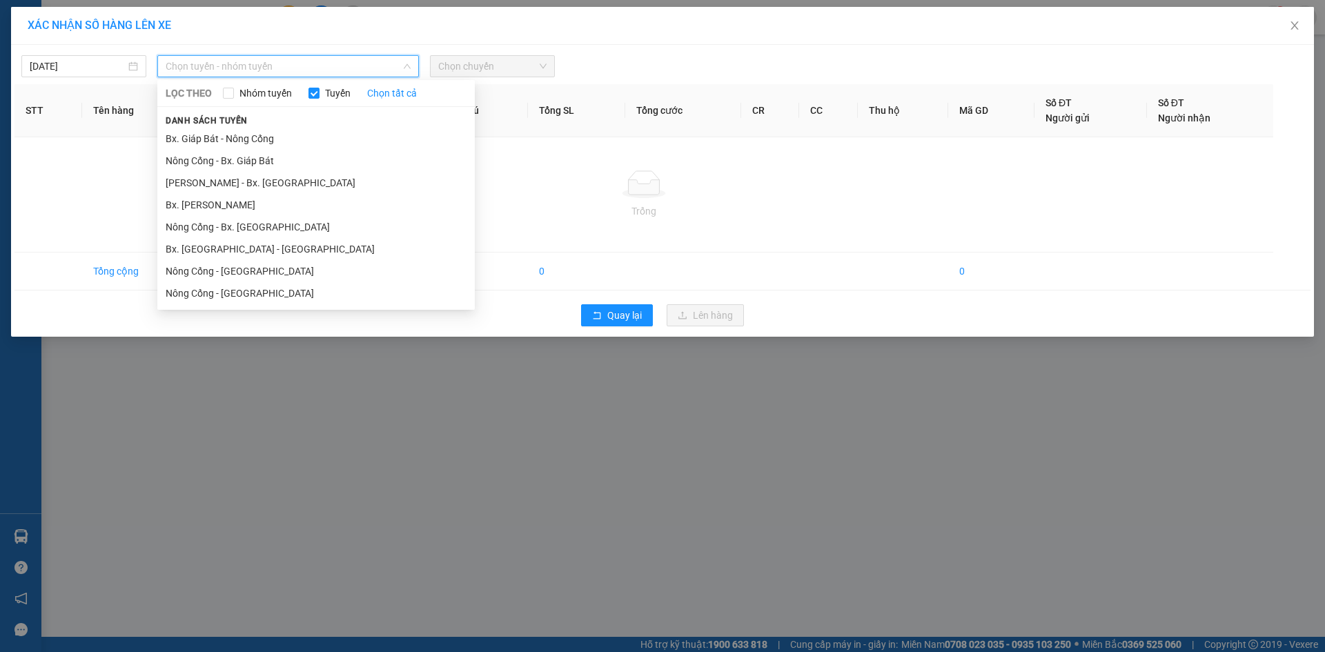
drag, startPoint x: 365, startPoint y: 132, endPoint x: 376, endPoint y: 126, distance: 12.7
click at [368, 132] on li "Bx. Giáp Bát - Nông Cống" at bounding box center [315, 139] width 317 height 22
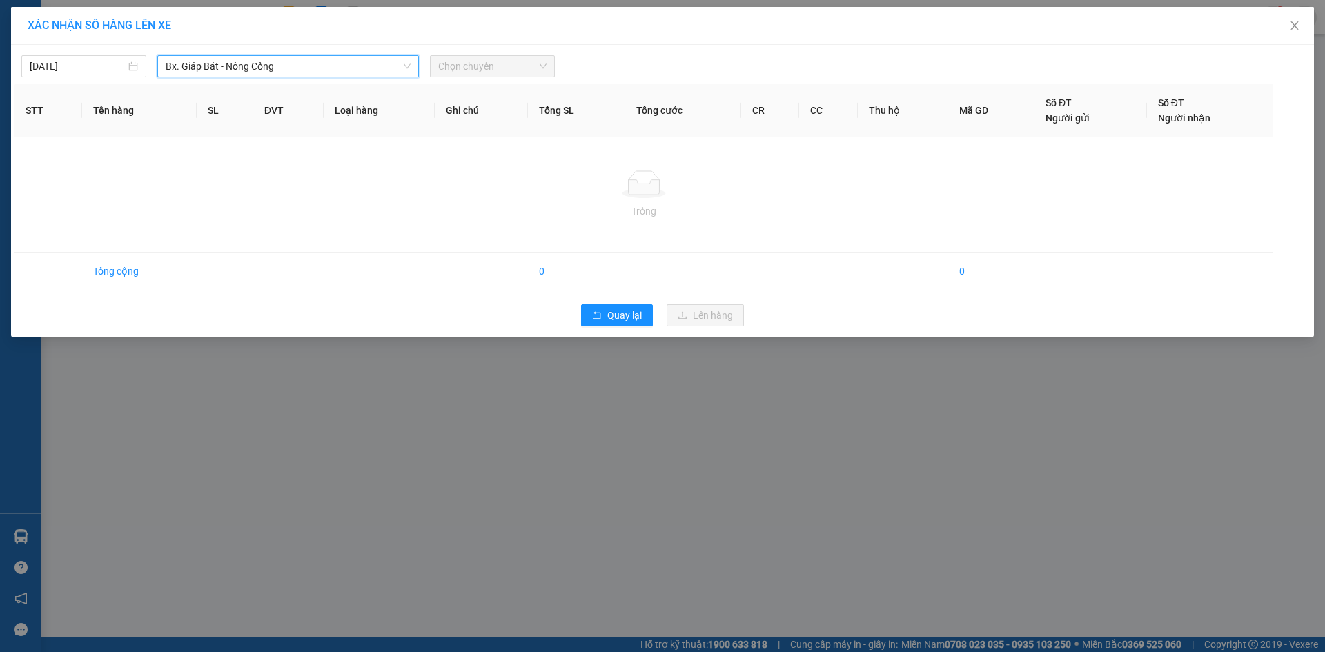
click at [488, 67] on span "Chọn chuyến" at bounding box center [492, 66] width 108 height 21
click at [509, 73] on span "Chọn chuyến" at bounding box center [492, 66] width 108 height 21
click at [491, 66] on span "Chọn chuyến" at bounding box center [492, 66] width 108 height 21
click at [310, 60] on span "Bx. Giáp Bát - Nông Cống" at bounding box center [288, 66] width 245 height 21
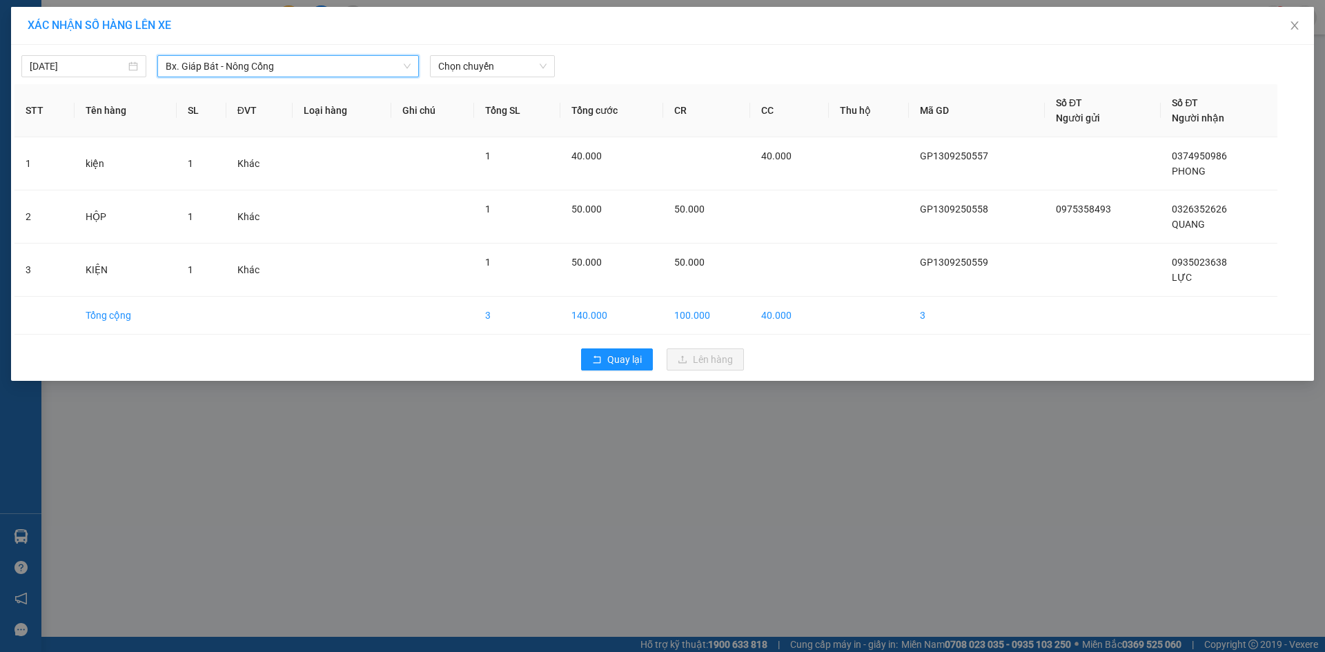
click at [370, 554] on div "XÁC NHẬN SỐ HÀNG LÊN XE 13/09/2025 Bx. Giáp Bát - Nông Cống Bx. Giáp Bát - Nông…" at bounding box center [662, 326] width 1325 height 652
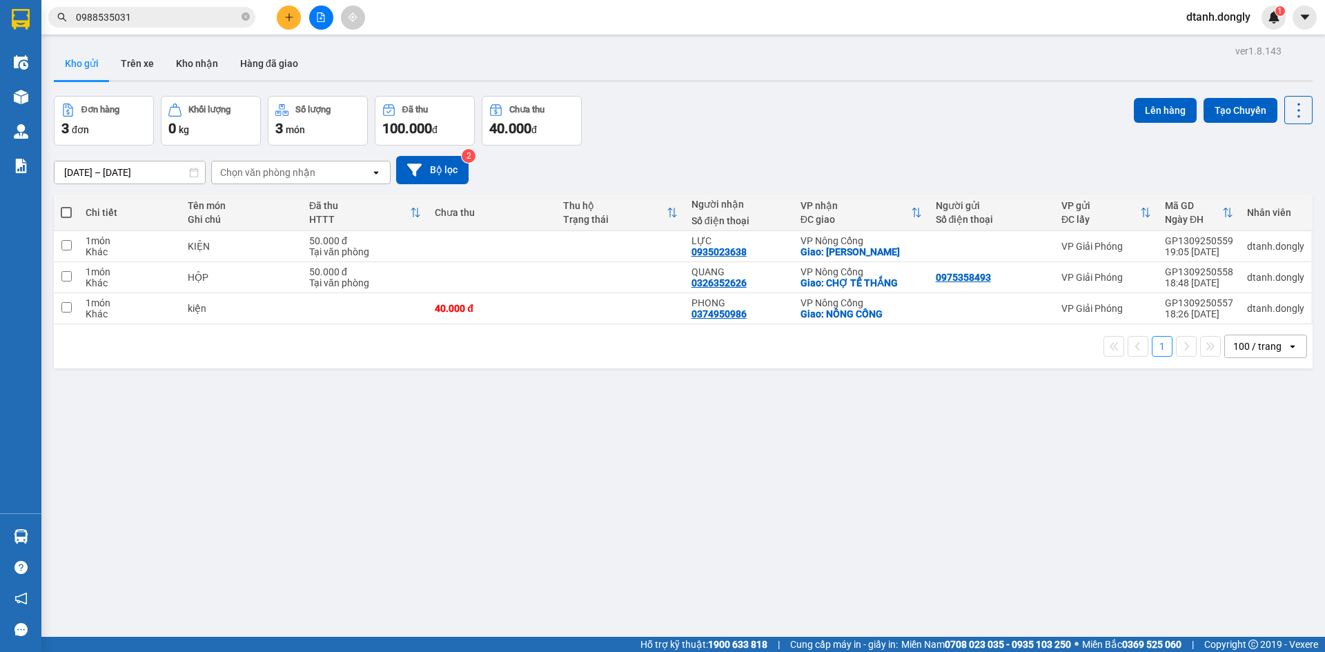
click at [63, 208] on span at bounding box center [66, 212] width 11 height 11
click at [66, 206] on input "checkbox" at bounding box center [66, 206] width 0 height 0
checkbox input "true"
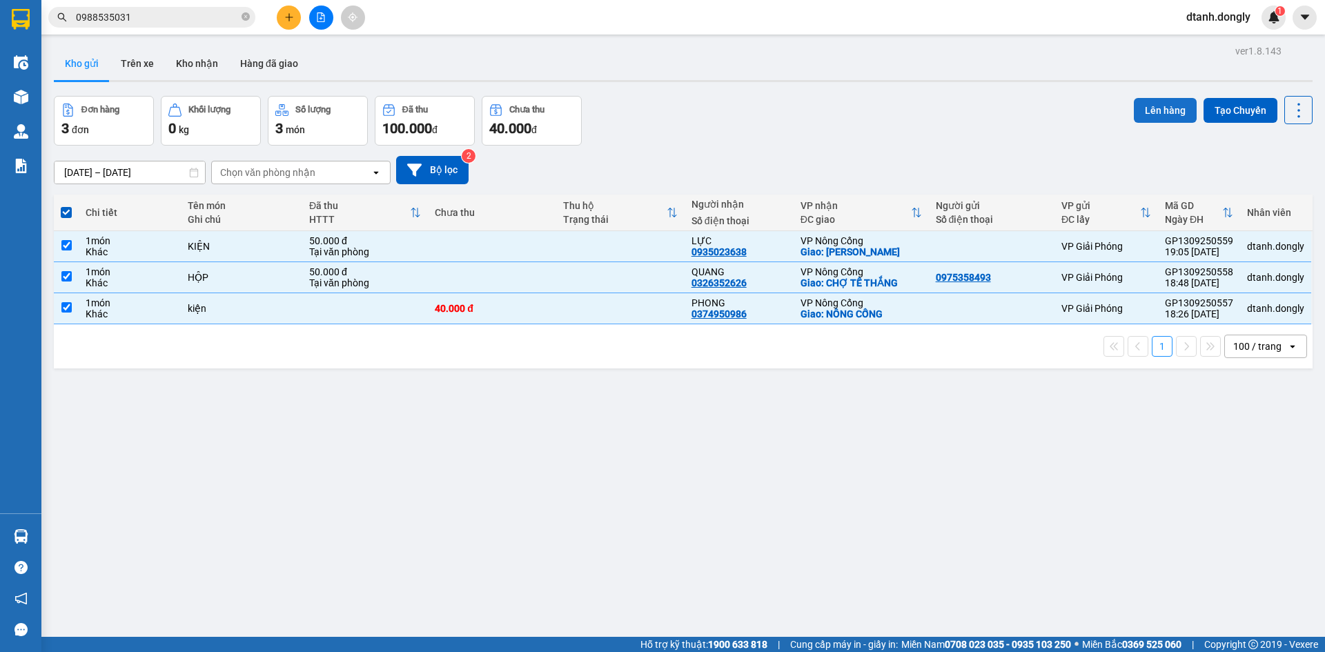
click at [1156, 108] on button "Lên hàng" at bounding box center [1165, 110] width 63 height 25
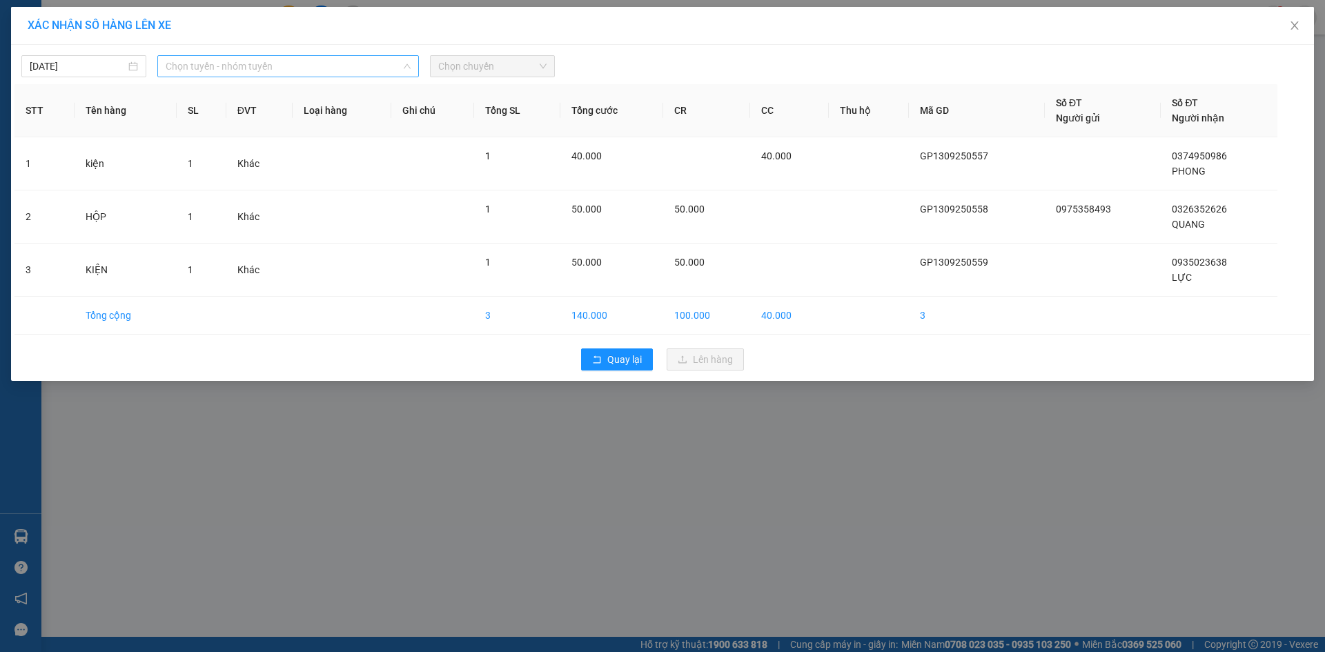
click at [373, 62] on span "Chọn tuyến - nhóm tuyến" at bounding box center [288, 66] width 245 height 21
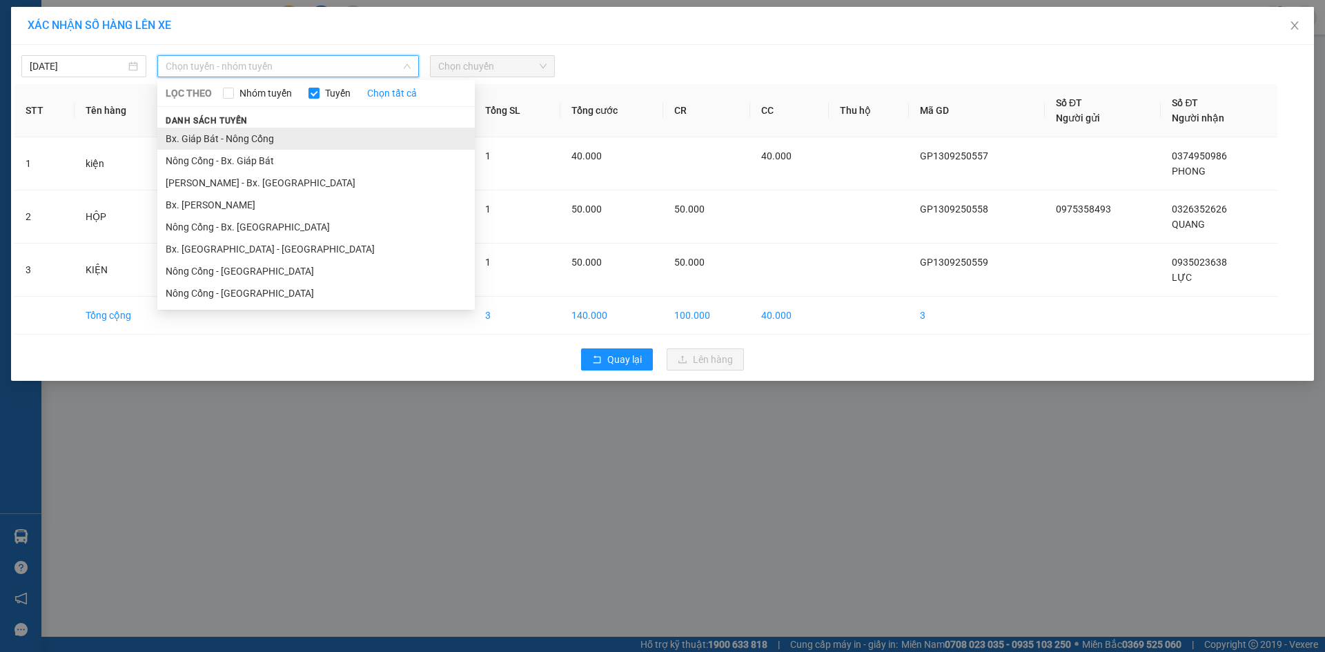
click at [342, 141] on li "Bx. Giáp Bát - Nông Cống" at bounding box center [315, 139] width 317 height 22
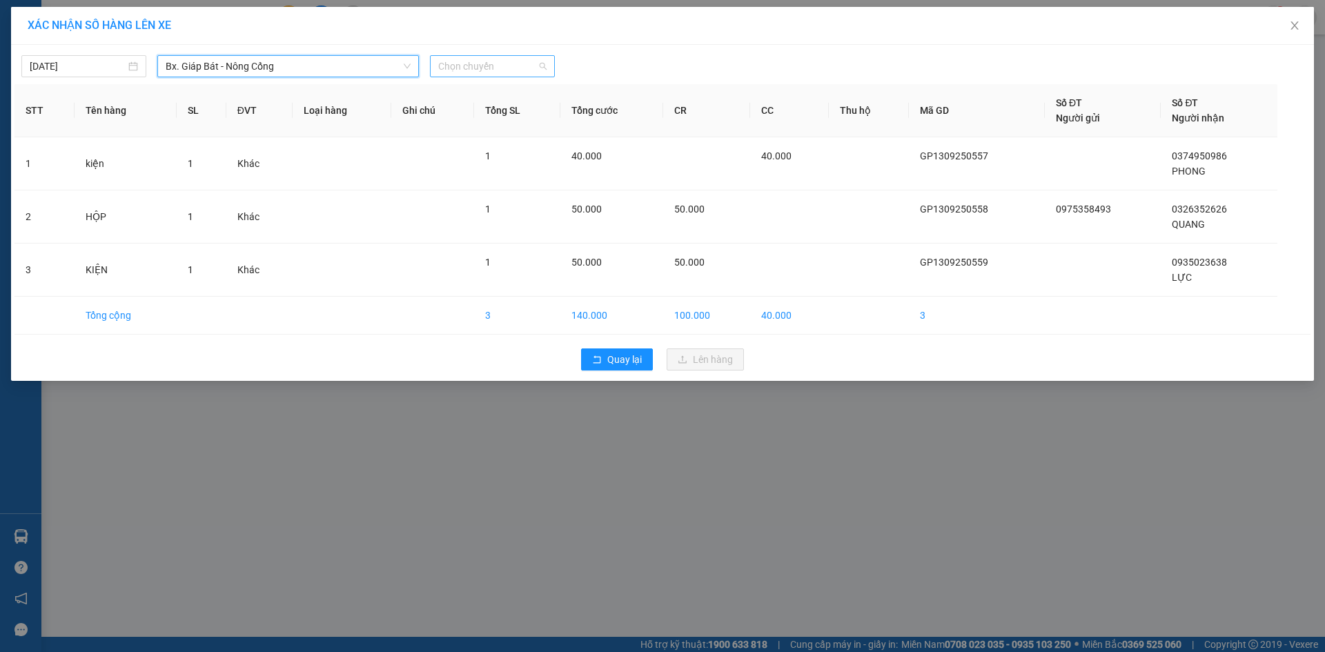
click at [471, 66] on span "Chọn chuyến" at bounding box center [492, 66] width 108 height 21
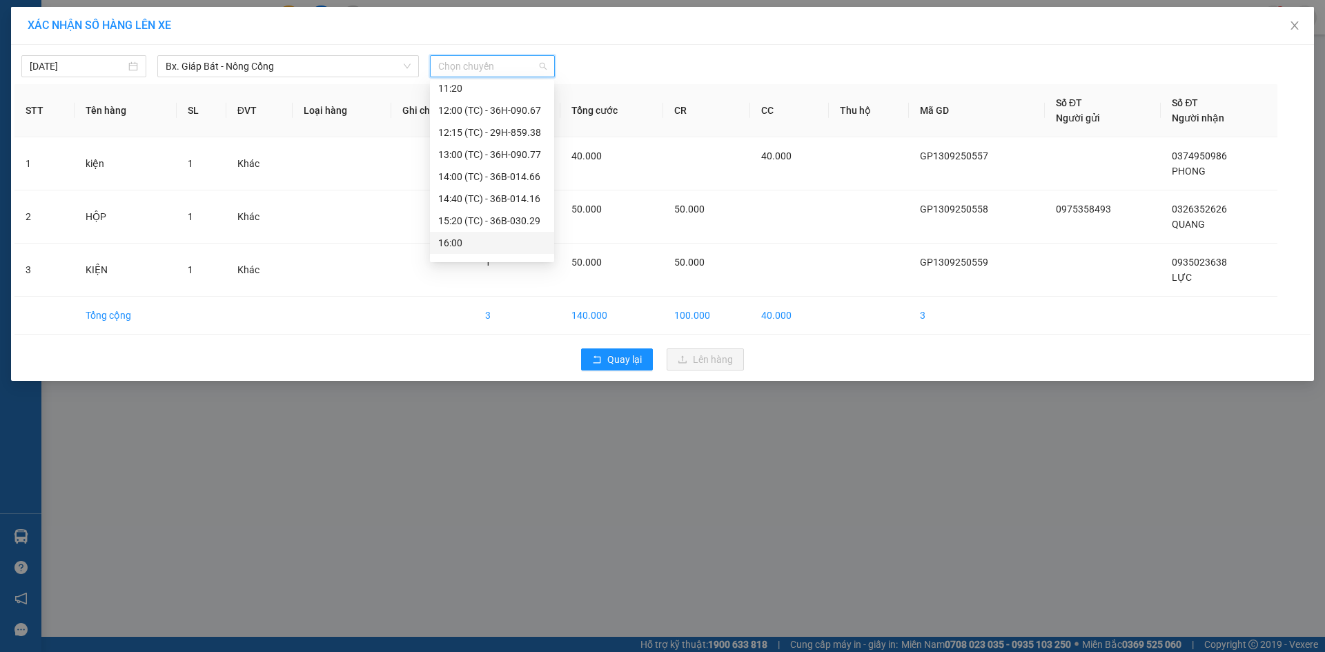
scroll to position [243, 0]
click at [505, 228] on div "19:30 (TC) - 36H-090.71" at bounding box center [492, 226] width 108 height 15
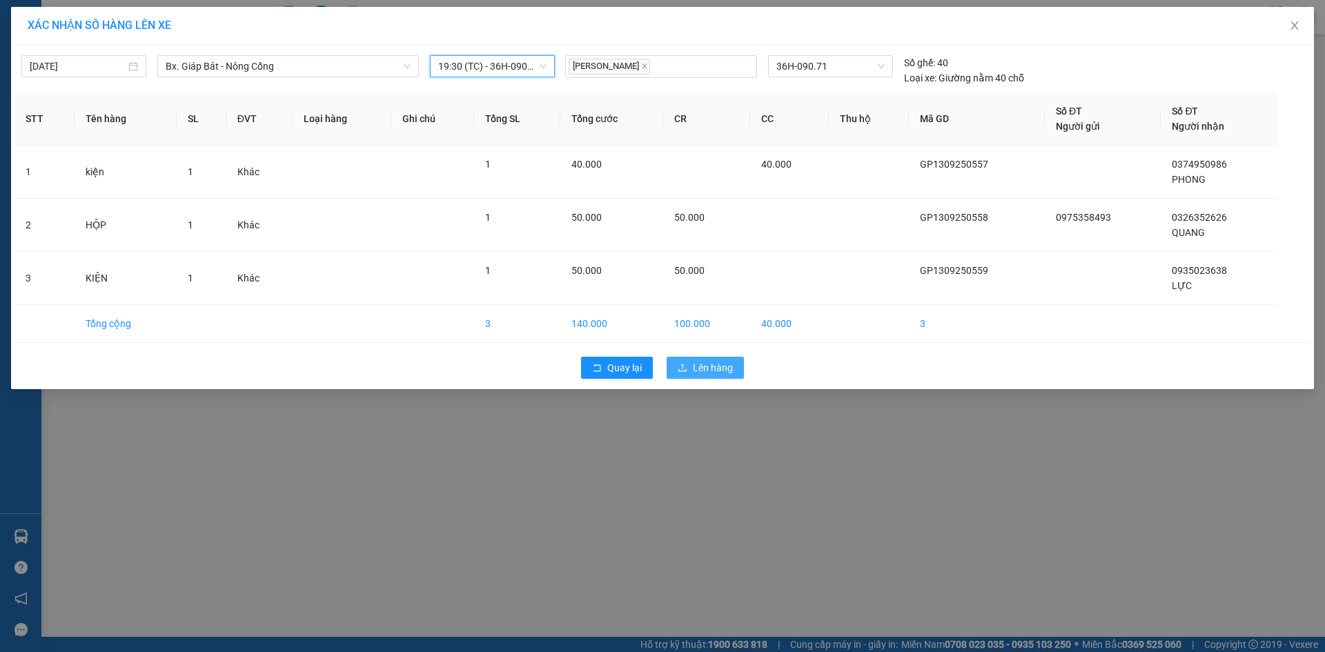
click at [719, 371] on span "Lên hàng" at bounding box center [713, 367] width 40 height 15
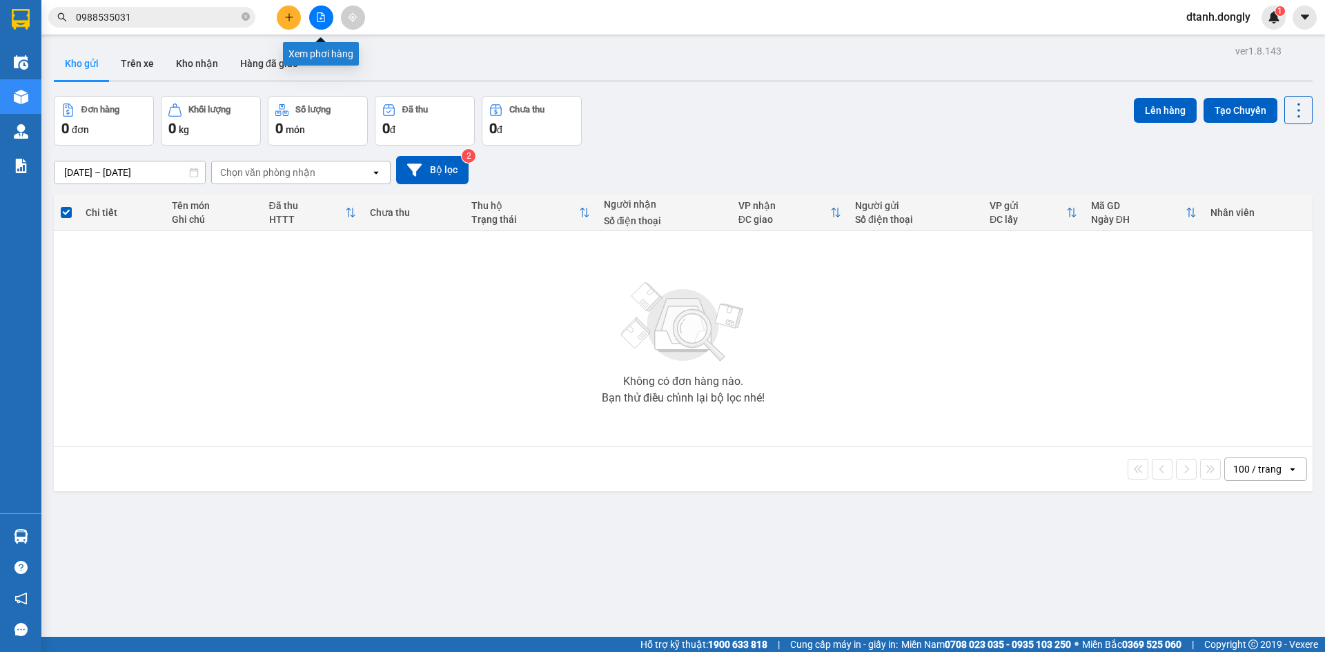
click at [314, 16] on button at bounding box center [321, 18] width 24 height 24
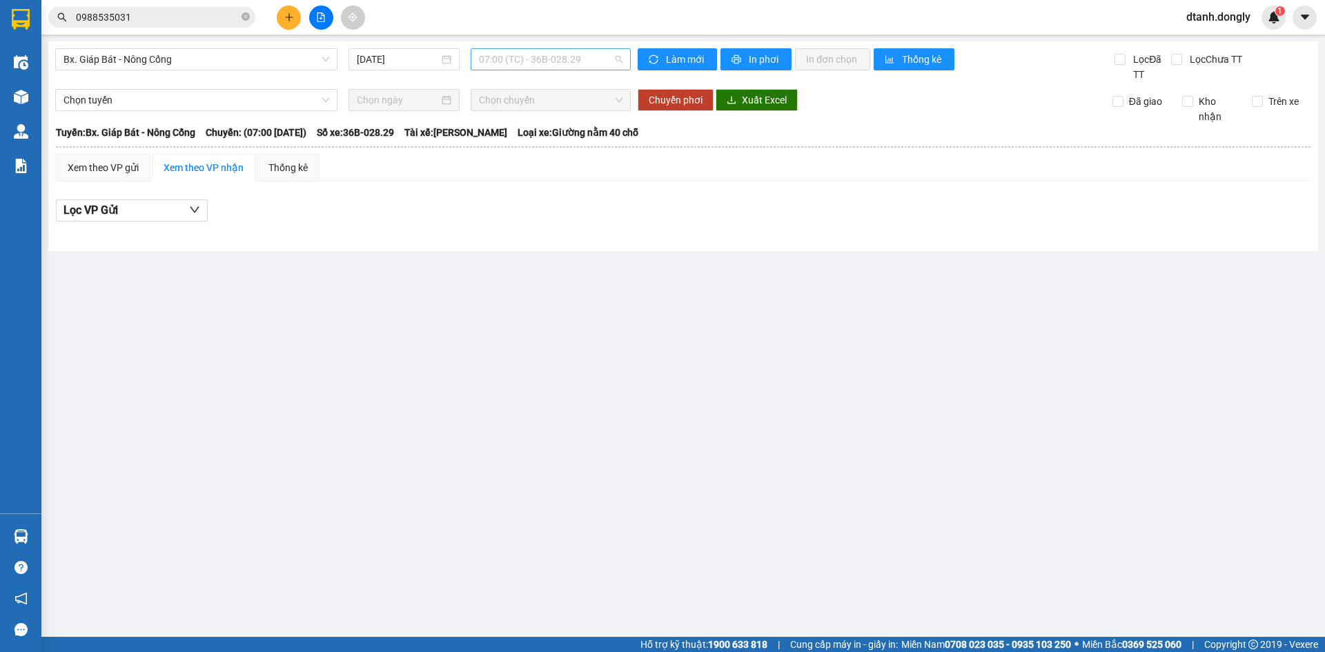
click at [596, 66] on span "07:00 (TC) - 36B-028.29" at bounding box center [551, 59] width 144 height 21
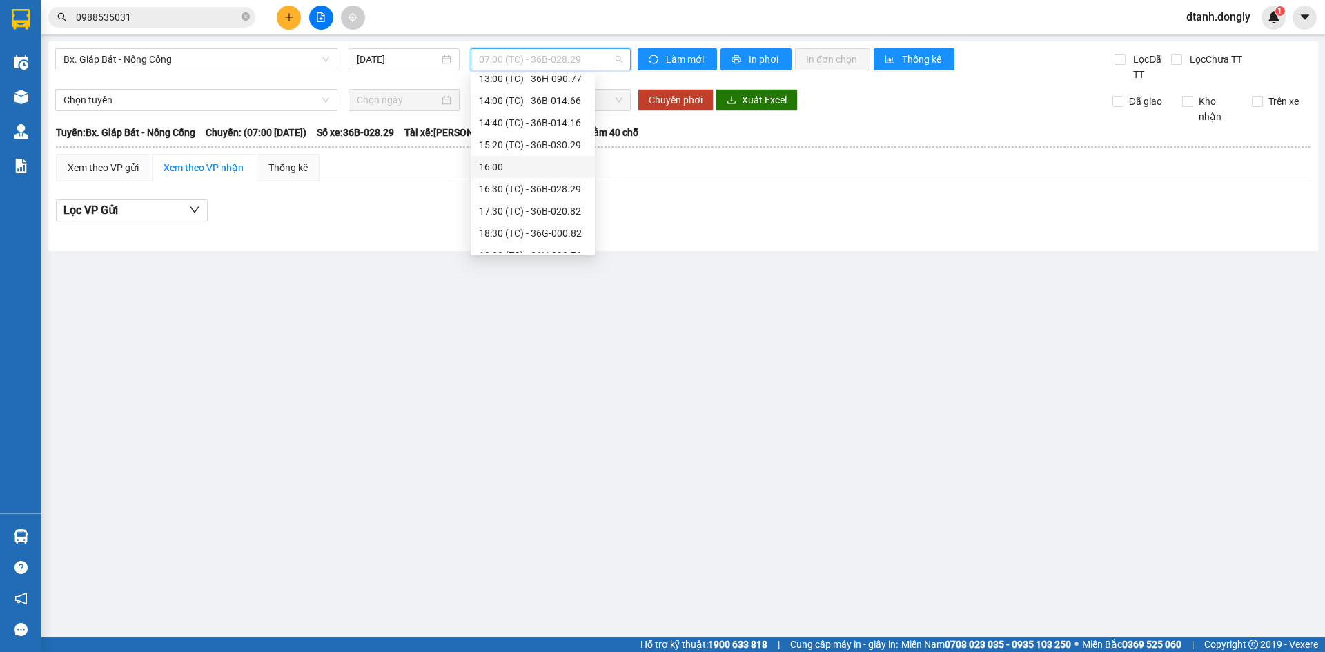
scroll to position [243, 0]
click at [530, 210] on div "19:30 (TC) - 36H-090.71" at bounding box center [533, 219] width 124 height 22
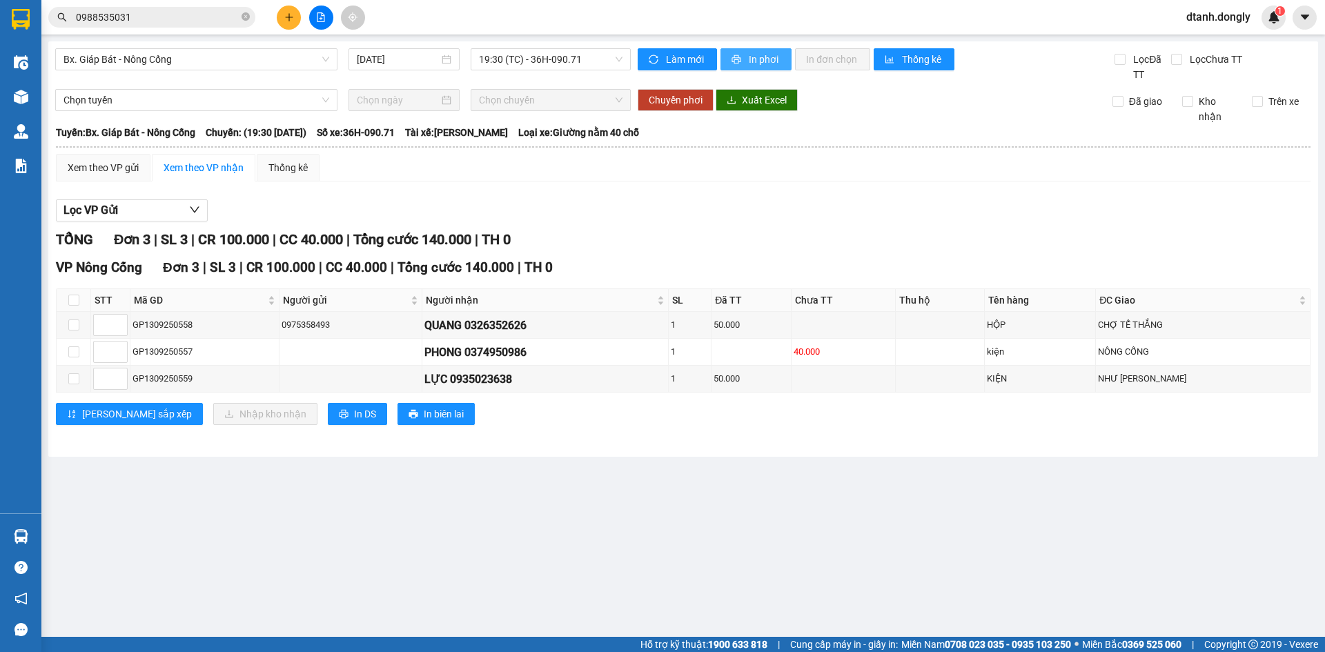
click at [767, 58] on span "In phơi" at bounding box center [765, 59] width 32 height 15
click at [288, 12] on button at bounding box center [289, 18] width 24 height 24
click at [290, 25] on button at bounding box center [289, 18] width 24 height 24
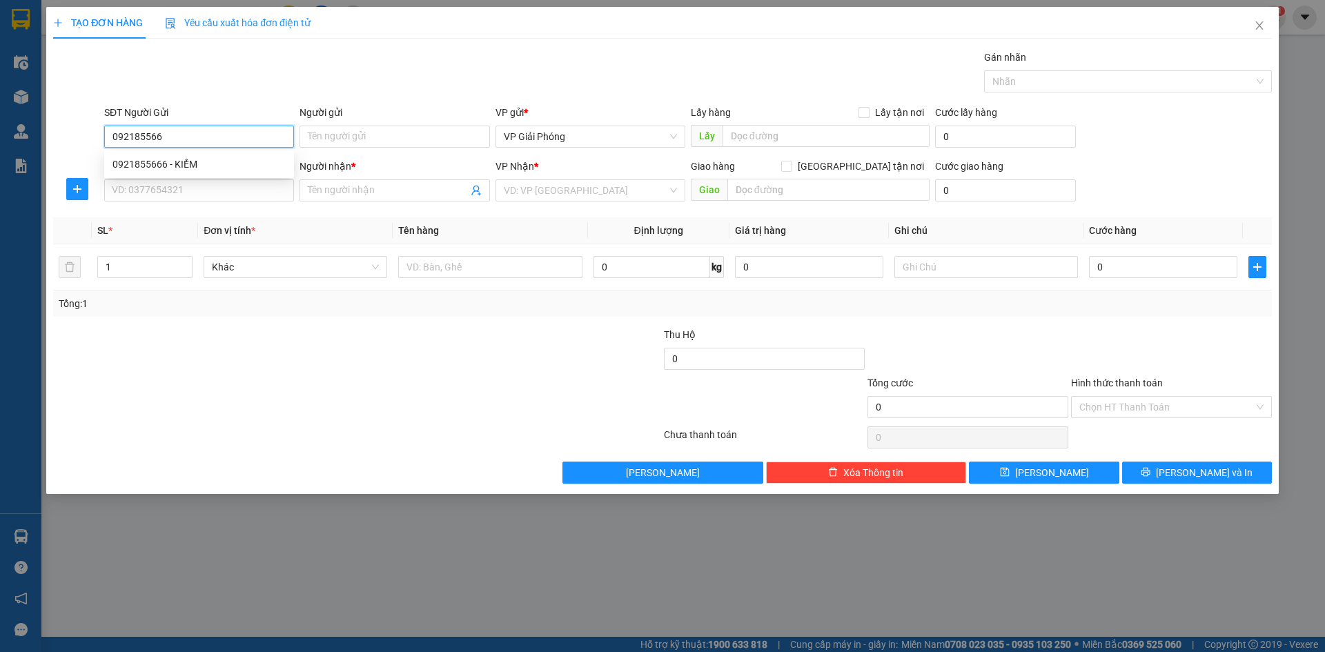
type input "0921855666"
click at [203, 166] on div "0921855666 - KIỂM" at bounding box center [198, 164] width 173 height 15
type input "KIỂM"
type input "0921855666"
click at [199, 186] on input "SĐT Người Nhận *" at bounding box center [199, 190] width 190 height 22
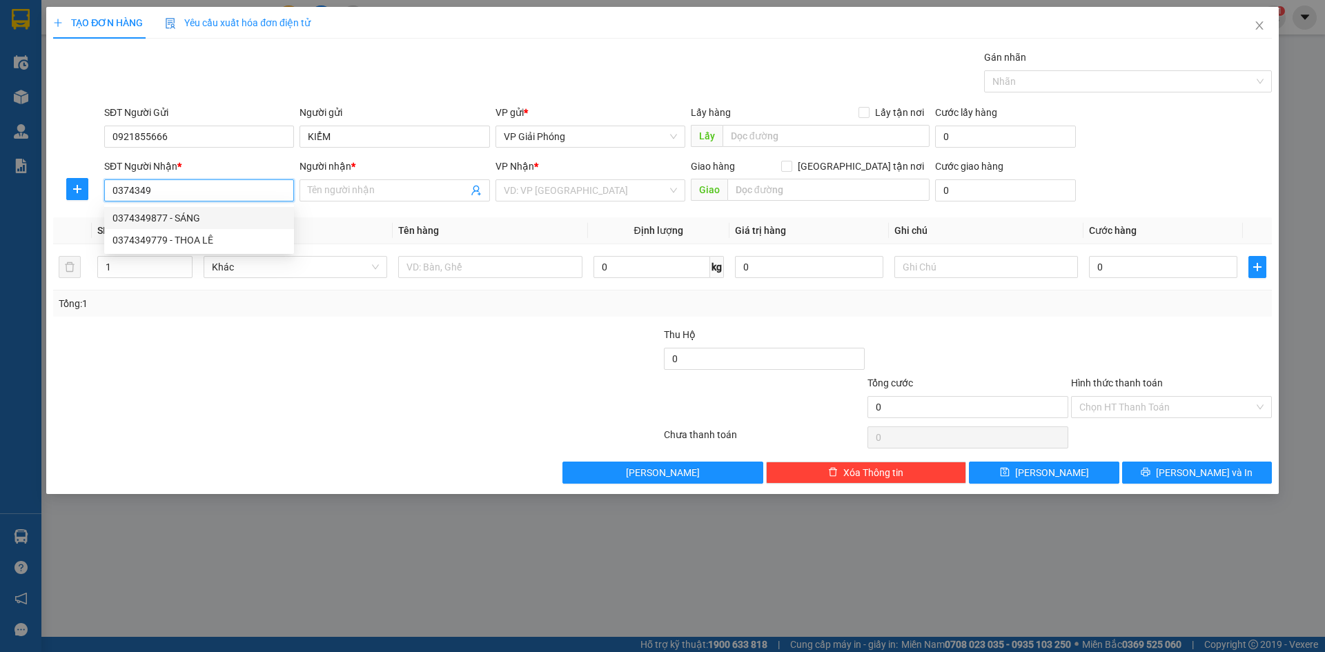
click at [198, 217] on div "0374349877 - SÁNG" at bounding box center [198, 217] width 173 height 15
type input "0374349877"
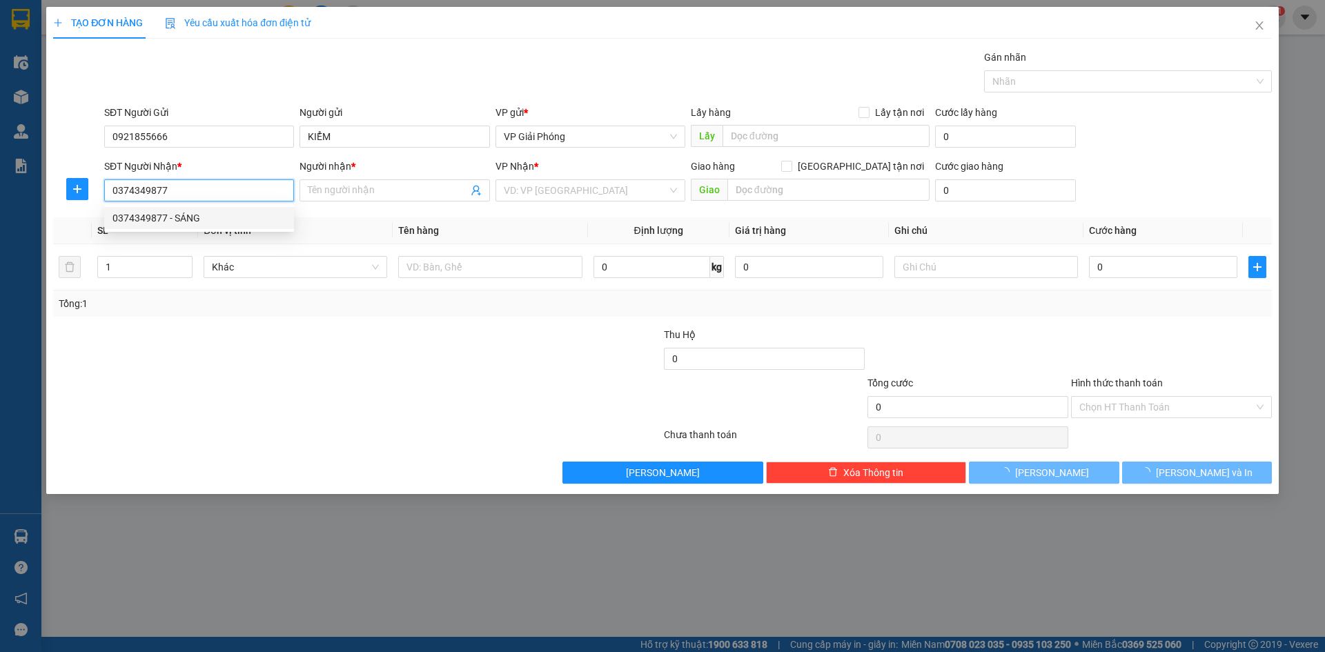
type input "SÁNG"
checkbox input "true"
type input "TẾ LỢI"
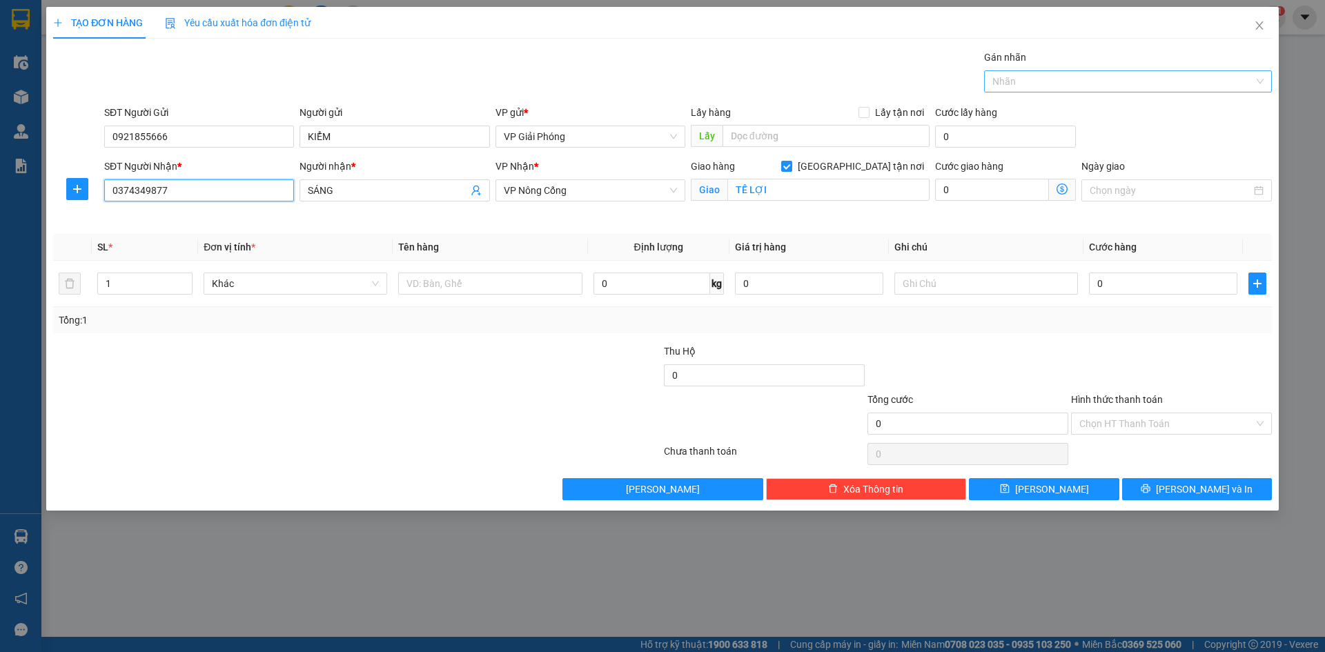
click at [1107, 86] on div at bounding box center [1120, 81] width 267 height 17
type input "0374349877"
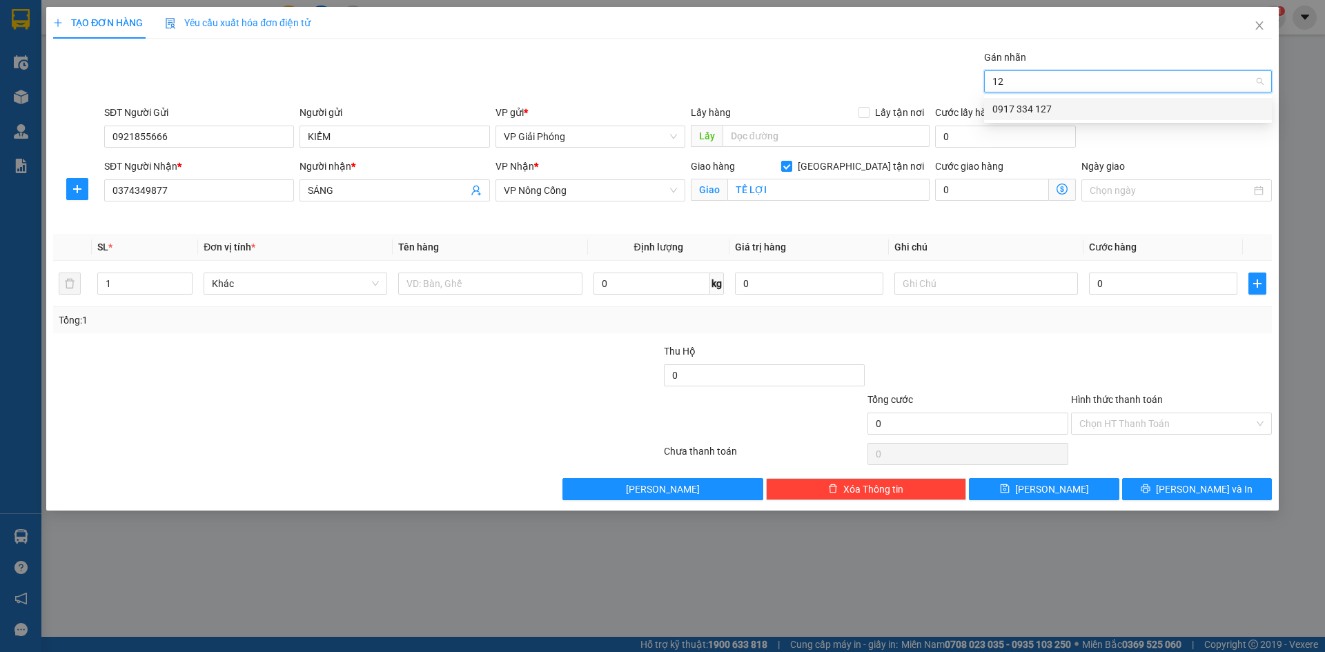
type input "127"
click at [1097, 116] on div "0917 334 127" at bounding box center [1127, 108] width 271 height 15
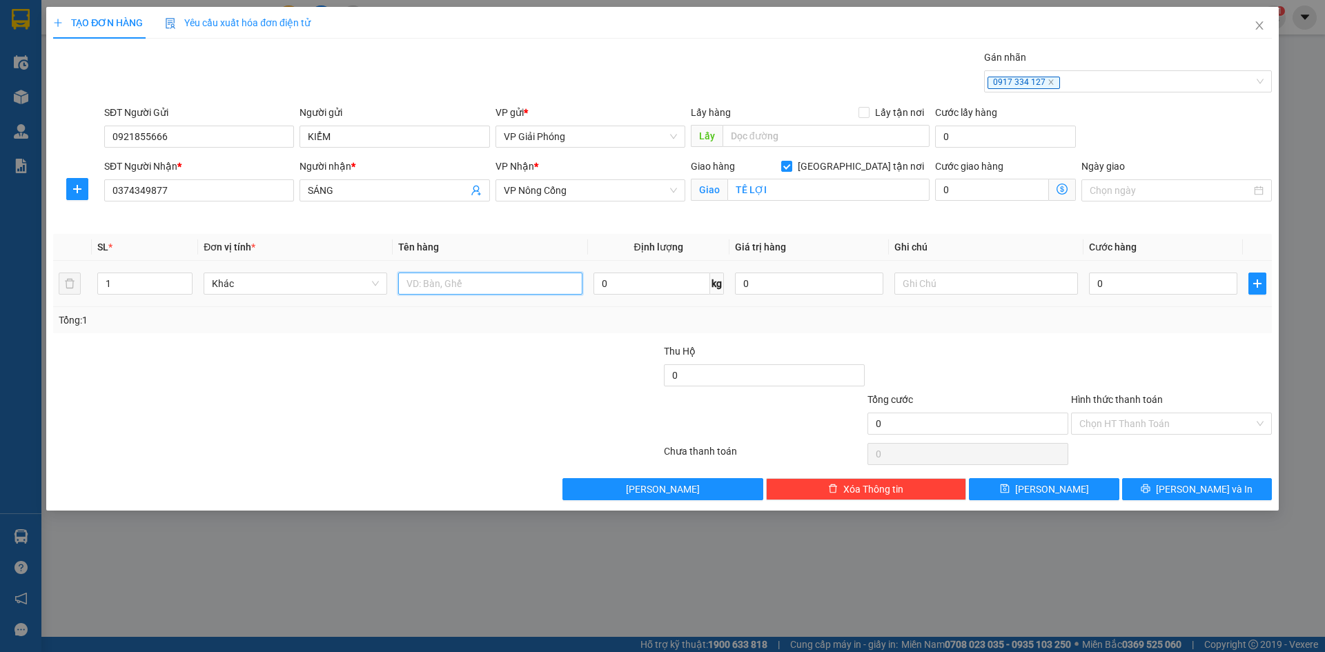
click at [446, 286] on input "text" at bounding box center [490, 284] width 184 height 22
type input "T"
type input "KIỆN MÁY TÍNH"
click at [1187, 284] on input "0" at bounding box center [1163, 284] width 148 height 22
type input "5"
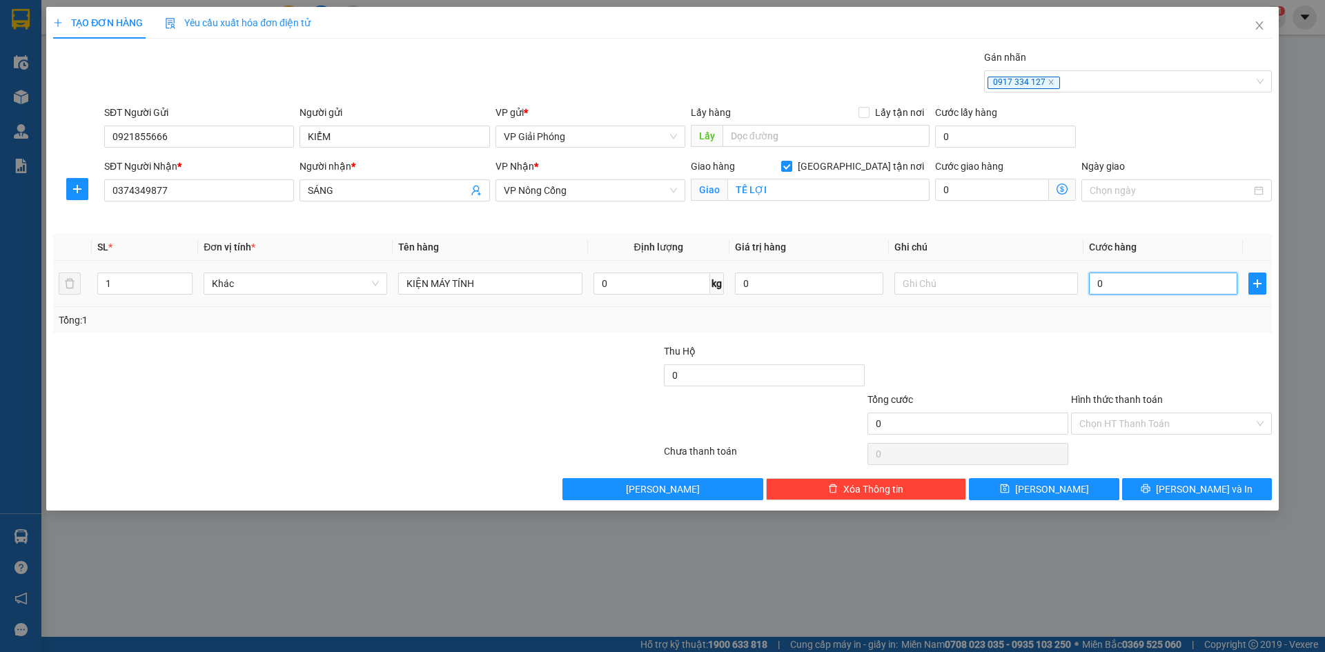
type input "5"
type input "50"
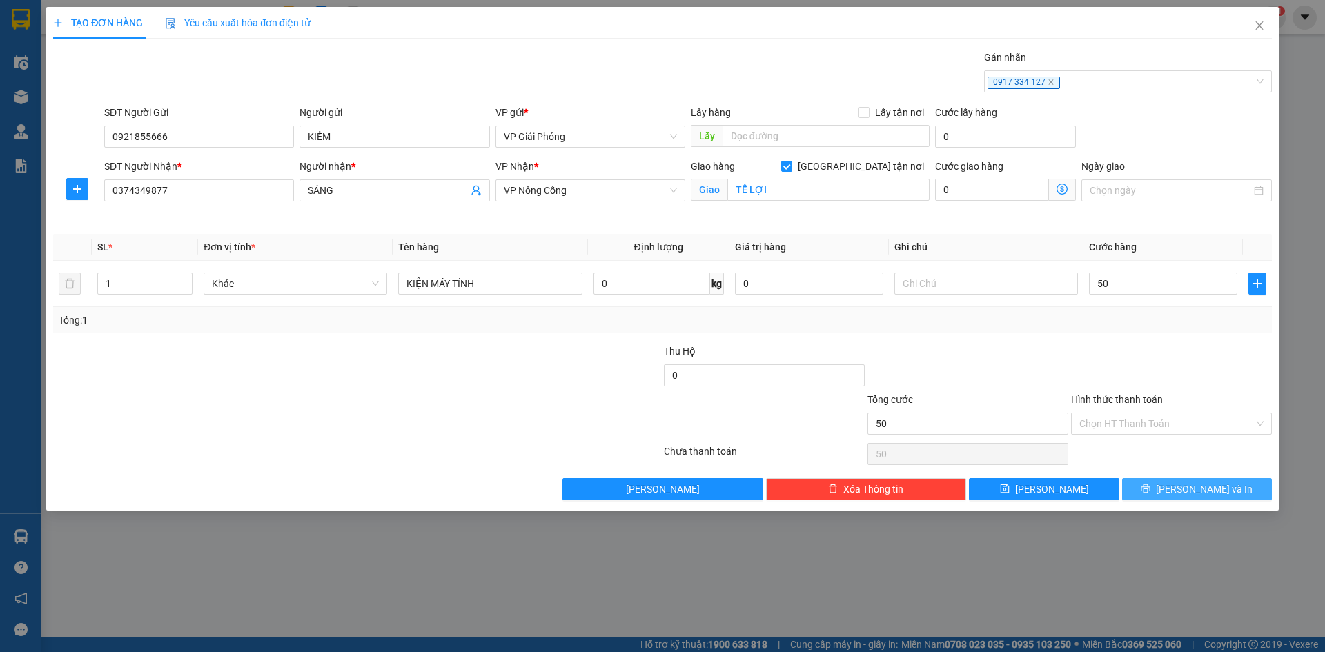
type input "50.000"
click at [1184, 483] on button "Lưu và In" at bounding box center [1197, 489] width 150 height 22
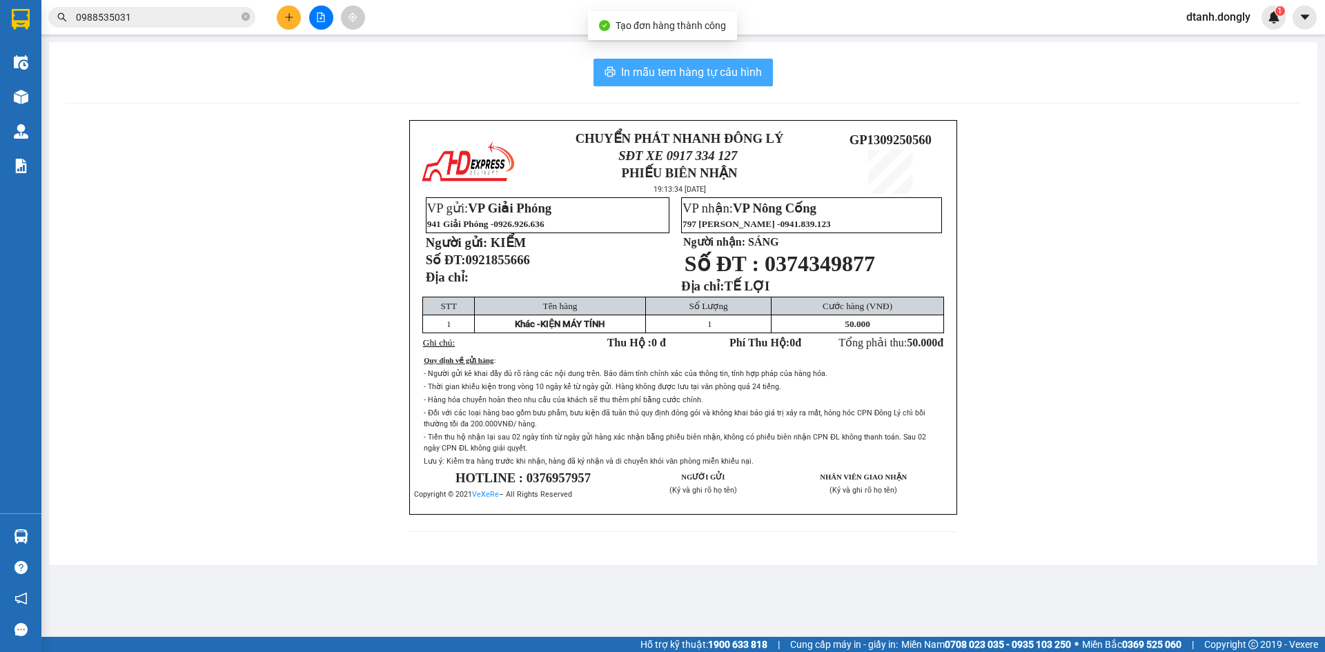
click at [699, 80] on span "In mẫu tem hàng tự cấu hình" at bounding box center [691, 71] width 141 height 17
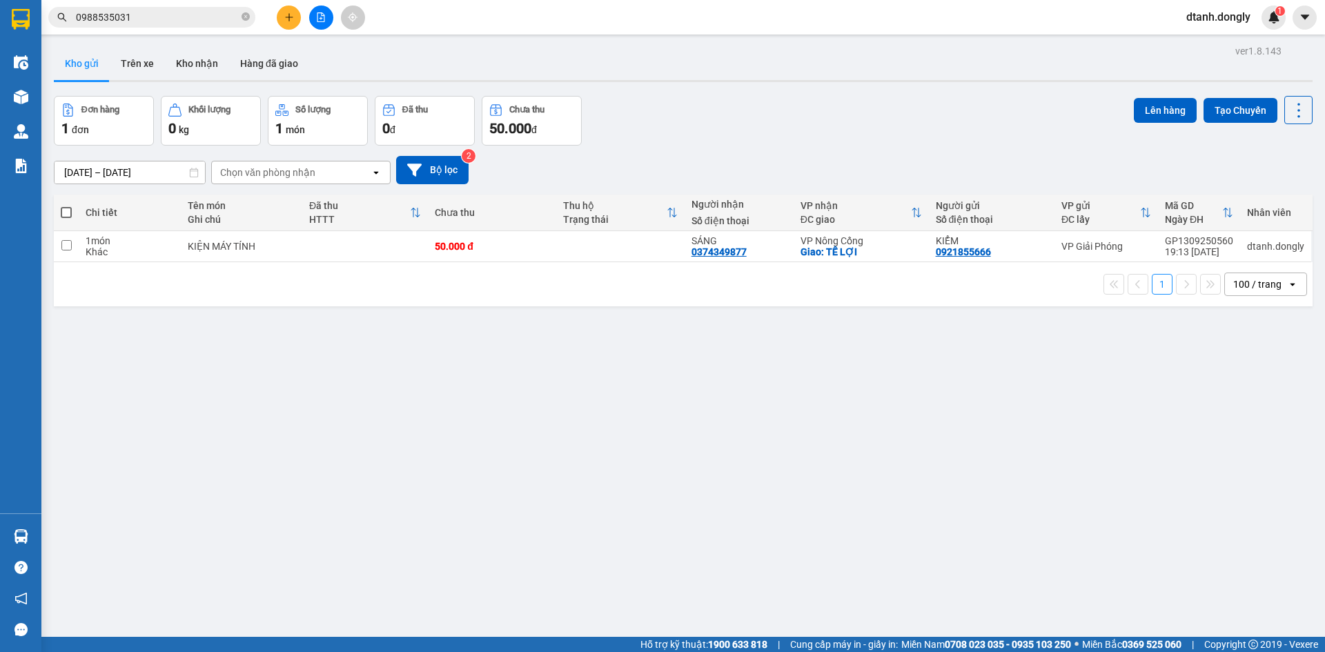
click at [70, 216] on span at bounding box center [66, 212] width 11 height 11
click at [66, 206] on input "checkbox" at bounding box center [66, 206] width 0 height 0
checkbox input "true"
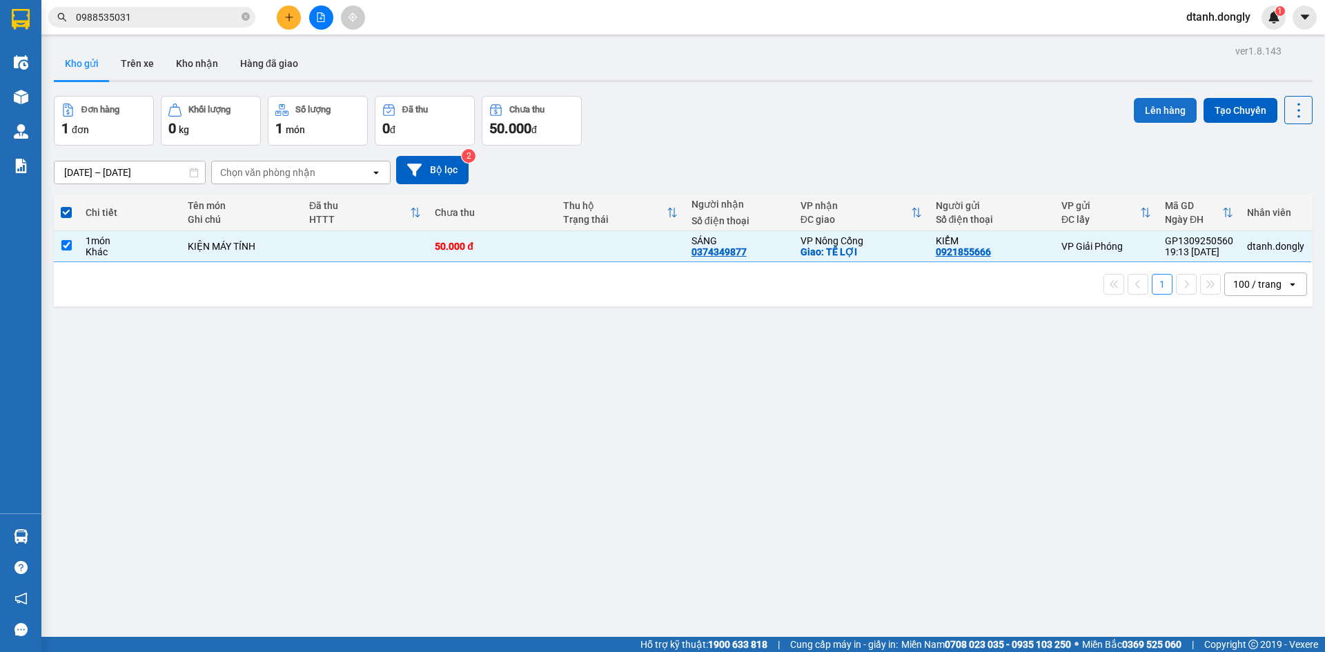
click at [1152, 115] on button "Lên hàng" at bounding box center [1165, 110] width 63 height 25
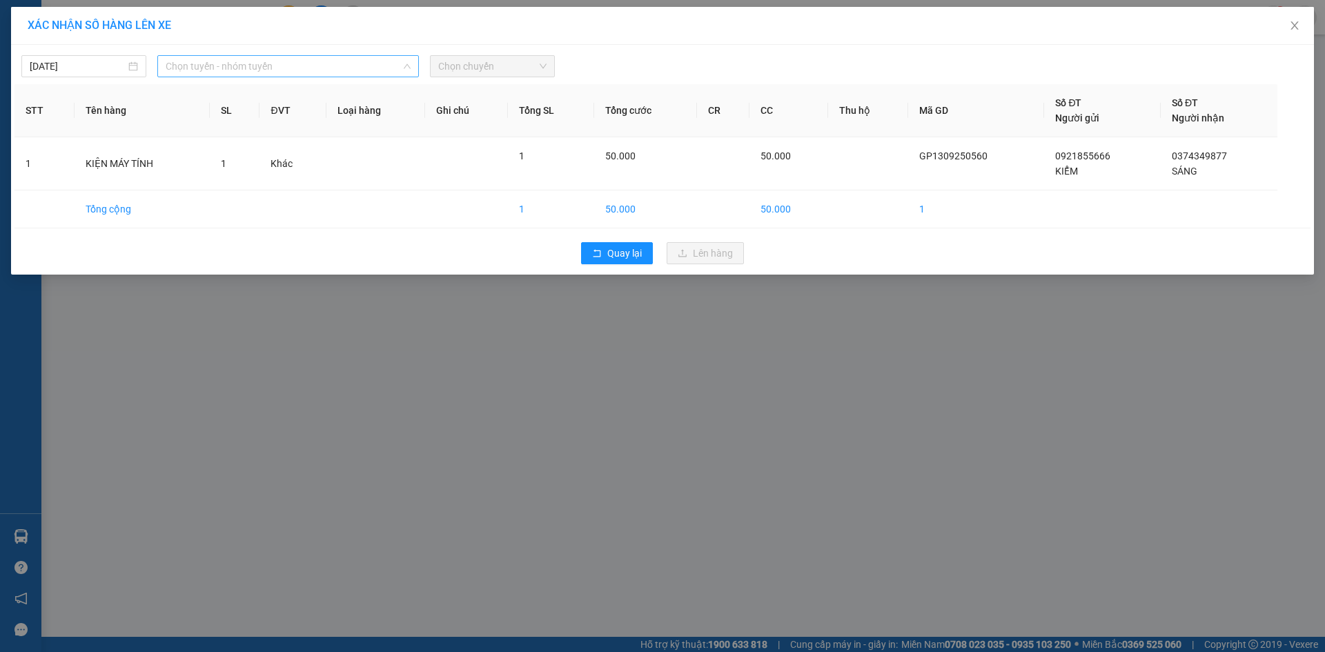
click at [313, 62] on span "Chọn tuyến - nhóm tuyến" at bounding box center [288, 66] width 245 height 21
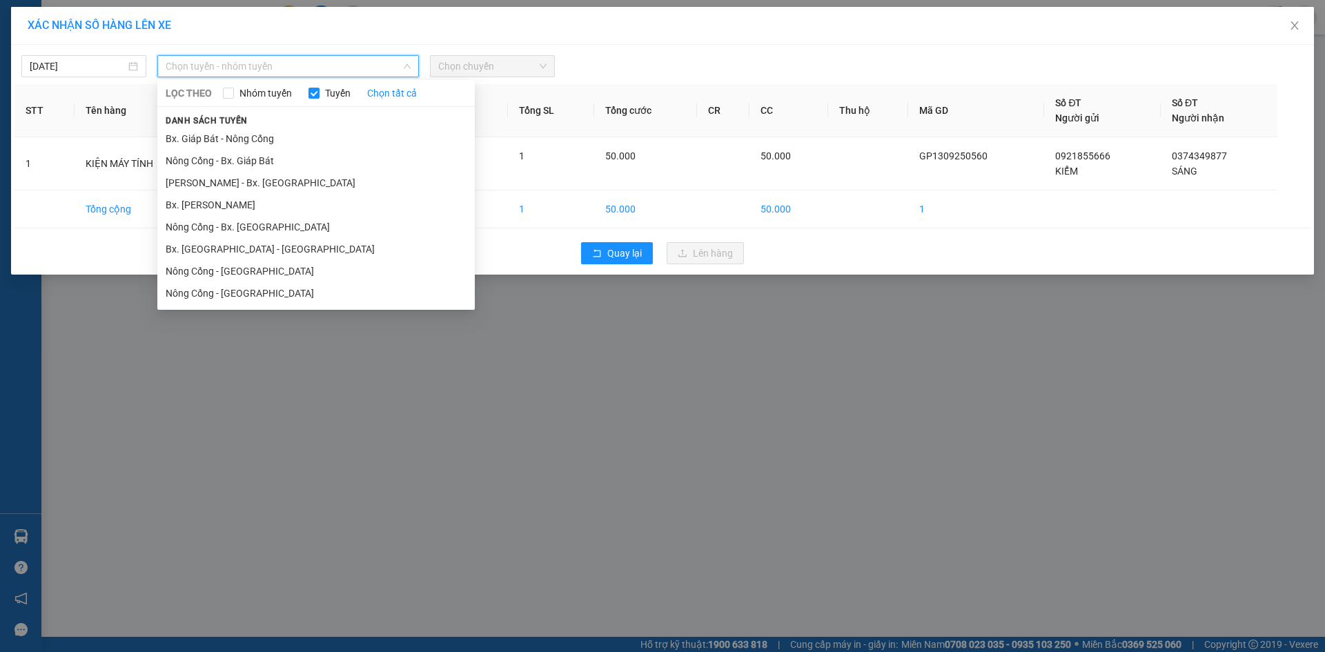
click at [315, 139] on li "Bx. Giáp Bát - Nông Cống" at bounding box center [315, 139] width 317 height 22
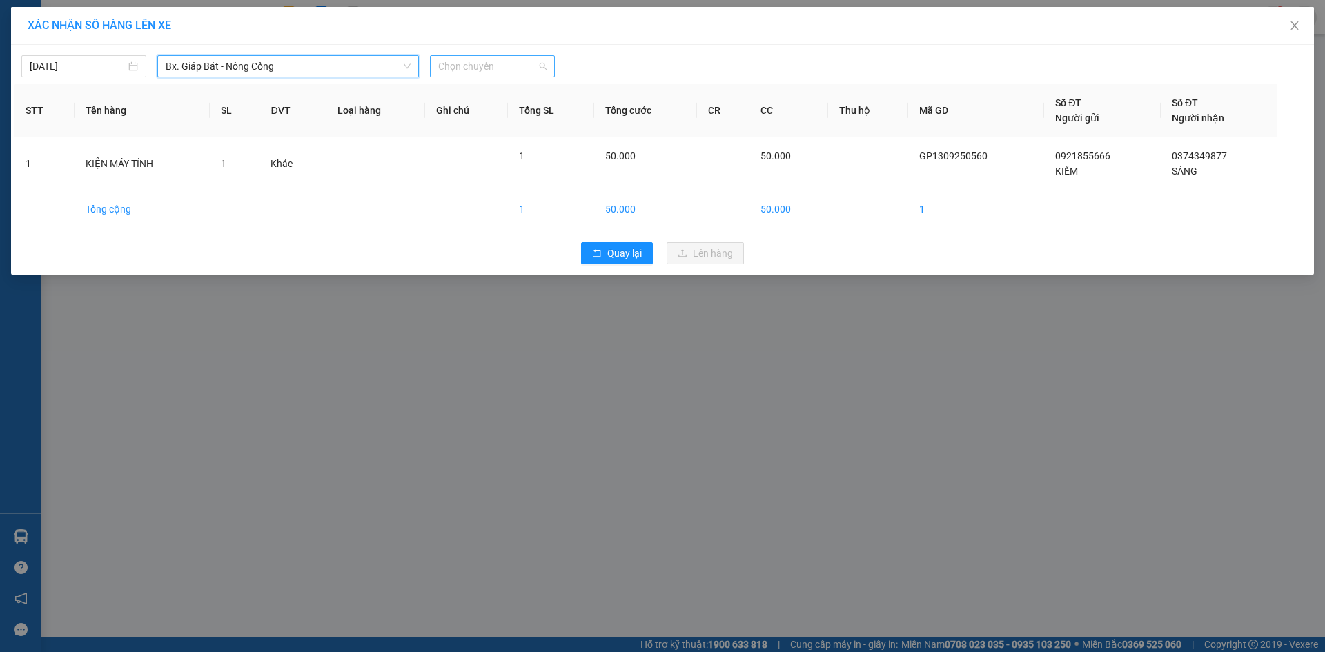
click at [466, 73] on span "Chọn chuyến" at bounding box center [492, 66] width 108 height 21
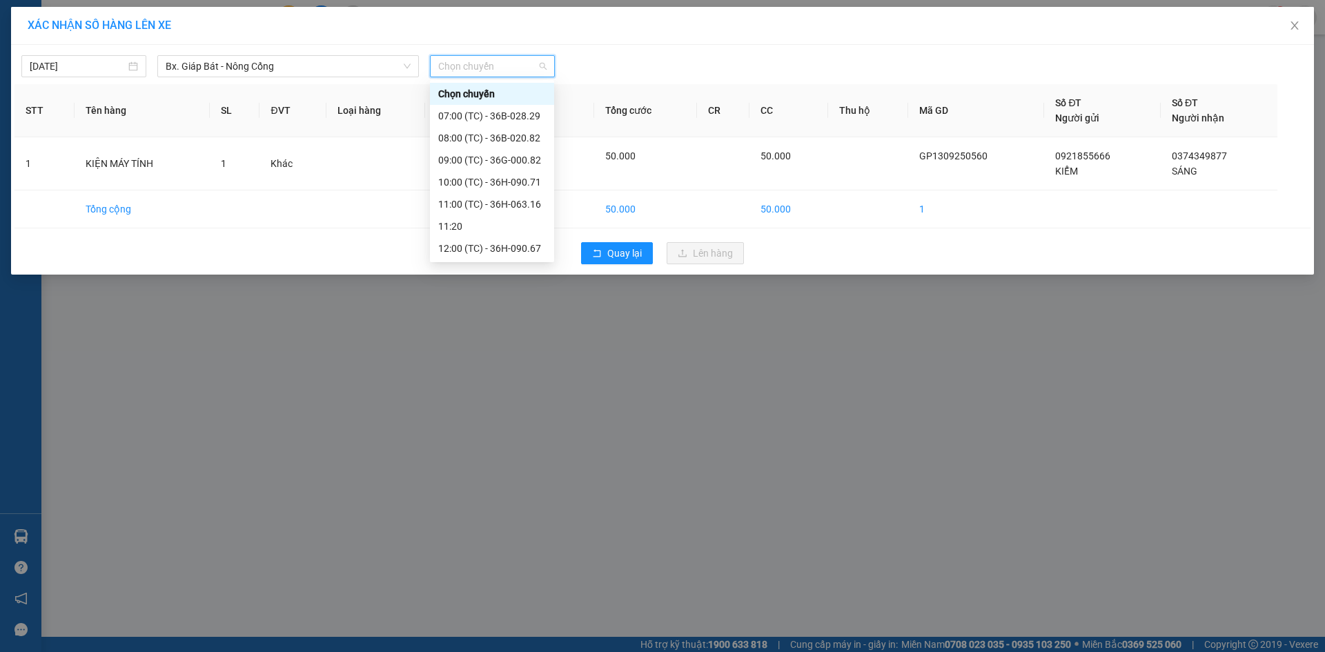
scroll to position [243, 0]
click at [495, 246] on div "20:30 (TC) - 36H-063.16" at bounding box center [492, 248] width 108 height 15
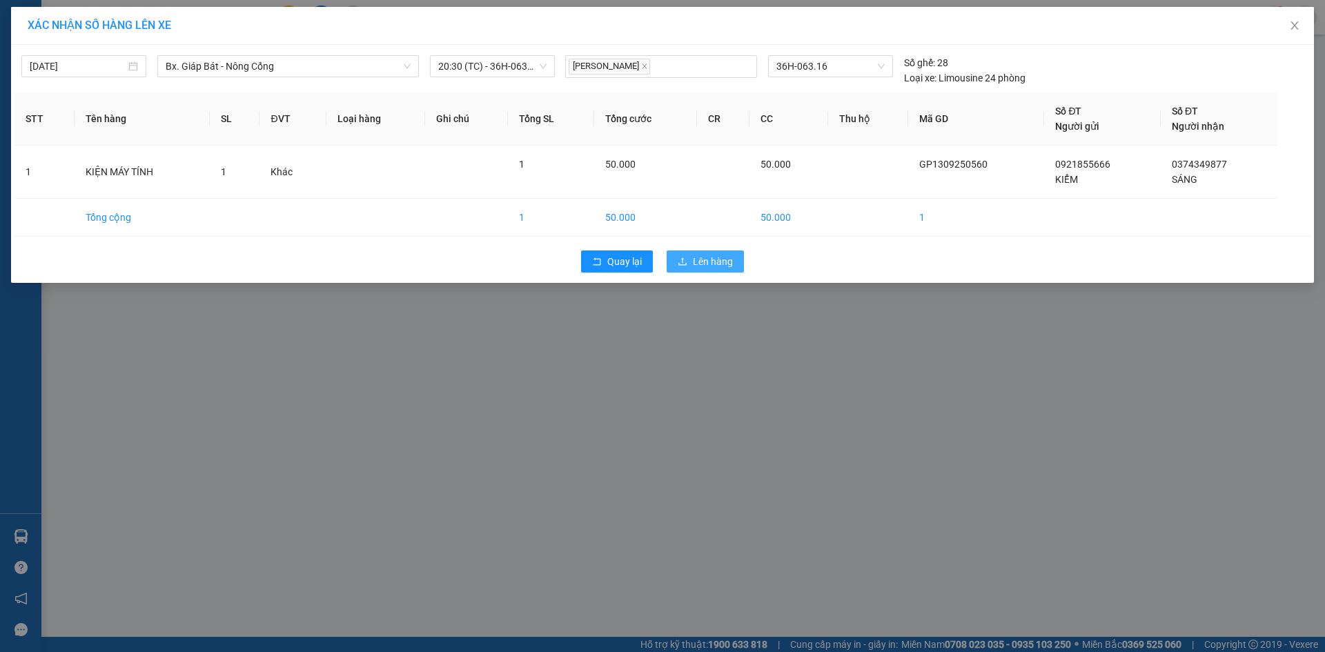
click at [714, 257] on span "Lên hàng" at bounding box center [713, 261] width 40 height 15
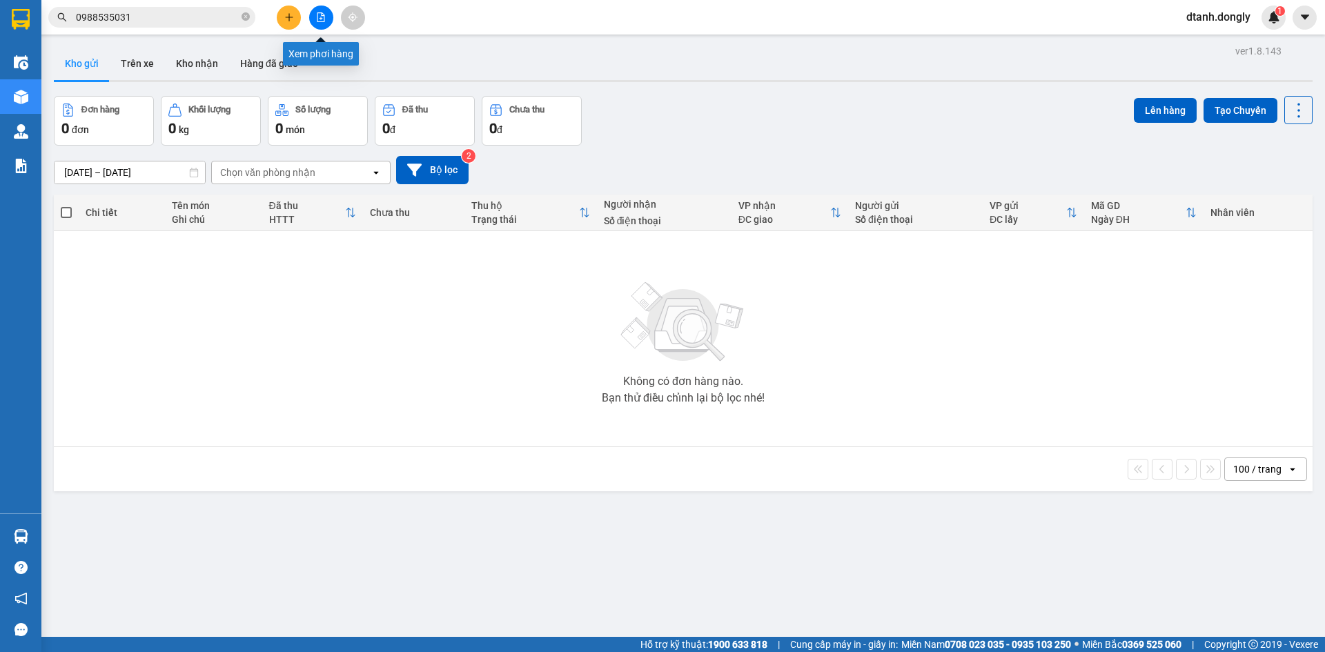
click at [320, 15] on icon "file-add" at bounding box center [321, 17] width 10 height 10
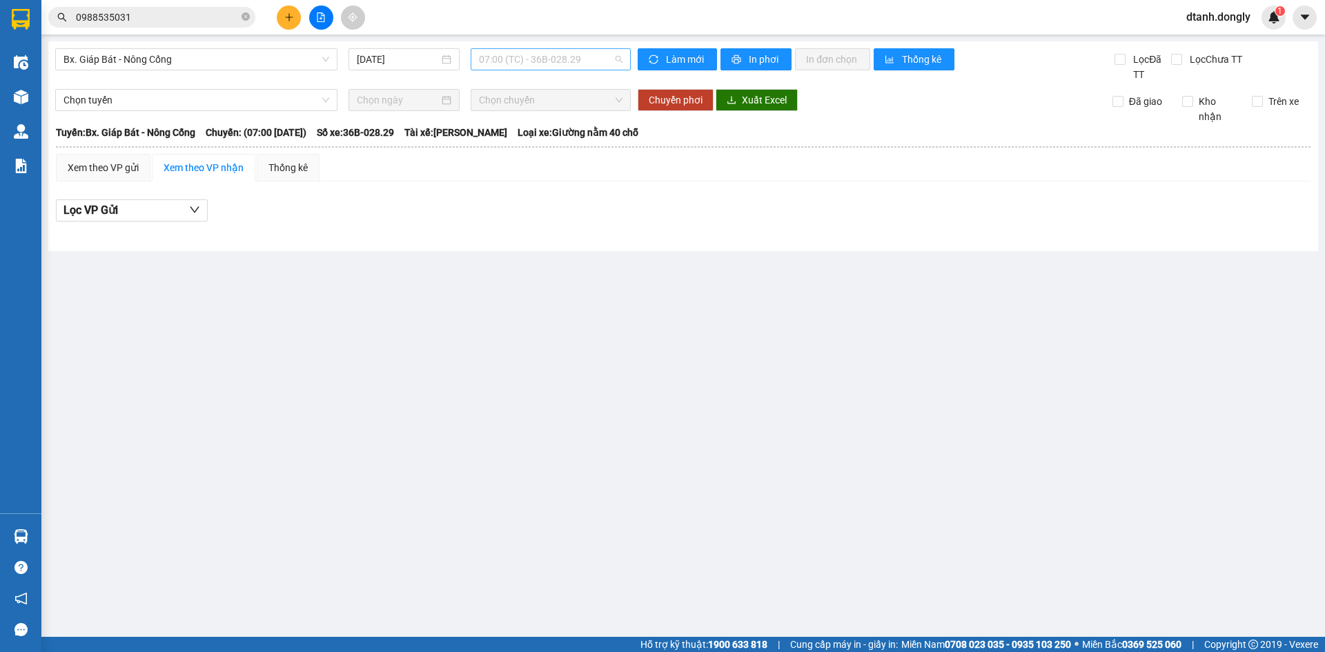
click at [580, 62] on span "07:00 (TC) - 36B-028.29" at bounding box center [551, 59] width 144 height 21
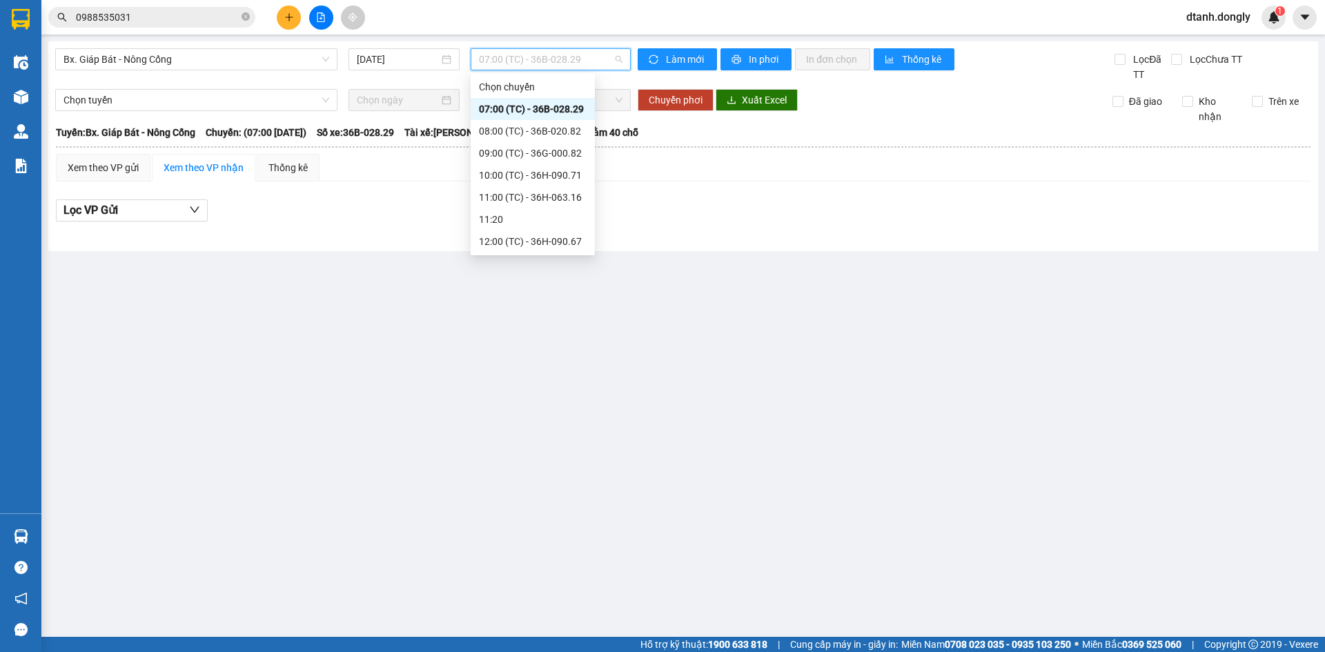
scroll to position [243, 0]
drag, startPoint x: 550, startPoint y: 242, endPoint x: 541, endPoint y: 229, distance: 15.3
click at [549, 242] on div "20:30 (TC) - 36H-063.16" at bounding box center [533, 241] width 108 height 15
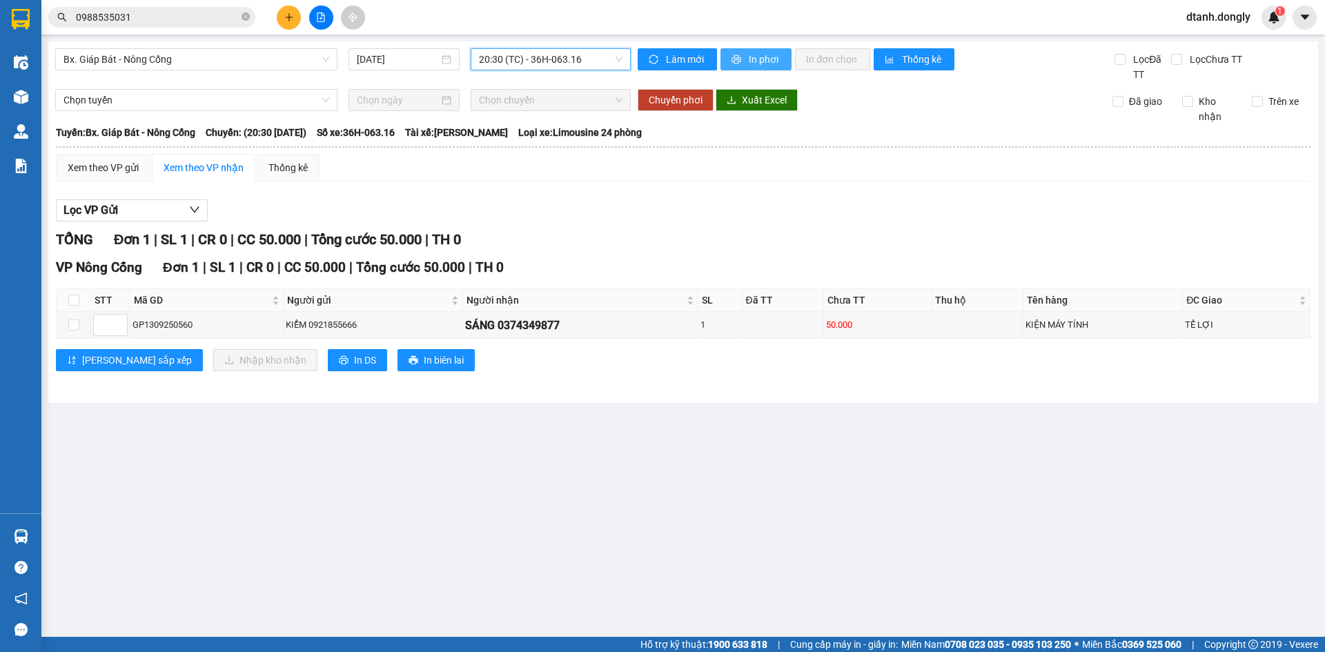
click at [733, 55] on icon "printer" at bounding box center [736, 60] width 10 height 10
